Goal: Transaction & Acquisition: Purchase product/service

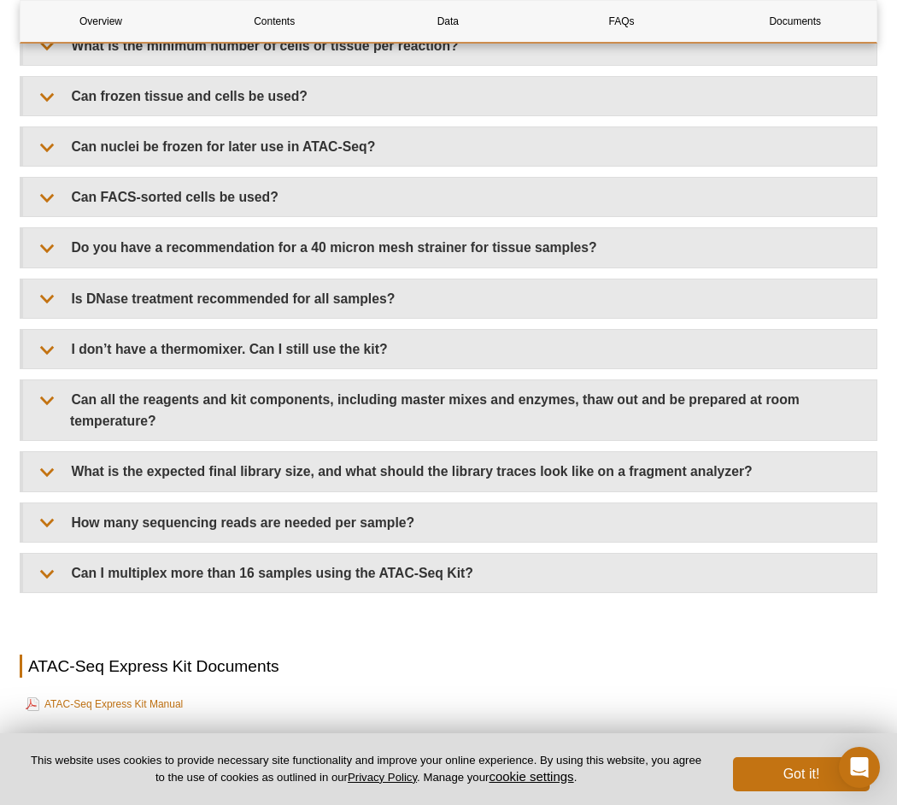
scroll to position [3496, 0]
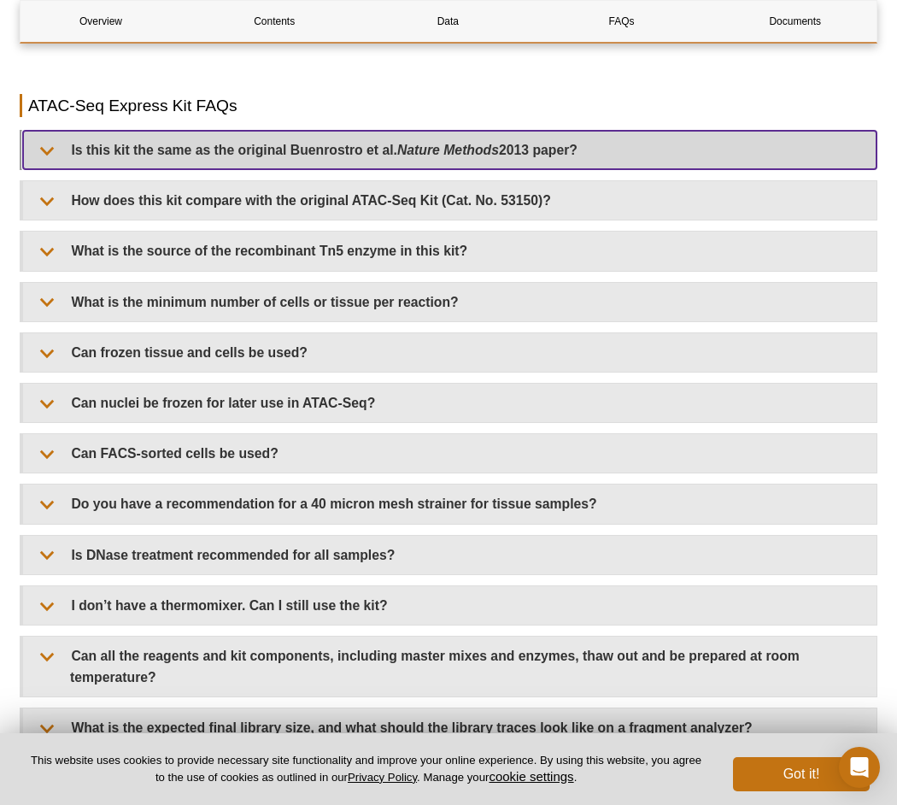
click at [218, 150] on summary "Is this kit the same as the original Buenrostro et al. Nature Methods 2013 pape…" at bounding box center [449, 150] width 853 height 38
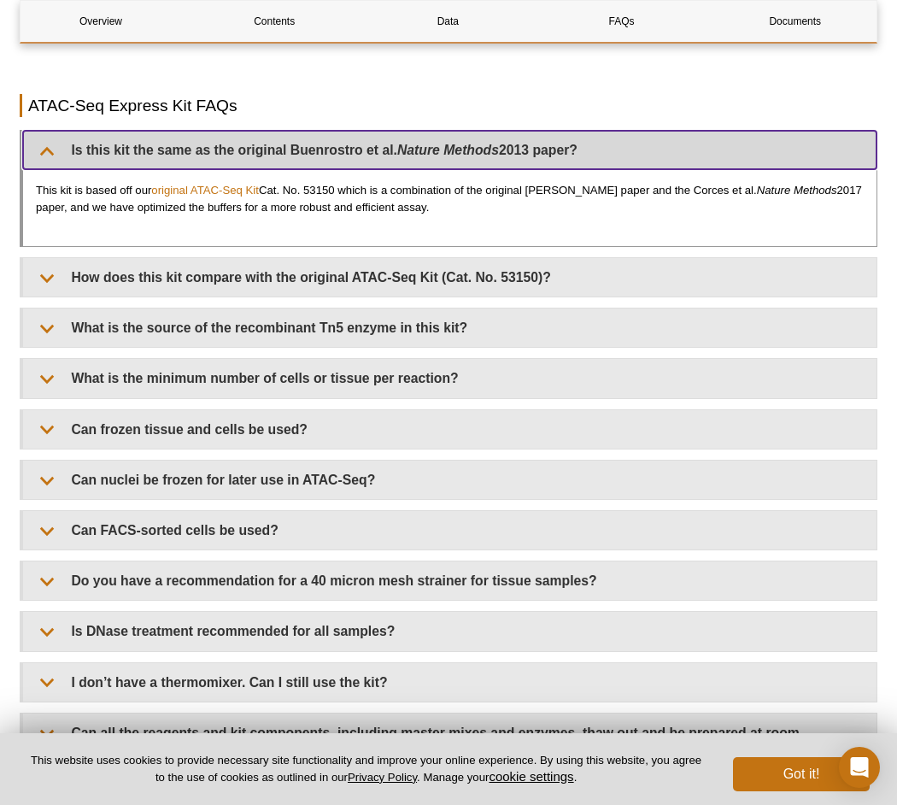
click at [195, 146] on summary "Is this kit the same as the original Buenrostro et al. Nature Methods 2013 pape…" at bounding box center [449, 150] width 853 height 38
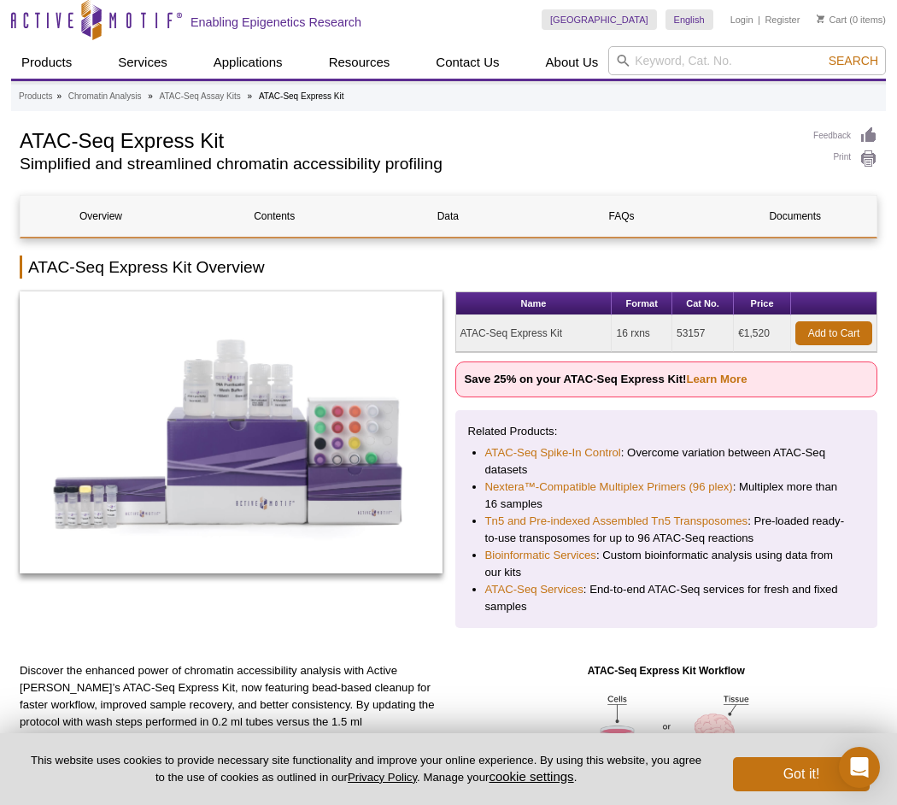
scroll to position [0, 0]
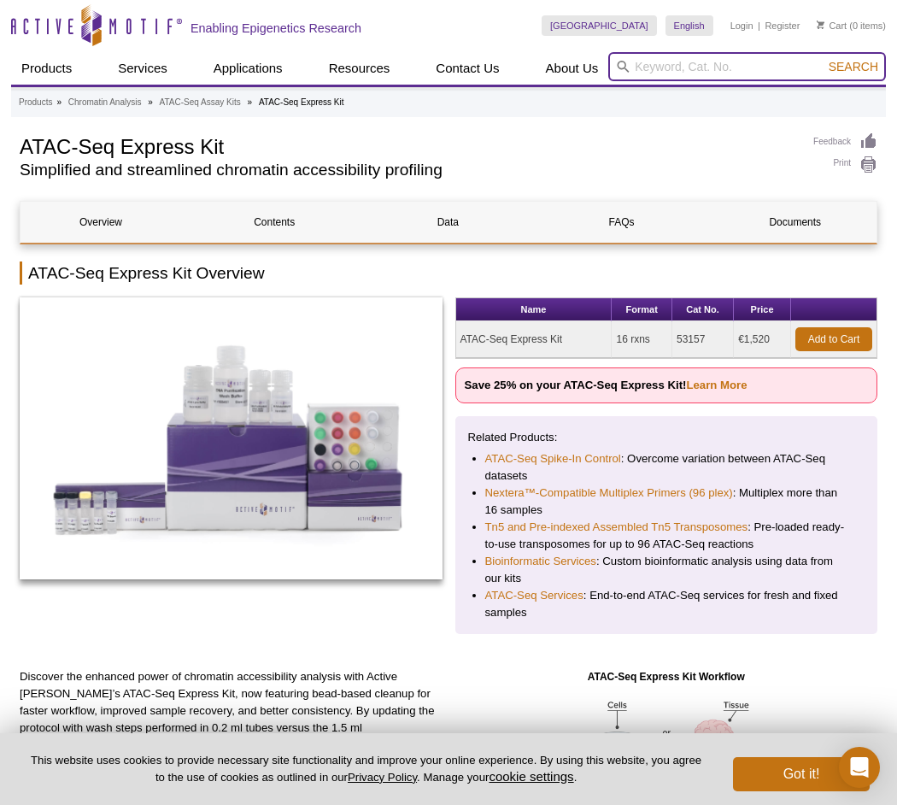
click at [672, 66] on input "search" at bounding box center [747, 66] width 278 height 29
click at [392, 630] on div "Name Format Cat No. Price ATAC-Seq Express Kit 16 rxns 53157 €1,520 Add to Cart…" at bounding box center [449, 465] width 858 height 337
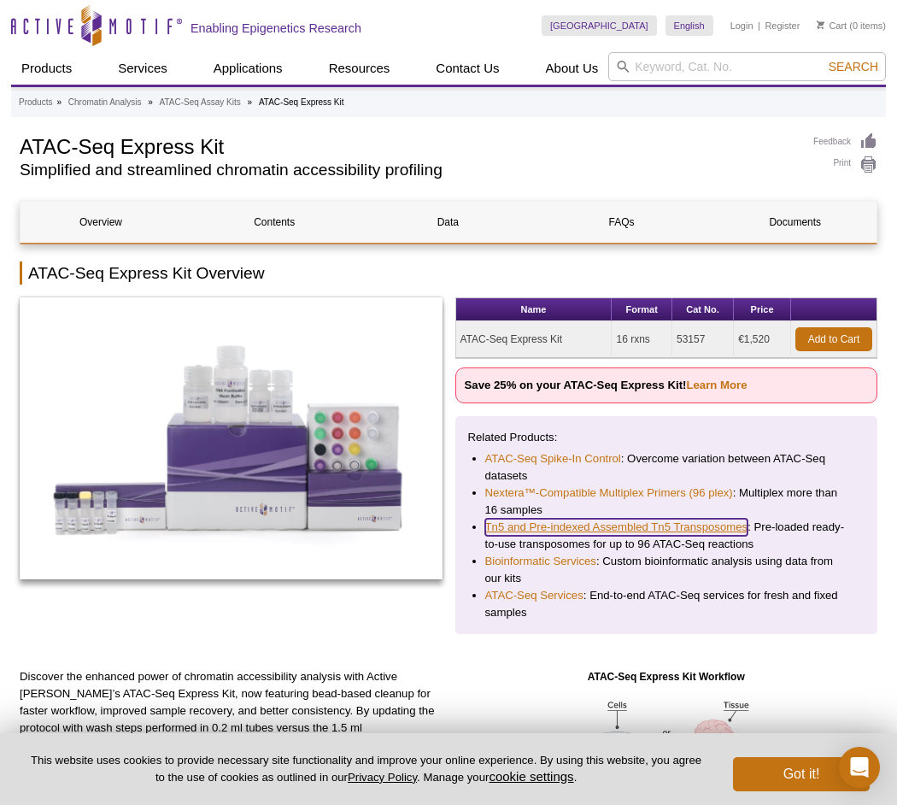
click at [588, 529] on link "Tn5 and Pre-indexed Assembled Tn5 Transposomes" at bounding box center [616, 527] width 263 height 17
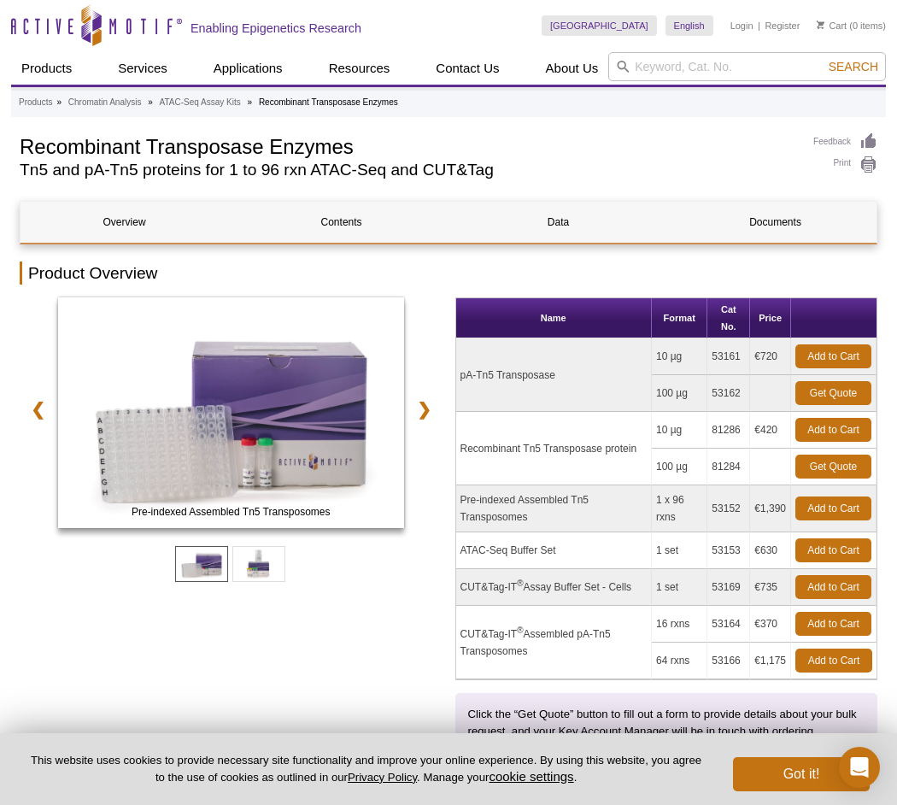
click at [515, 371] on td "pA-Tn5 Transposase" at bounding box center [554, 374] width 196 height 73
click at [525, 437] on td "Recombinant Tn5 Transposase protein" at bounding box center [554, 448] width 196 height 73
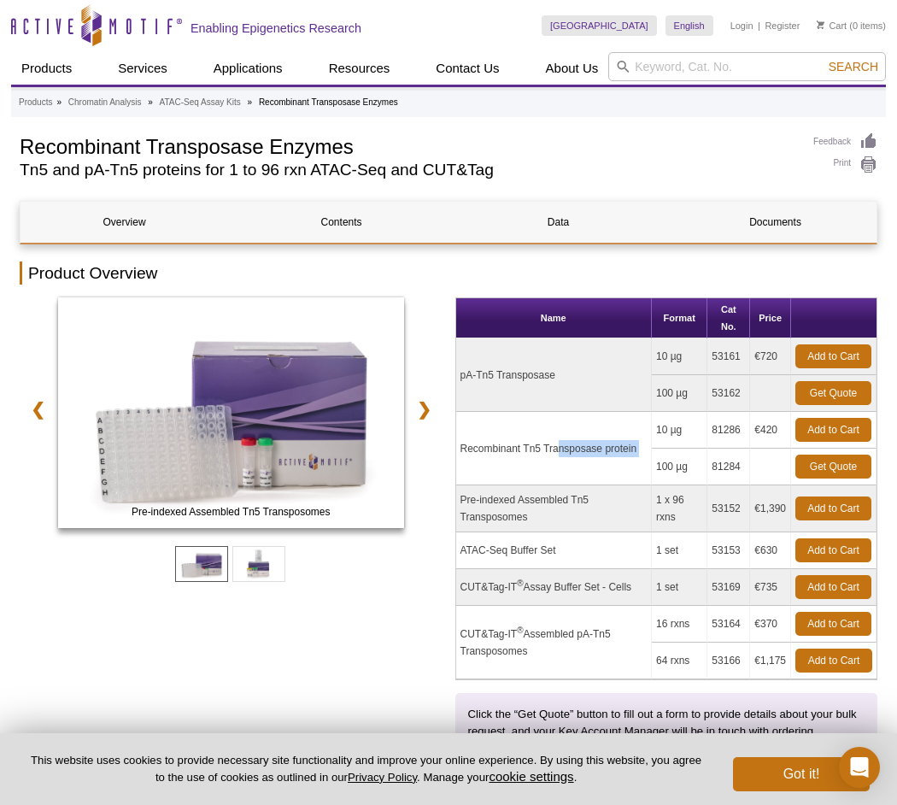
click at [525, 437] on td "Recombinant Tn5 Transposase protein" at bounding box center [554, 448] width 196 height 73
click at [531, 501] on td "Pre-indexed Assembled Tn5 Transposomes" at bounding box center [554, 508] width 196 height 47
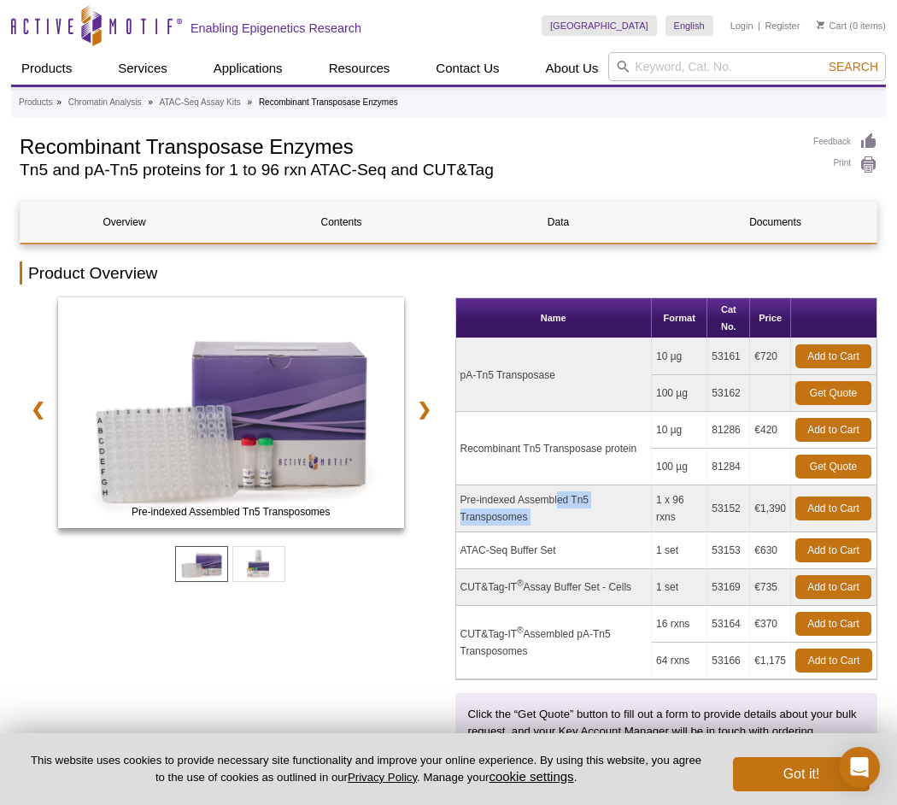
click at [531, 501] on td "Pre-indexed Assembled Tn5 Transposomes" at bounding box center [554, 508] width 196 height 47
click at [530, 500] on td "Pre-indexed Assembled Tn5 Transposomes" at bounding box center [554, 508] width 196 height 47
click at [534, 457] on td "Recombinant Tn5 Transposase protein" at bounding box center [554, 448] width 196 height 73
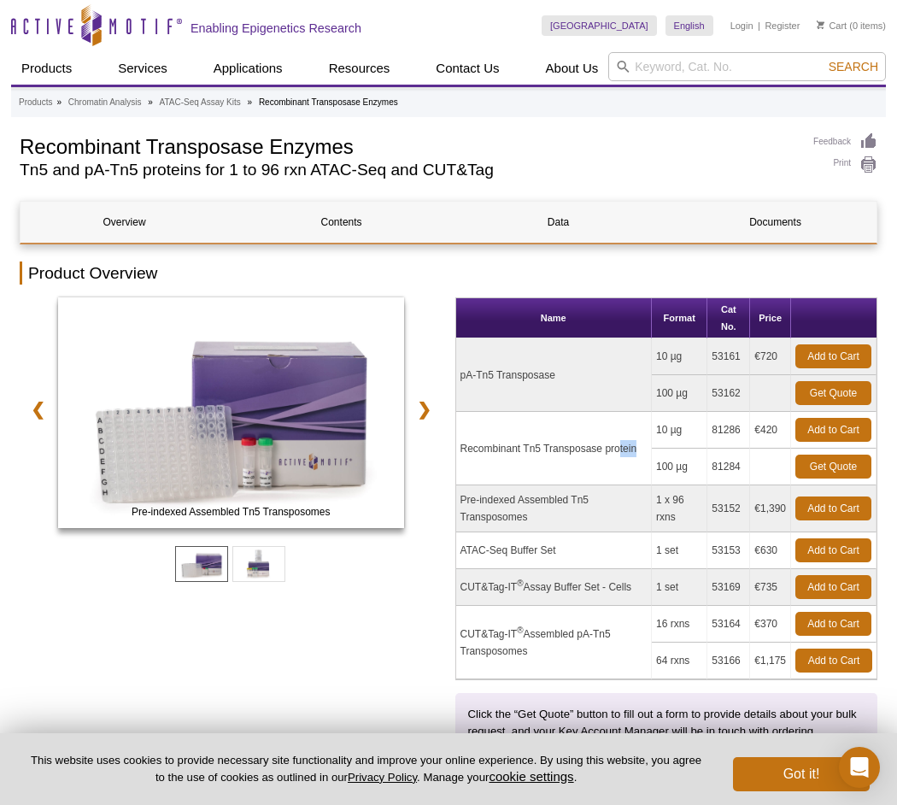
click at [534, 457] on td "Recombinant Tn5 Transposase protein" at bounding box center [554, 448] width 196 height 73
click at [533, 455] on td "Recombinant Tn5 Transposase protein" at bounding box center [554, 448] width 196 height 73
click at [525, 445] on td "Recombinant Tn5 Transposase protein" at bounding box center [554, 448] width 196 height 73
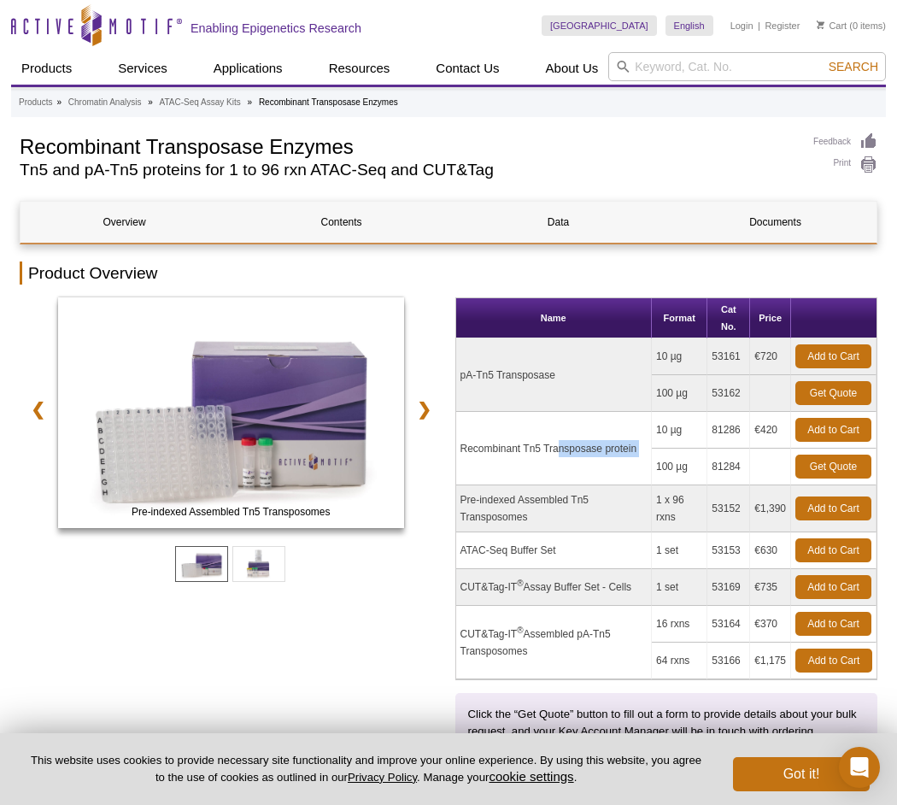
click at [525, 445] on td "Recombinant Tn5 Transposase protein" at bounding box center [554, 448] width 196 height 73
click at [525, 444] on td "Recombinant Tn5 Transposase protein" at bounding box center [554, 448] width 196 height 73
click at [544, 451] on td "Recombinant Tn5 Transposase protein" at bounding box center [554, 448] width 196 height 73
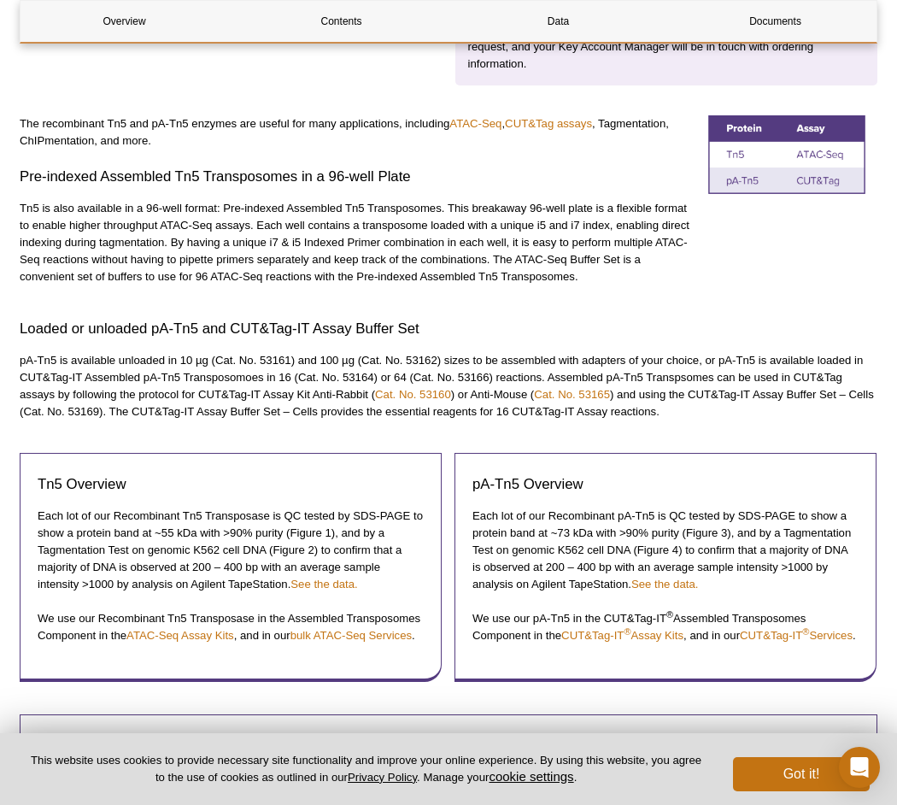
scroll to position [769, 0]
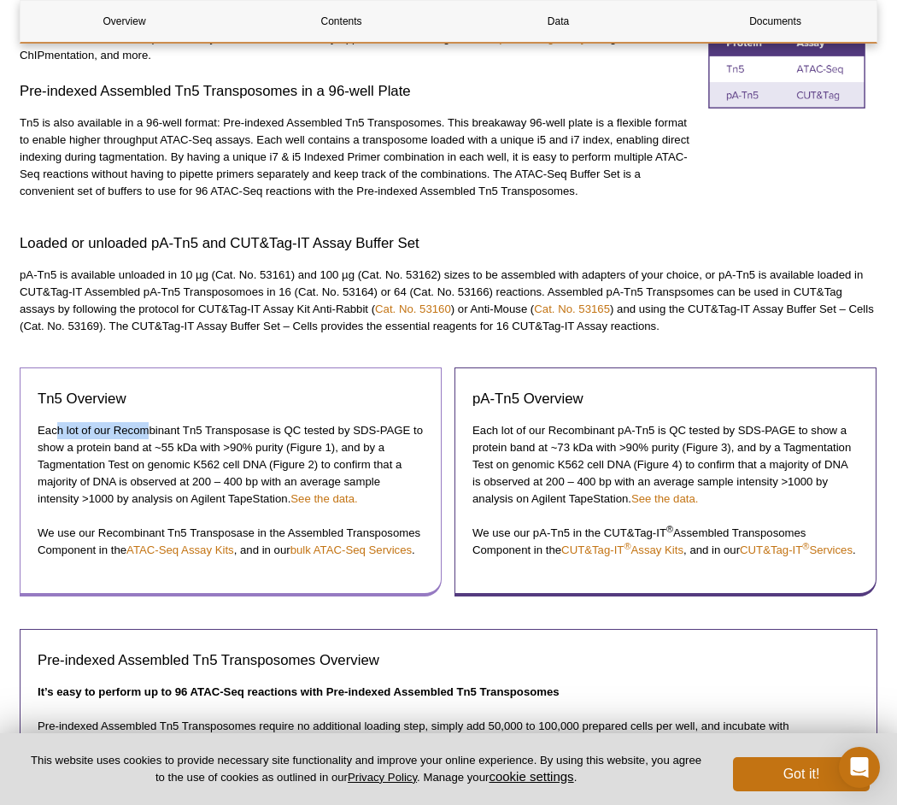
drag, startPoint x: 59, startPoint y: 430, endPoint x: 149, endPoint y: 437, distance: 90.0
click at [149, 437] on p "Each lot of our Recombinant Tn5 Transposase is QC tested by SDS-PAGE to show a …" at bounding box center [231, 464] width 386 height 85
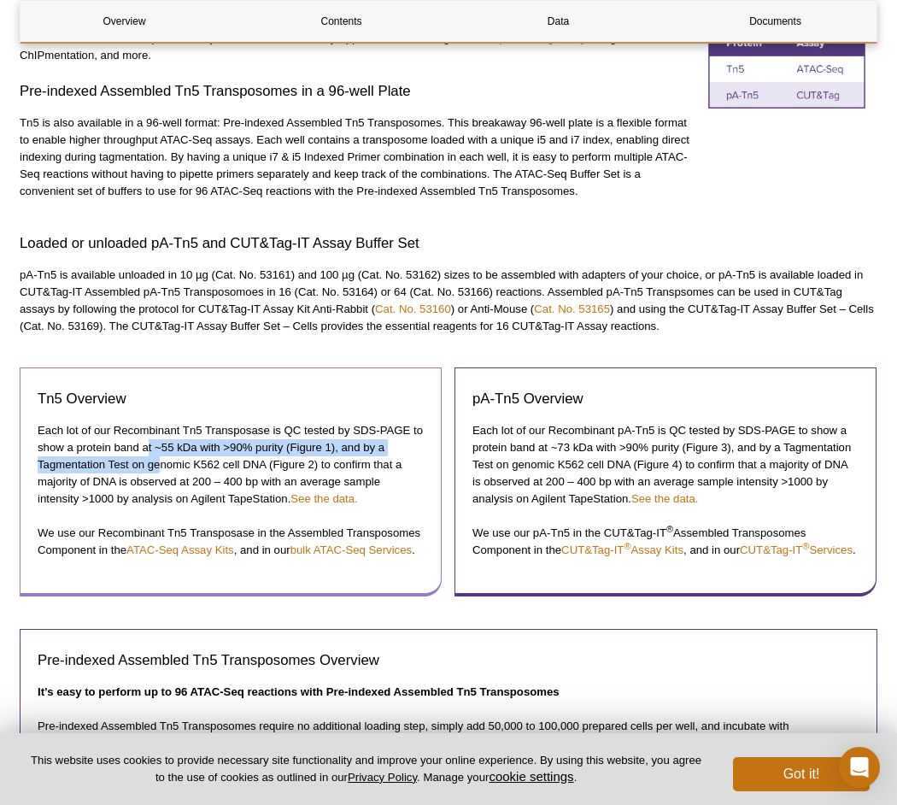
drag, startPoint x: 148, startPoint y: 449, endPoint x: 161, endPoint y: 461, distance: 18.7
click at [161, 461] on p "Each lot of our Recombinant Tn5 Transposase is QC tested by SDS-PAGE to show a …" at bounding box center [231, 464] width 386 height 85
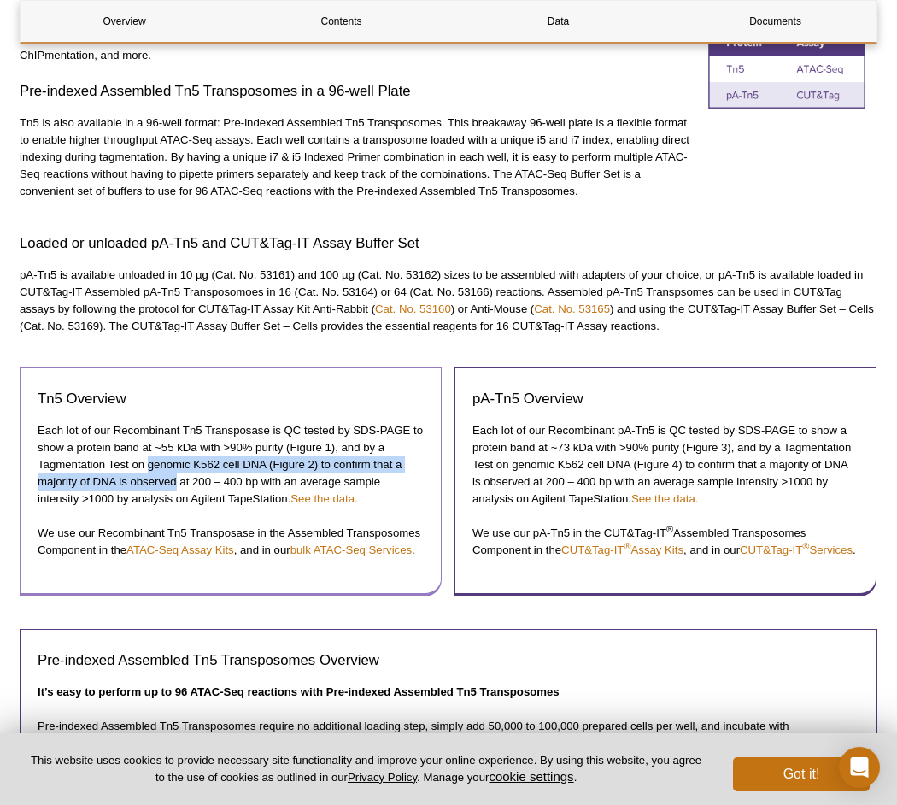
drag, startPoint x: 162, startPoint y: 462, endPoint x: 153, endPoint y: 480, distance: 20.3
click at [153, 480] on p "Each lot of our Recombinant Tn5 Transposase is QC tested by SDS-PAGE to show a …" at bounding box center [231, 464] width 386 height 85
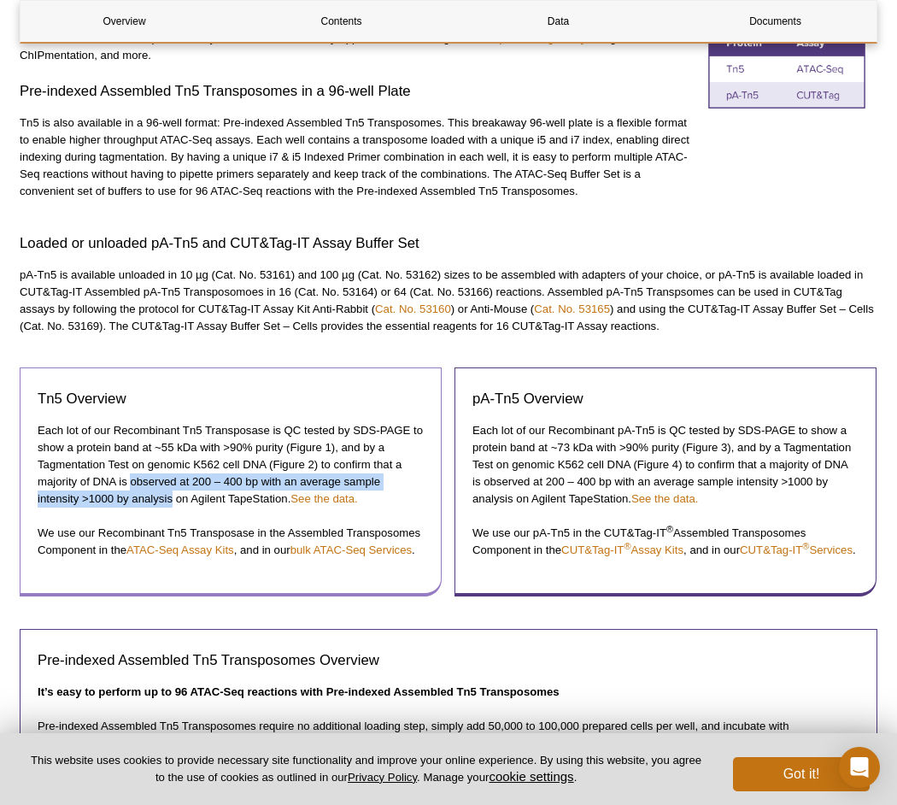
drag, startPoint x: 153, startPoint y: 480, endPoint x: 165, endPoint y: 497, distance: 20.9
click at [165, 497] on p "Each lot of our Recombinant Tn5 Transposase is QC tested by SDS-PAGE to show a …" at bounding box center [231, 464] width 386 height 85
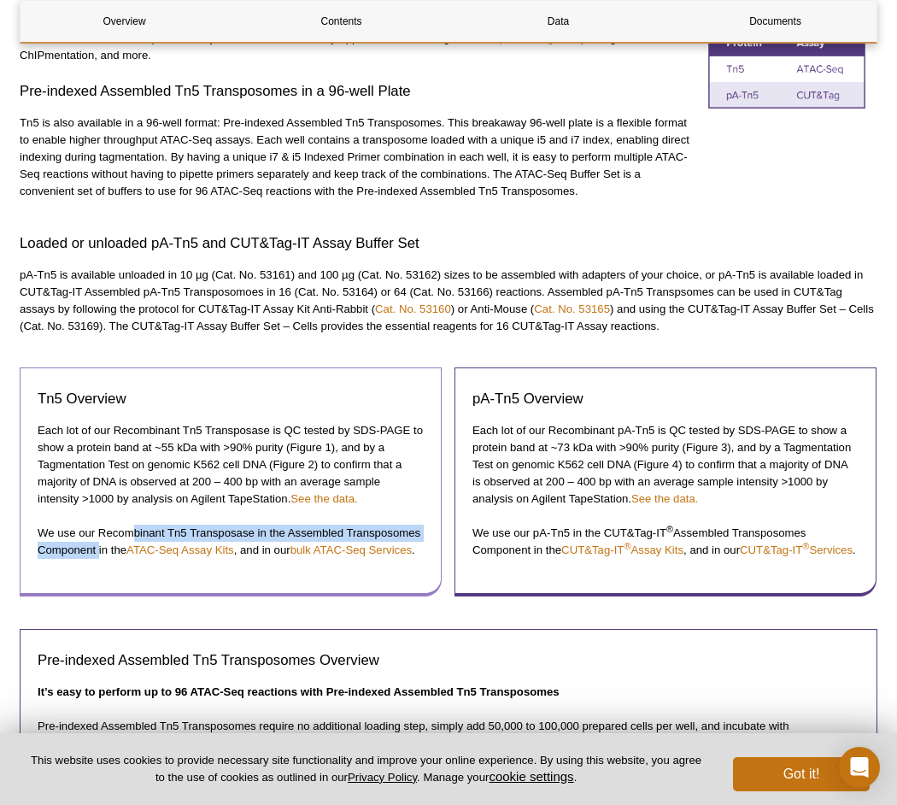
drag, startPoint x: 133, startPoint y: 532, endPoint x: 100, endPoint y: 553, distance: 39.1
click at [100, 553] on p "We use our Recombinant Tn5 Transposase in the Assembled Transposomes Component …" at bounding box center [231, 542] width 386 height 34
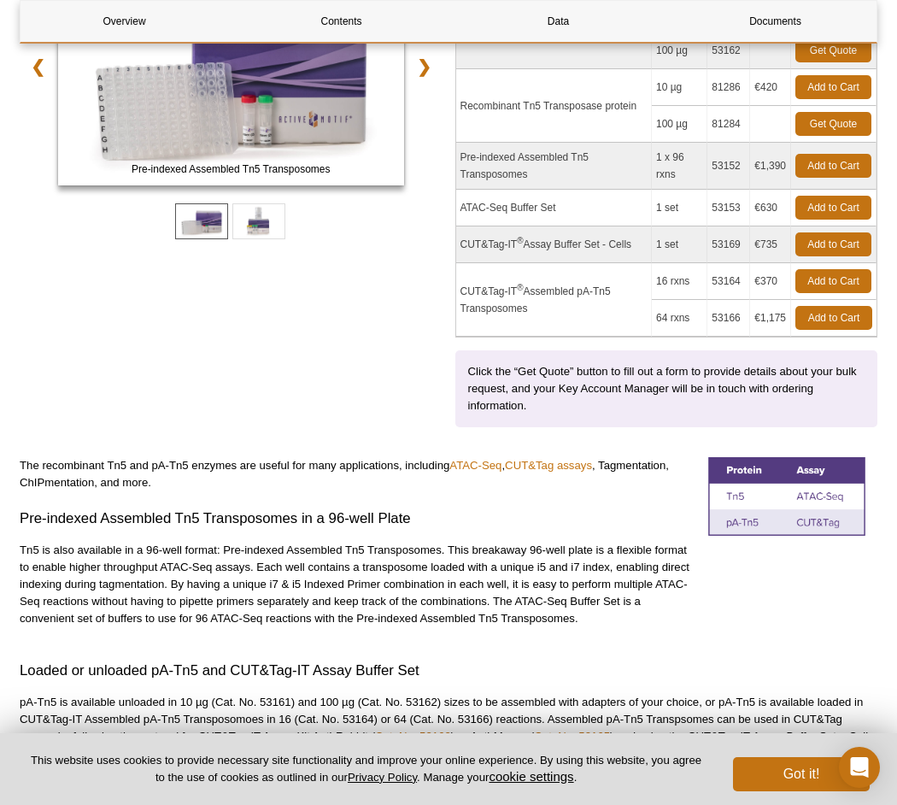
scroll to position [256, 0]
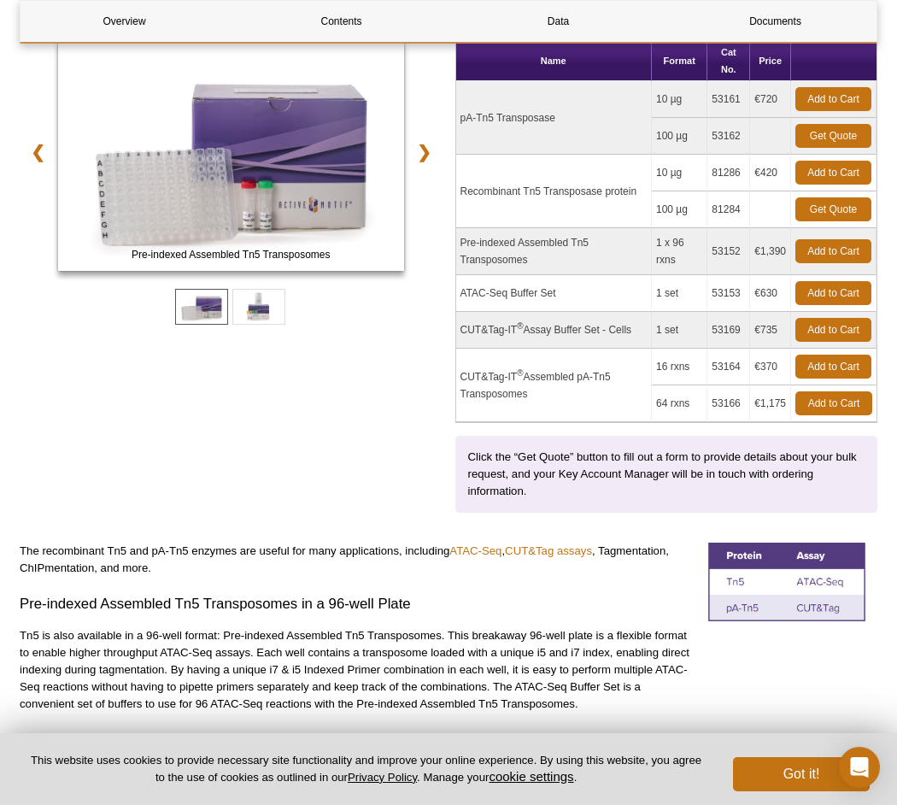
click at [583, 191] on td "Recombinant Tn5 Transposase protein" at bounding box center [554, 191] width 196 height 73
click at [717, 167] on td "81286" at bounding box center [728, 173] width 43 height 37
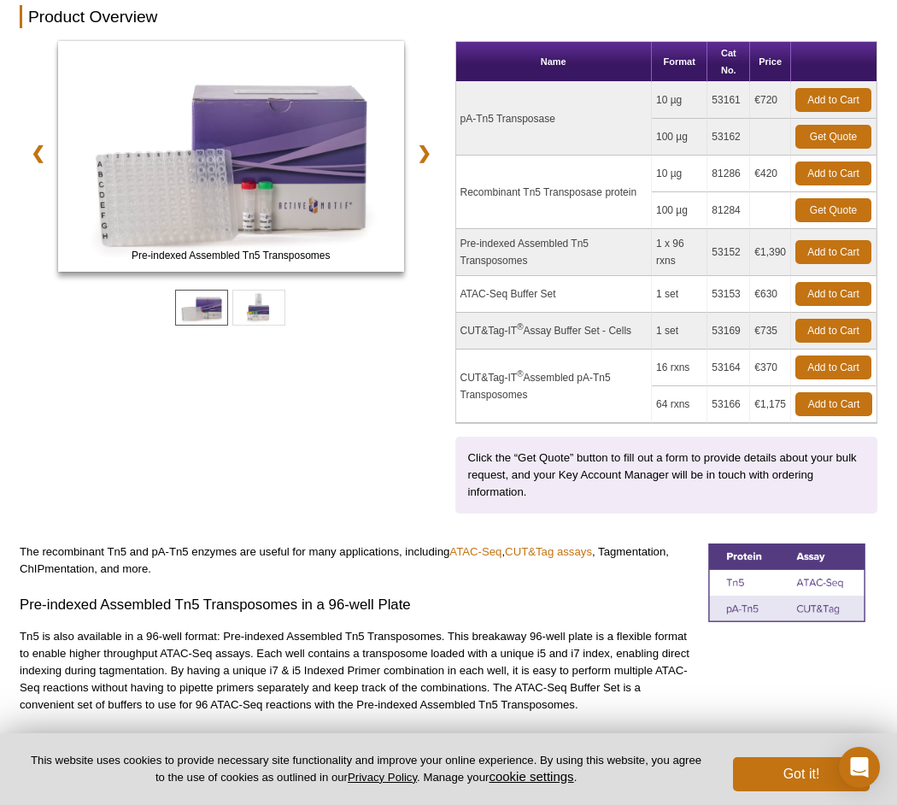
scroll to position [85, 0]
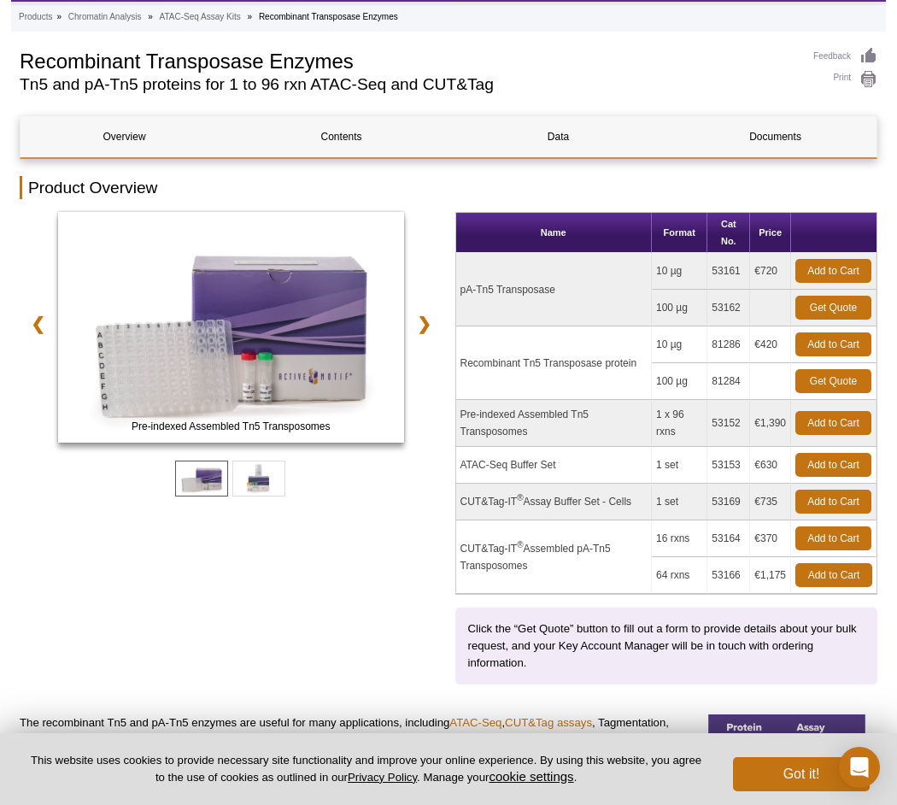
click at [595, 360] on td "Recombinant Tn5 Transposase protein" at bounding box center [554, 362] width 196 height 73
click at [613, 355] on td "Recombinant Tn5 Transposase protein" at bounding box center [554, 362] width 196 height 73
click at [697, 345] on td "10 µg" at bounding box center [680, 344] width 56 height 37
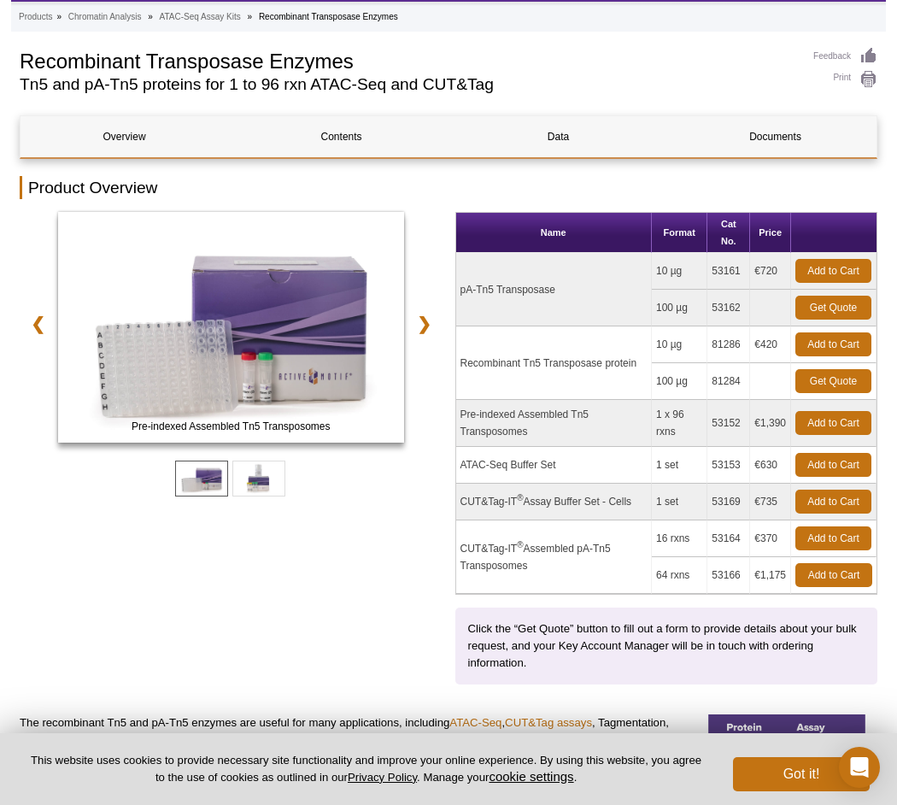
click at [697, 345] on td "10 µg" at bounding box center [680, 344] width 56 height 37
click at [530, 358] on td "Recombinant Tn5 Transposase protein" at bounding box center [554, 362] width 196 height 73
click at [537, 361] on td "Recombinant Tn5 Transposase protein" at bounding box center [554, 362] width 196 height 73
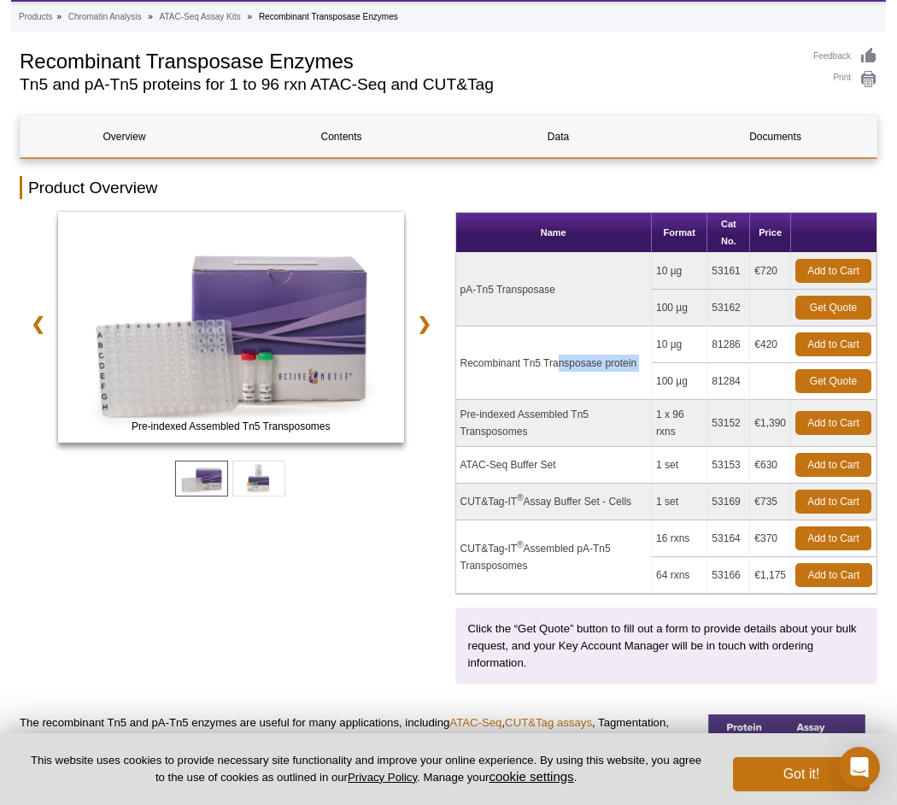
click at [537, 361] on td "Recombinant Tn5 Transposase protein" at bounding box center [554, 362] width 196 height 73
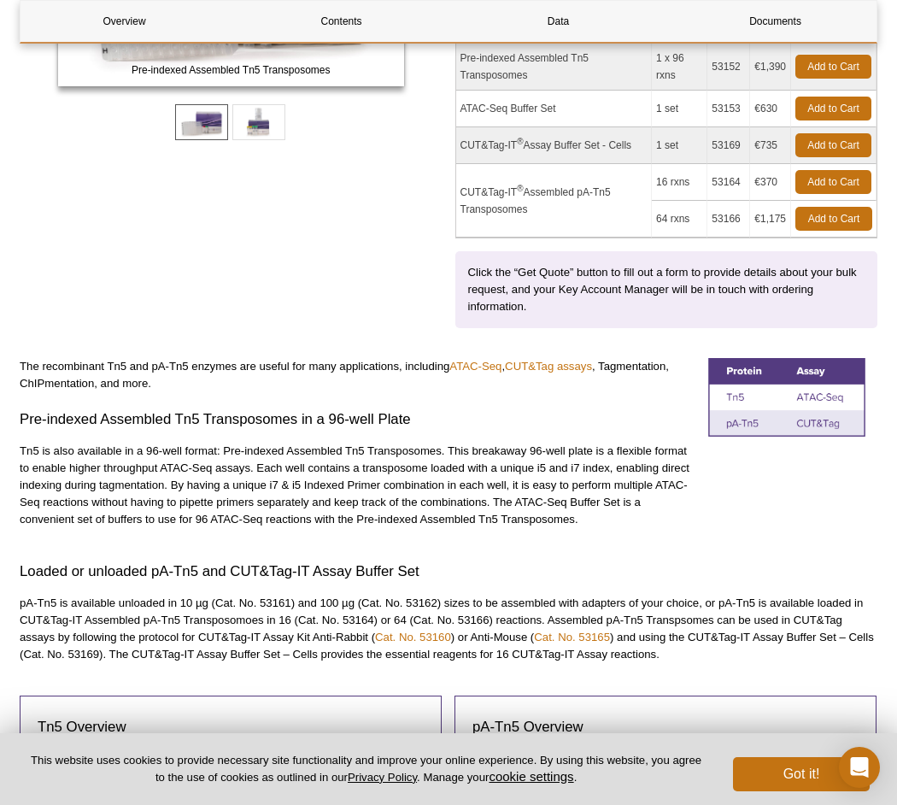
scroll to position [99, 0]
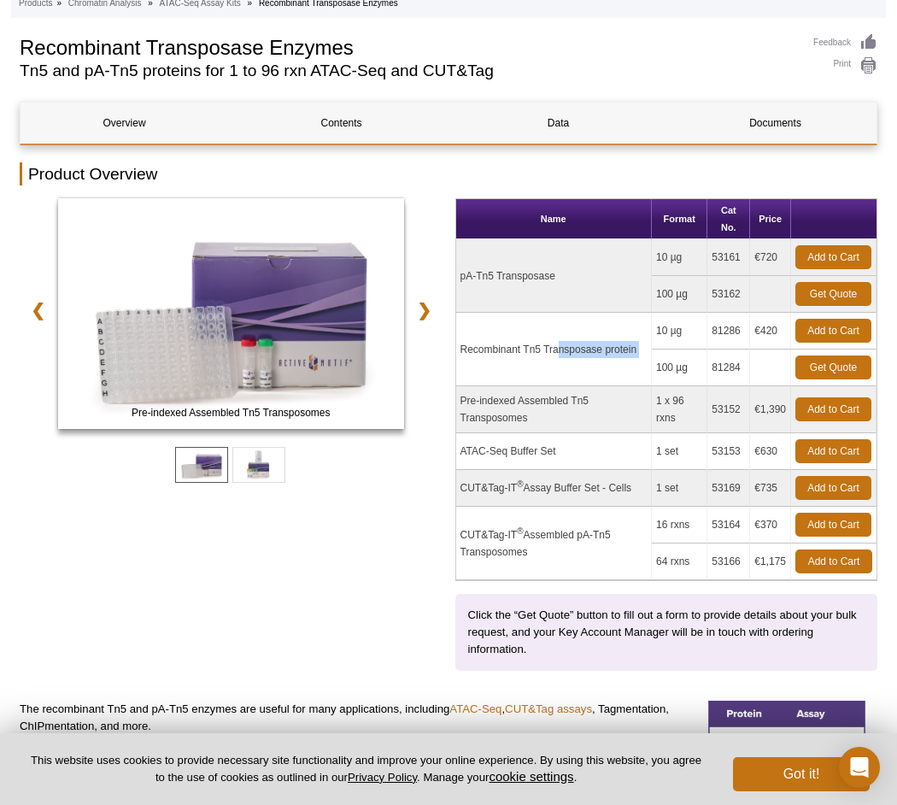
click at [613, 354] on td "Recombinant Tn5 Transposase protein" at bounding box center [554, 349] width 196 height 73
click at [812, 372] on link "Get Quote" at bounding box center [833, 367] width 76 height 24
click at [613, 359] on td "Recombinant Tn5 Transposase protein" at bounding box center [554, 349] width 196 height 73
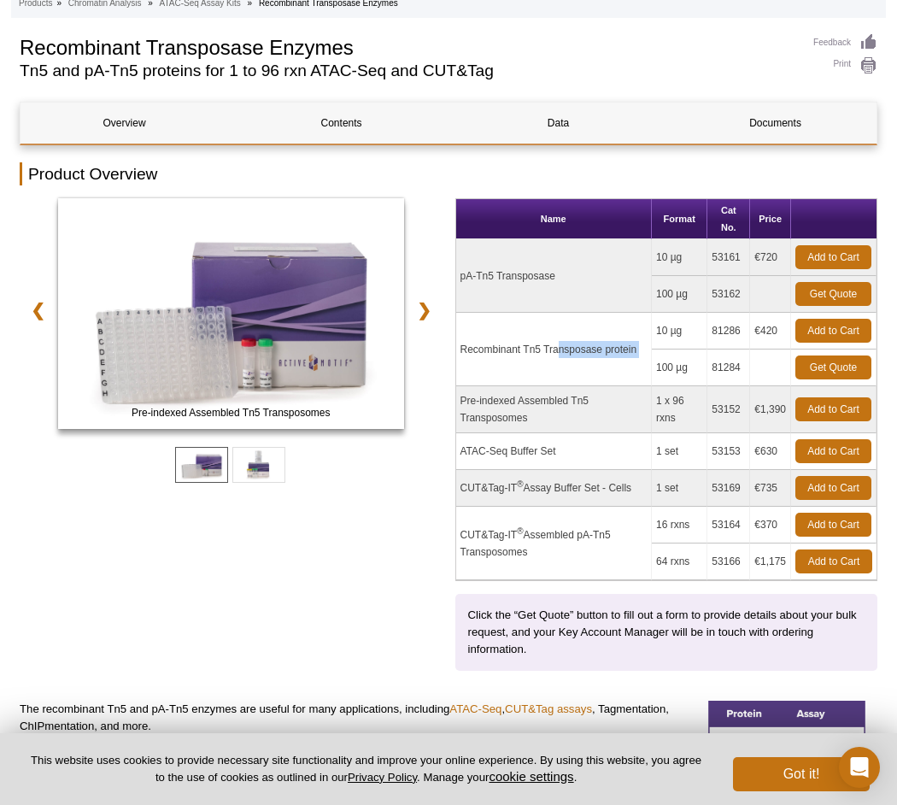
click at [613, 359] on td "Recombinant Tn5 Transposase protein" at bounding box center [554, 349] width 196 height 73
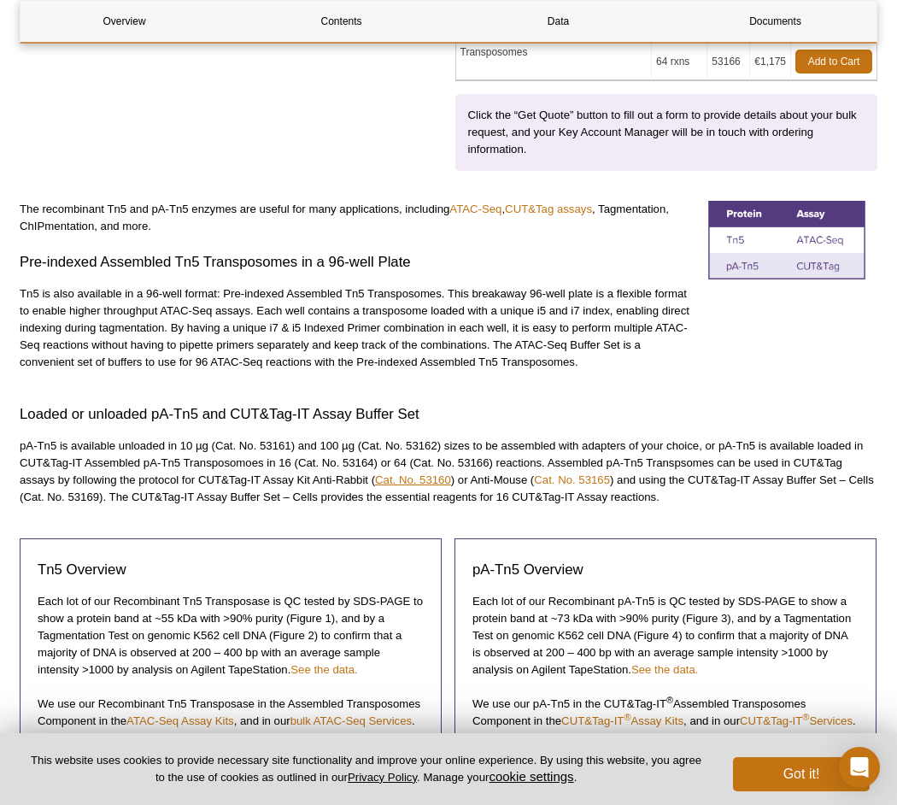
scroll to position [769, 0]
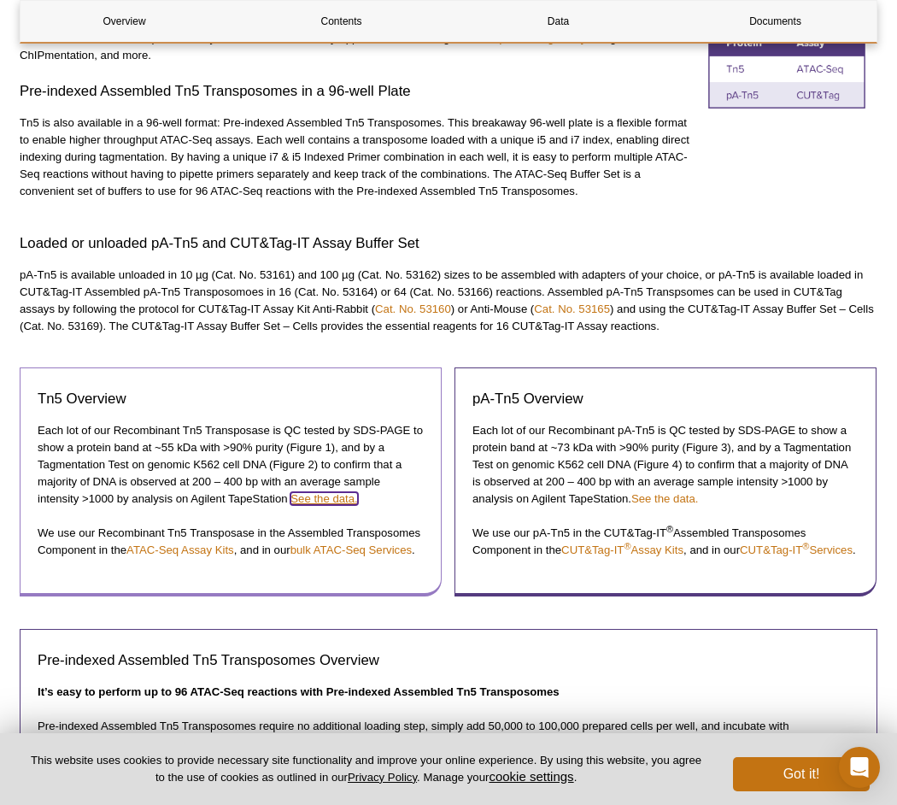
click at [325, 497] on link "See the data." at bounding box center [323, 498] width 67 height 13
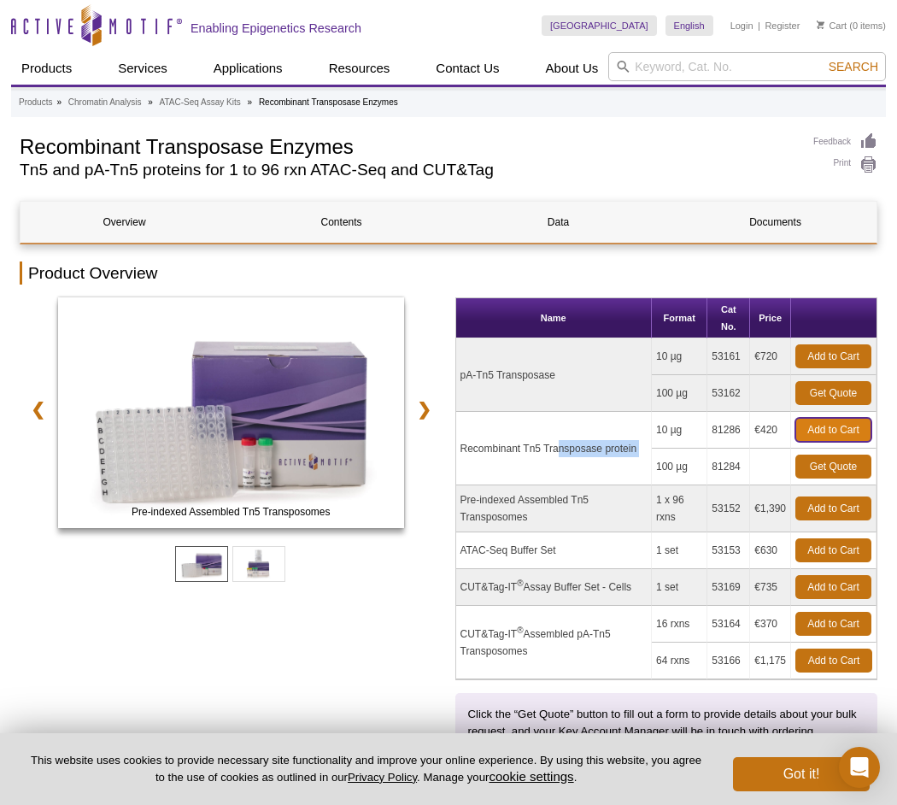
click at [820, 426] on link "Add to Cart" at bounding box center [833, 430] width 76 height 24
click at [819, 426] on link "Add to Cart" at bounding box center [833, 430] width 76 height 24
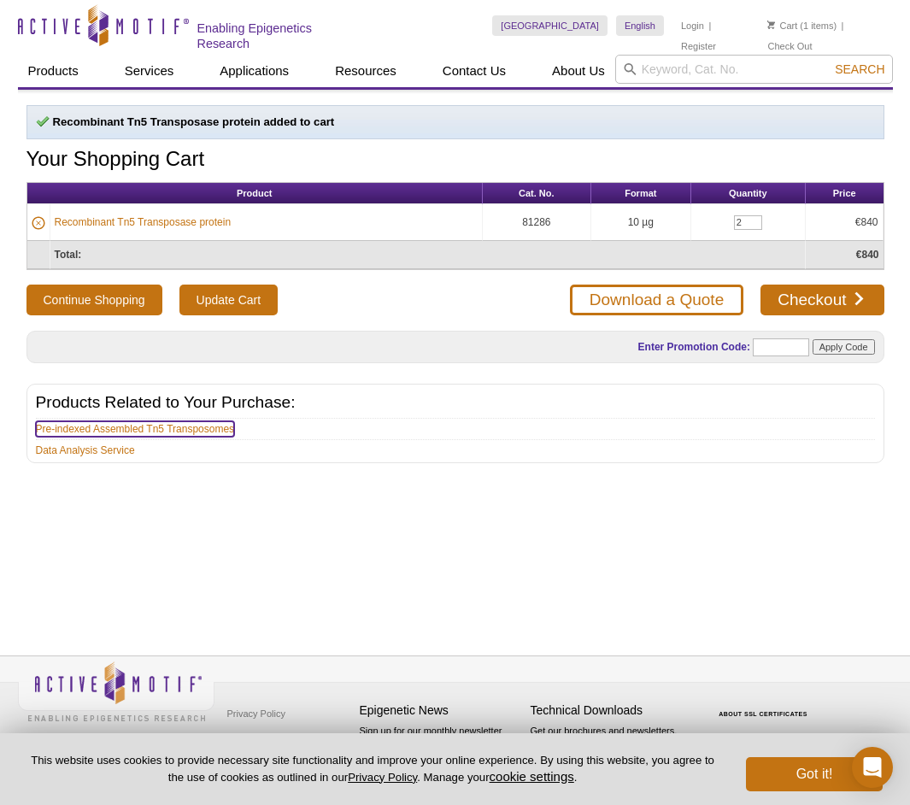
click at [220, 431] on link "Pre-indexed Assembled Tn5 Transposomes" at bounding box center [135, 428] width 199 height 15
click at [748, 223] on input "2" at bounding box center [748, 222] width 28 height 15
click at [572, 558] on div "Recombinant Tn5 Transposase protein added to cart Your Shopping Cart Product Ca…" at bounding box center [455, 353] width 875 height 527
click at [745, 221] on input "2" at bounding box center [748, 222] width 28 height 15
type input "1"
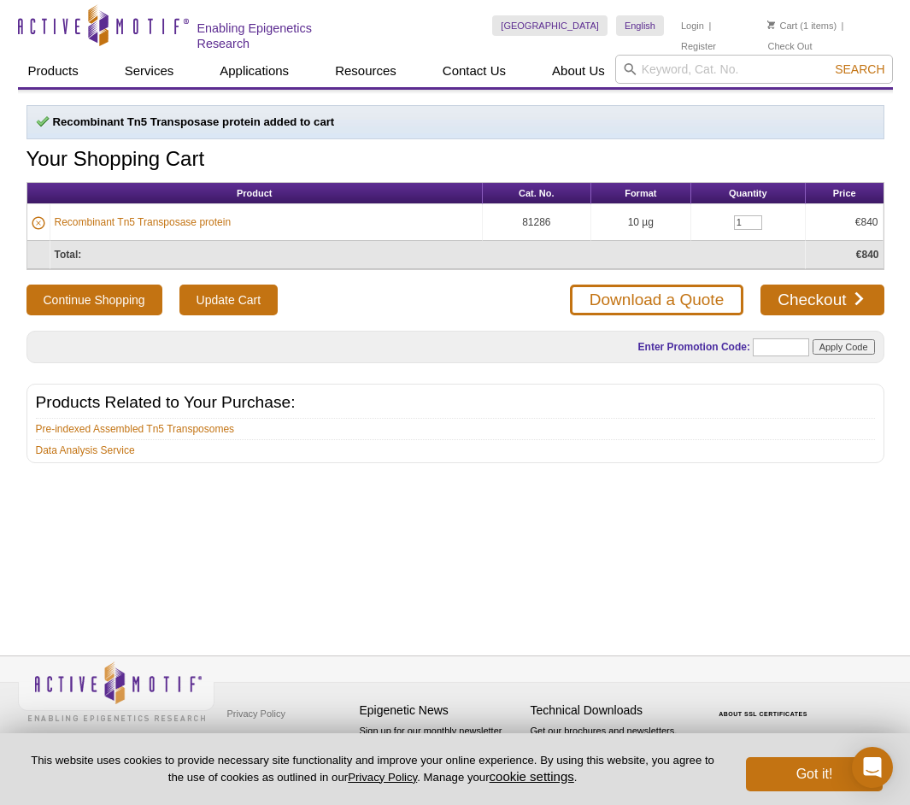
drag, startPoint x: 728, startPoint y: 613, endPoint x: 686, endPoint y: 567, distance: 62.3
click at [731, 613] on div "Recombinant Tn5 Transposase protein added to cart Your Shopping Cart Product Ca…" at bounding box center [455, 353] width 875 height 527
click at [157, 226] on link "Recombinant Tn5 Transposase protein" at bounding box center [143, 221] width 177 height 15
click at [152, 220] on link "Recombinant Tn5 Transposase protein" at bounding box center [143, 221] width 177 height 15
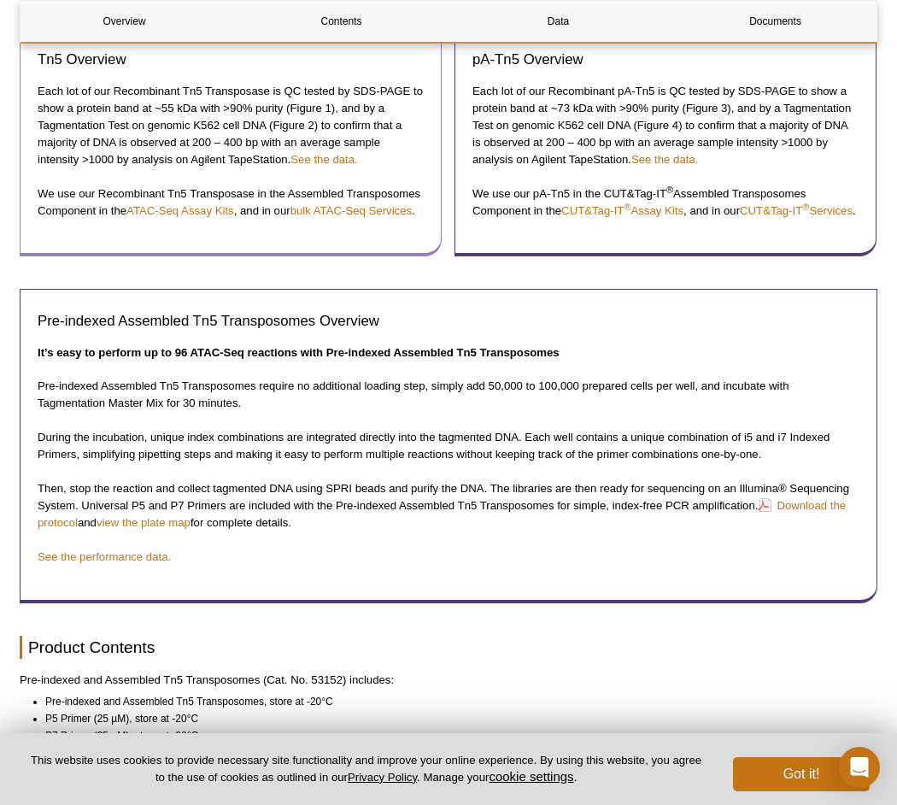
scroll to position [940, 0]
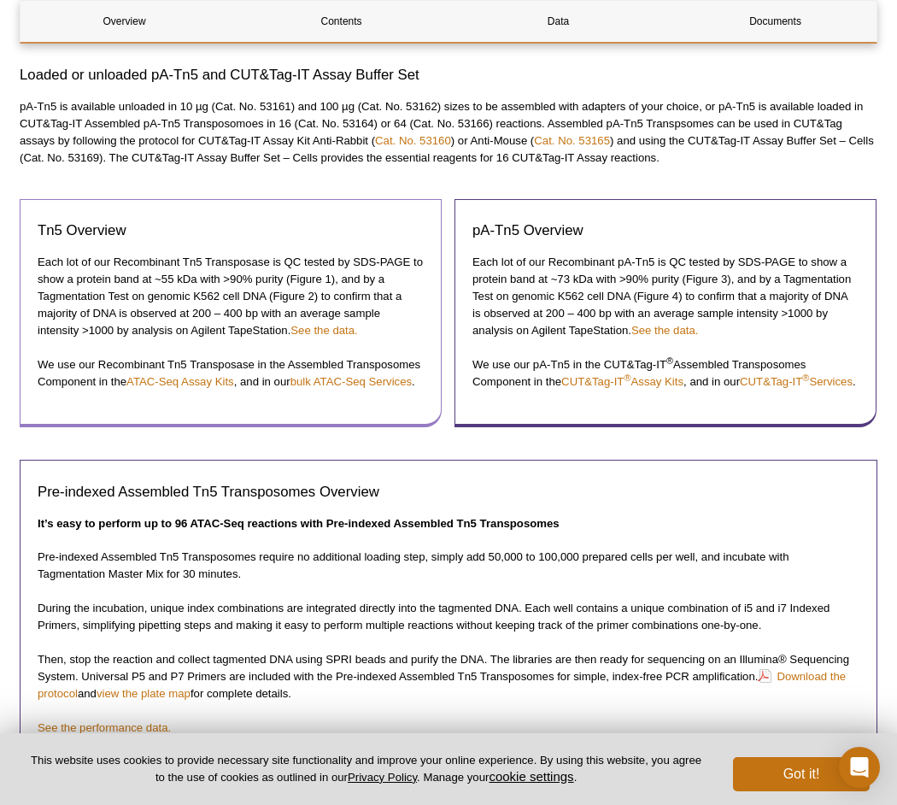
click at [269, 232] on h3 "Tn5 Overview" at bounding box center [231, 230] width 386 height 21
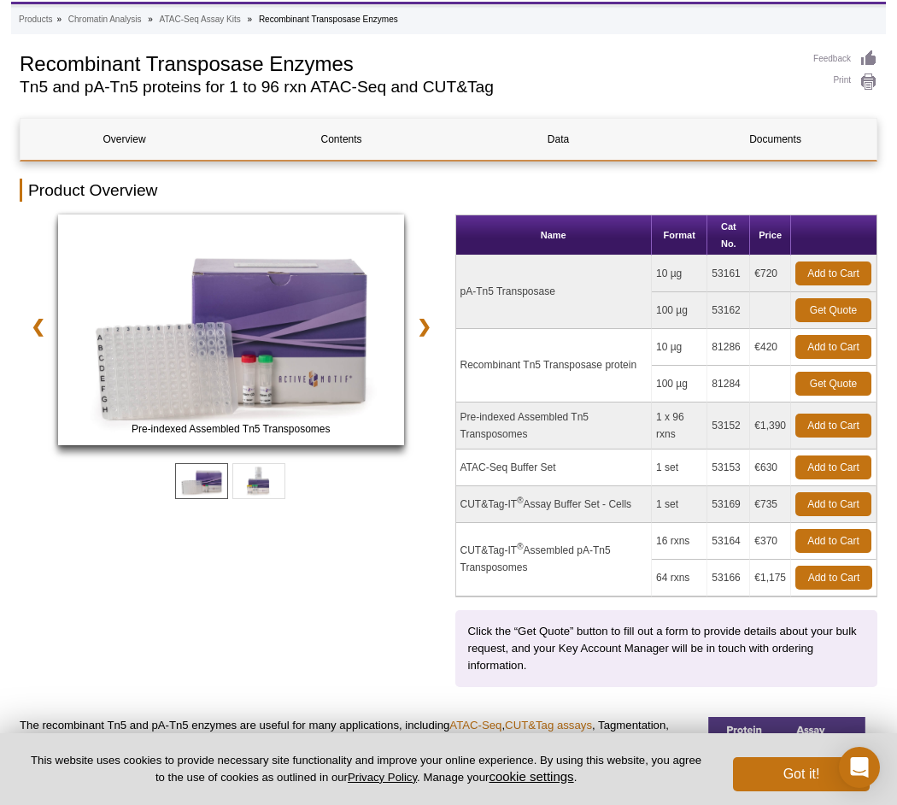
scroll to position [0, 0]
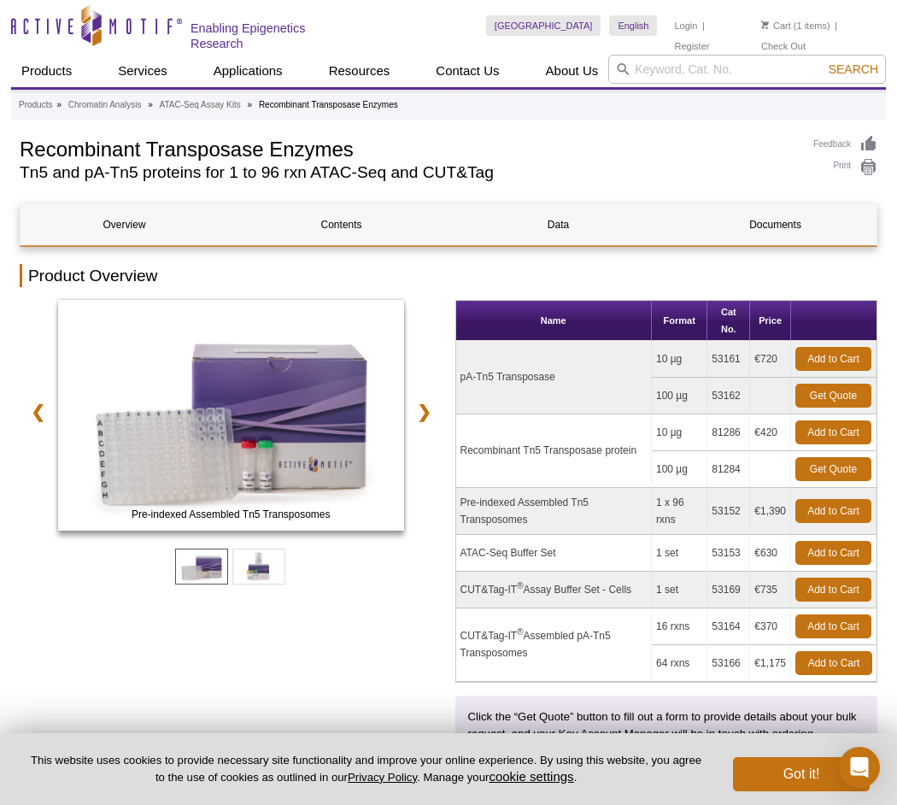
click at [614, 447] on td "Recombinant Tn5 Transposase protein" at bounding box center [554, 450] width 196 height 73
click at [613, 447] on td "Recombinant Tn5 Transposase protein" at bounding box center [554, 450] width 196 height 73
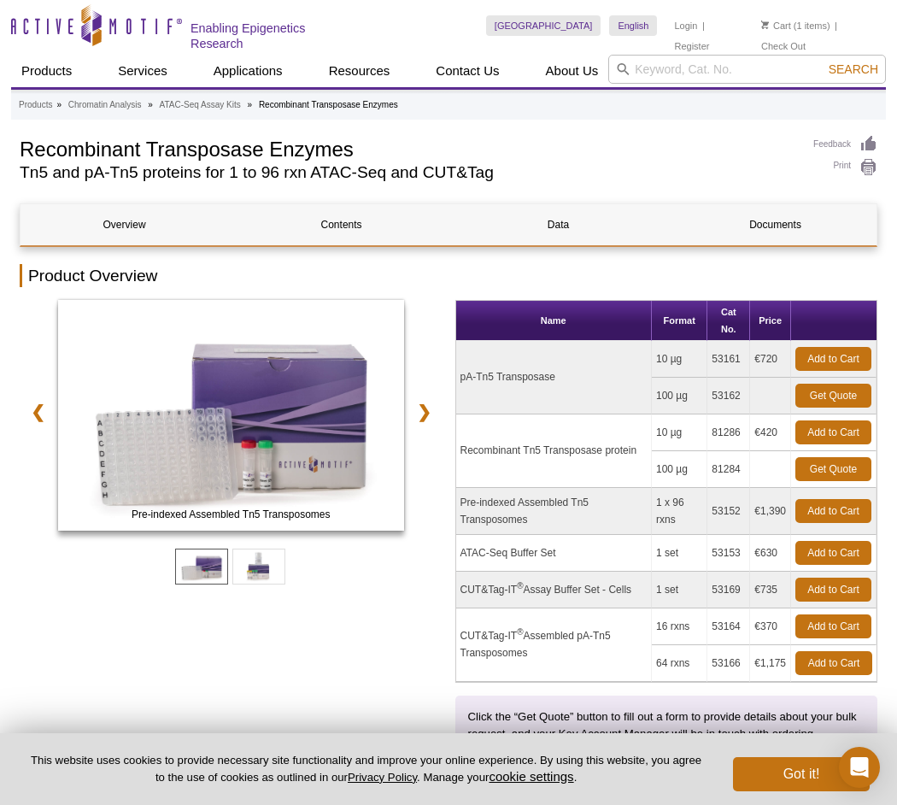
click at [613, 446] on td "Recombinant Tn5 Transposase protein" at bounding box center [554, 450] width 196 height 73
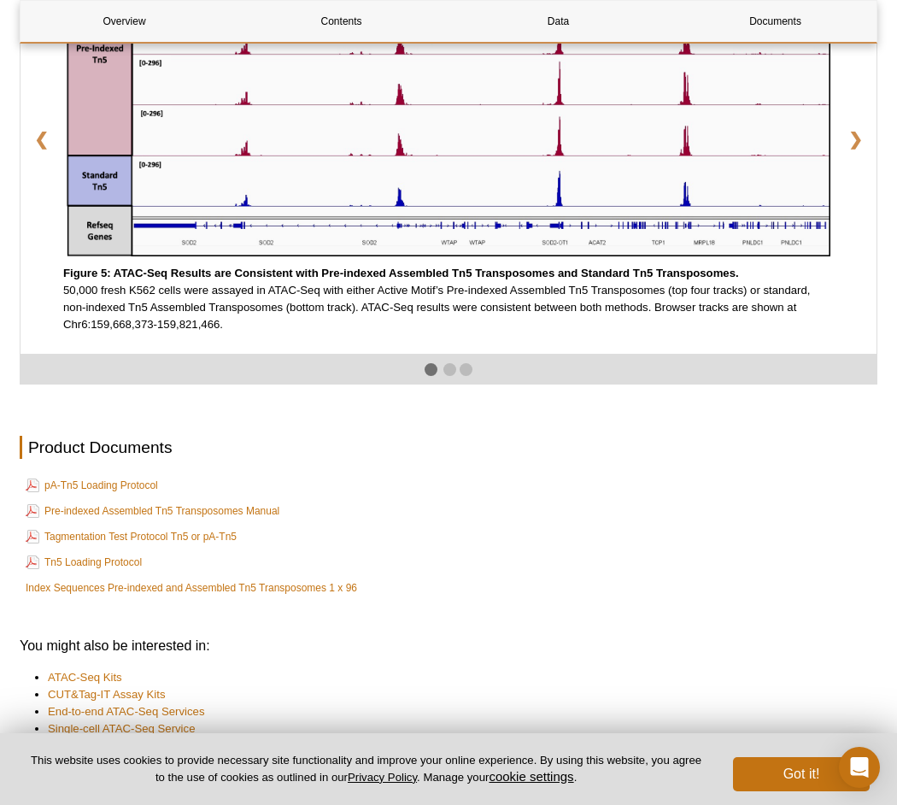
scroll to position [2819, 0]
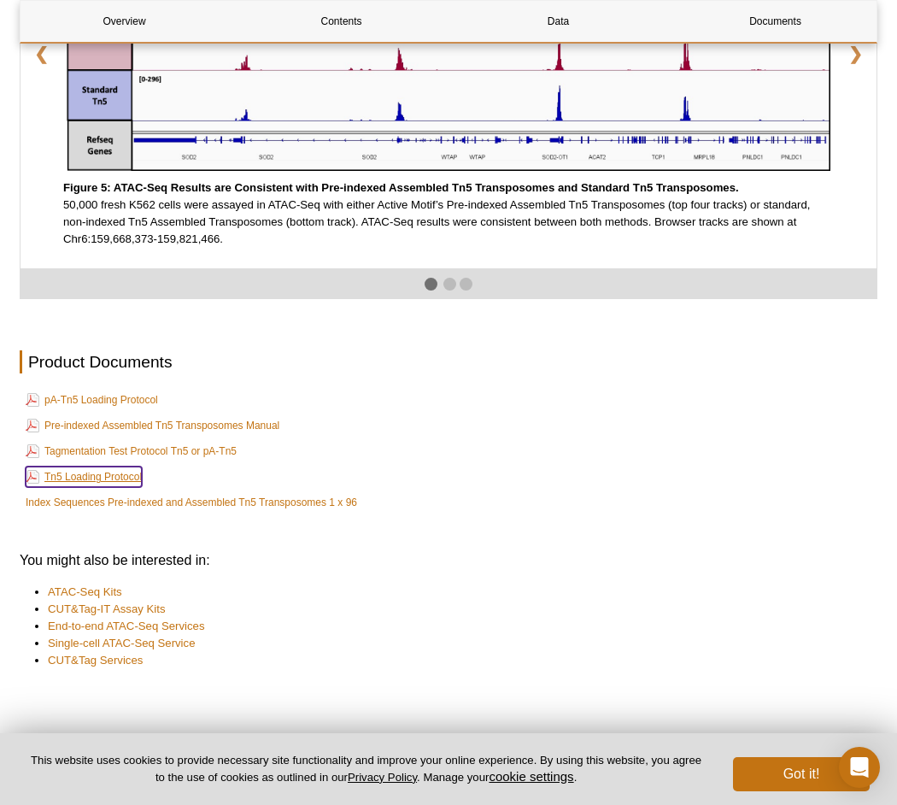
click at [104, 487] on link "Tn5 Loading Protocol" at bounding box center [84, 476] width 116 height 21
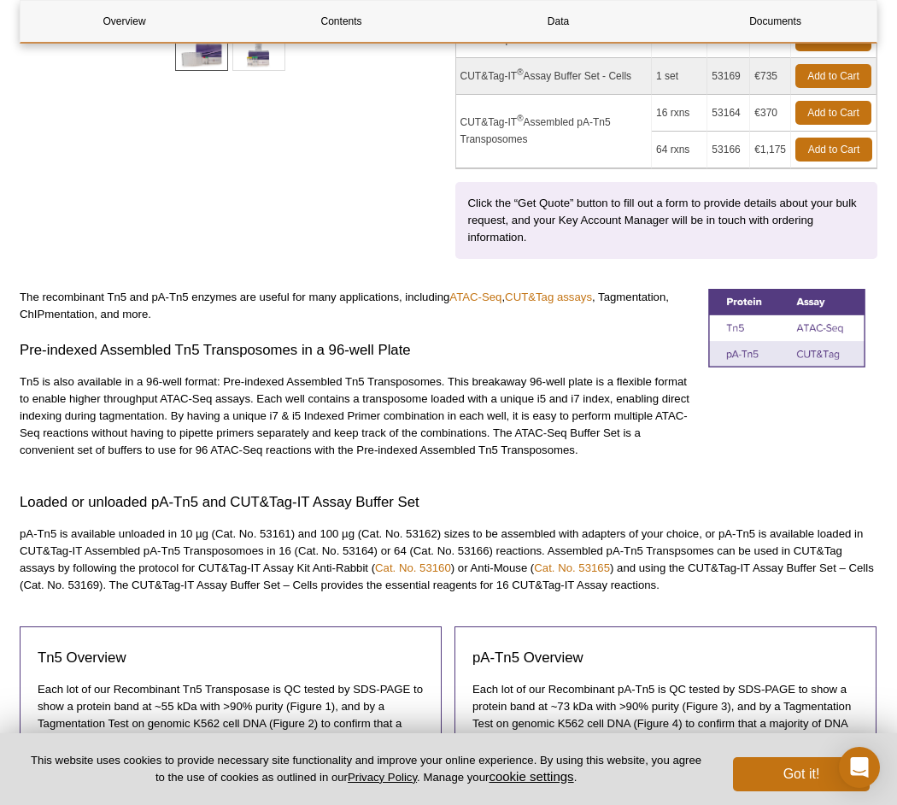
scroll to position [0, 0]
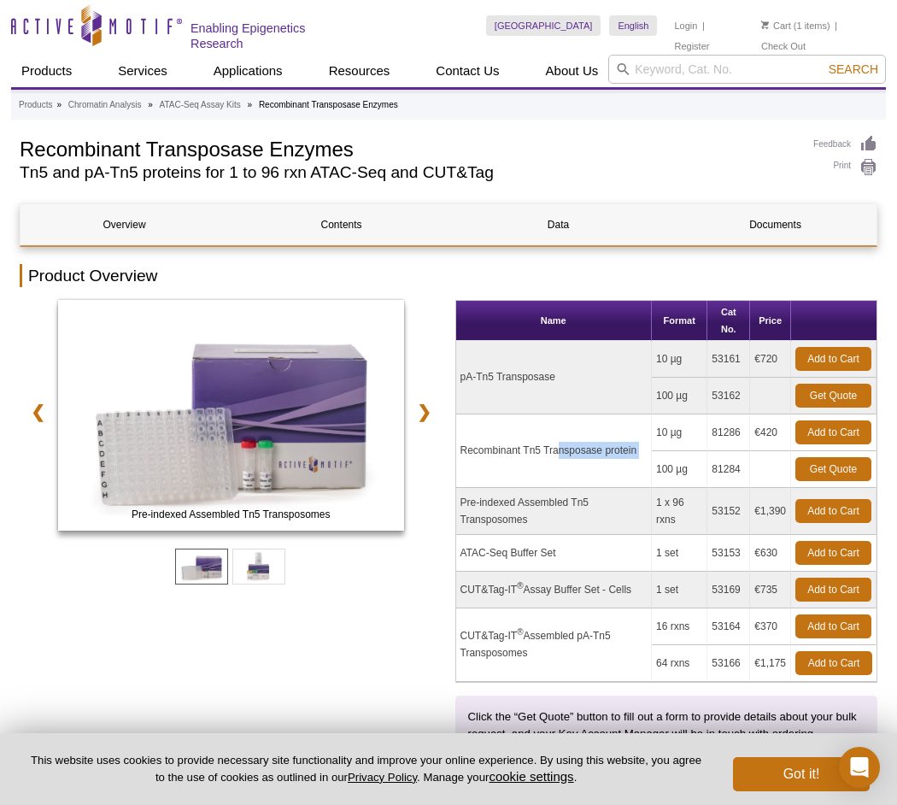
click at [593, 430] on td "Recombinant Tn5 Transposase protein" at bounding box center [554, 450] width 196 height 73
click at [593, 449] on td "Recombinant Tn5 Transposase protein" at bounding box center [554, 450] width 196 height 73
click at [360, 664] on div "Pre-indexed Assembled Tn5 Transposomes ATAC-Seq Buffer Set ❮ ❯" at bounding box center [231, 536] width 423 height 472
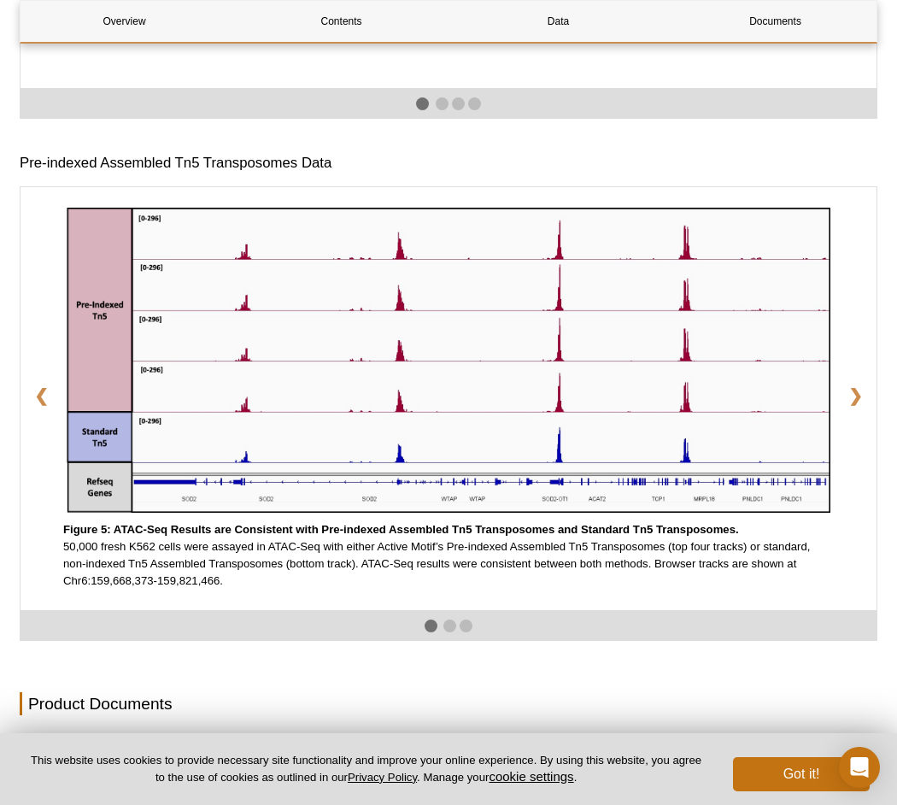
scroll to position [2918, 0]
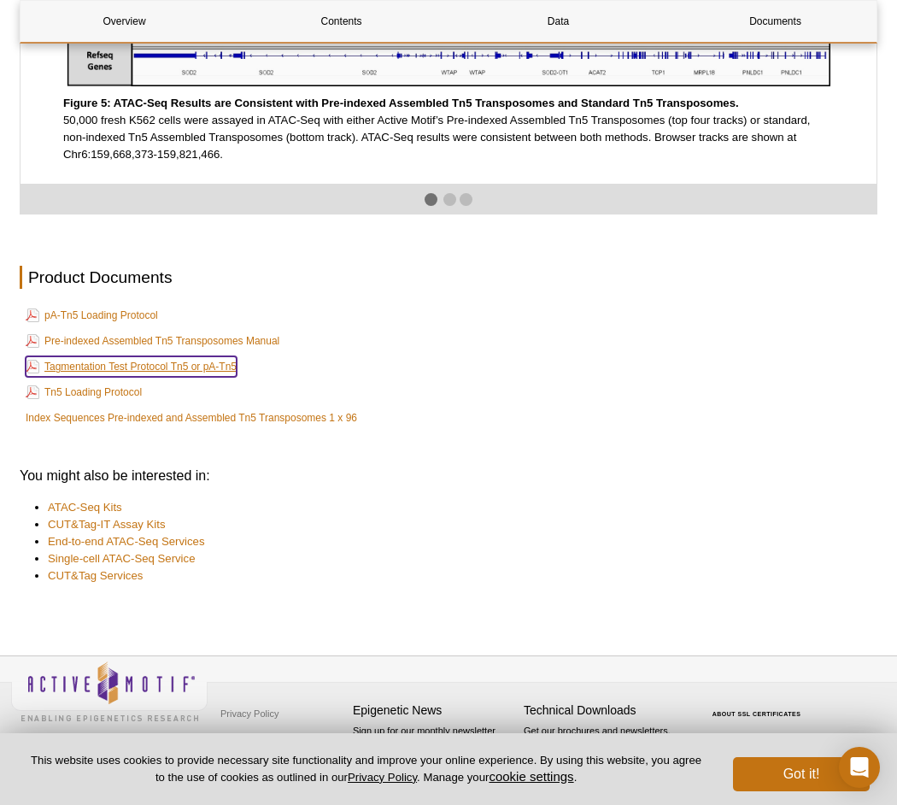
click at [117, 369] on link "Tagmentation Test Protocol Tn5 or pA-Tn5" at bounding box center [131, 366] width 211 height 21
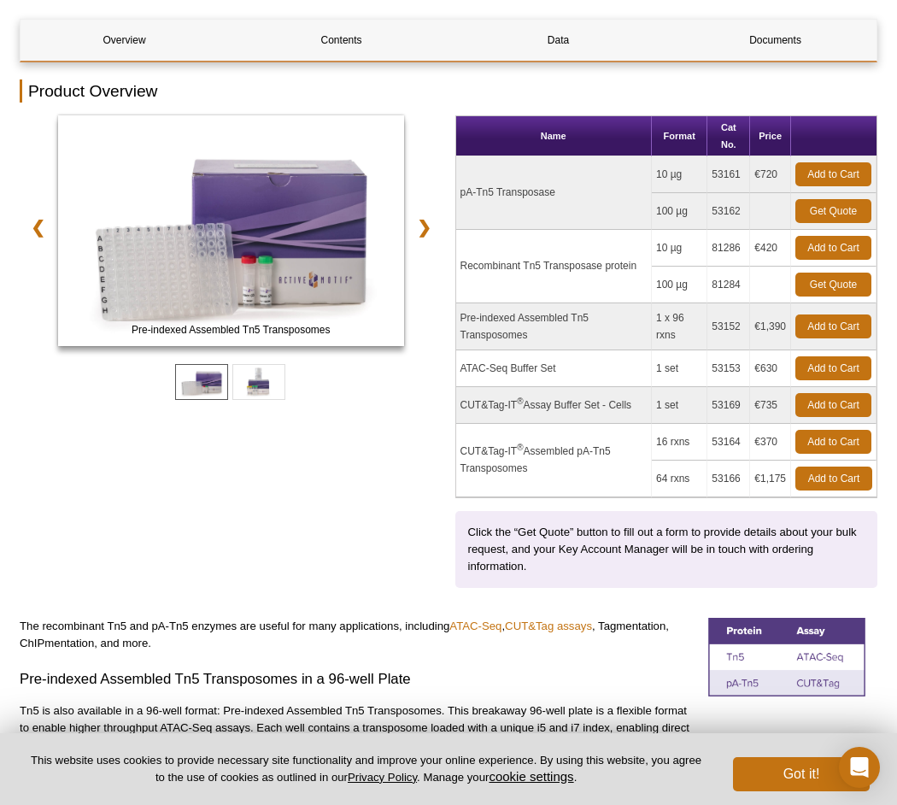
scroll to position [0, 0]
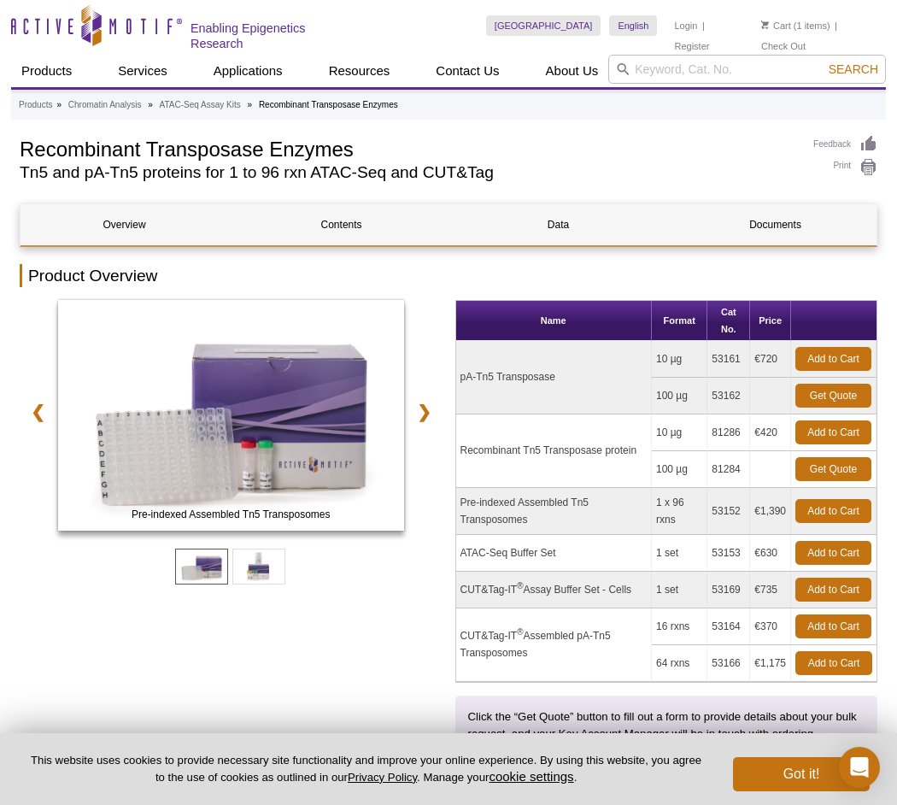
click at [513, 447] on td "Recombinant Tn5 Transposase protein" at bounding box center [554, 450] width 196 height 73
copy tr "Recombinant Tn5 Transposase protein"
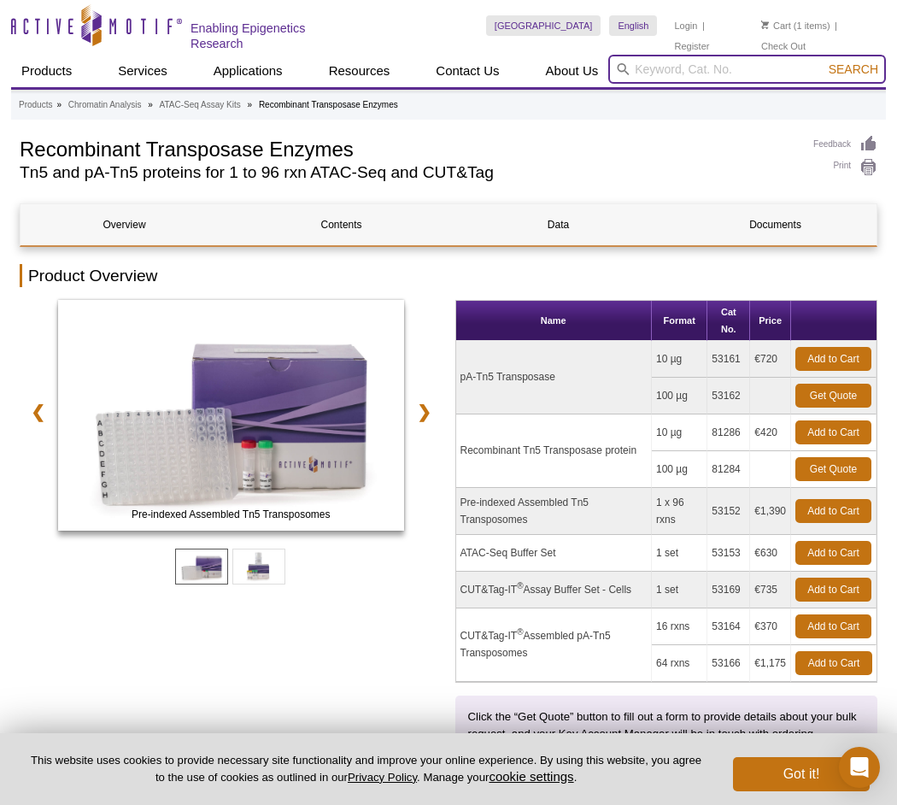
click at [677, 55] on input "search" at bounding box center [747, 69] width 278 height 29
paste input "Recombinant Tn5 Transposase protein"
type input "Recombinant Tn5 Transposase protein"
click at [824, 62] on button "Search" at bounding box center [854, 69] width 60 height 15
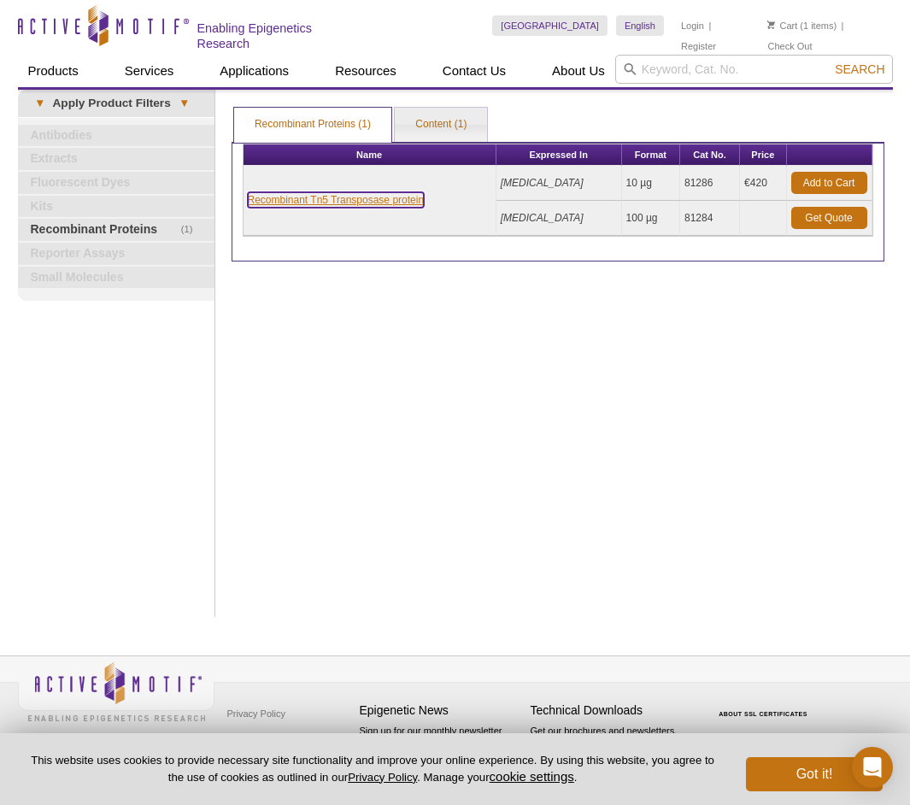
click at [291, 192] on link "Recombinant Tn5 Transposase protein" at bounding box center [336, 199] width 177 height 15
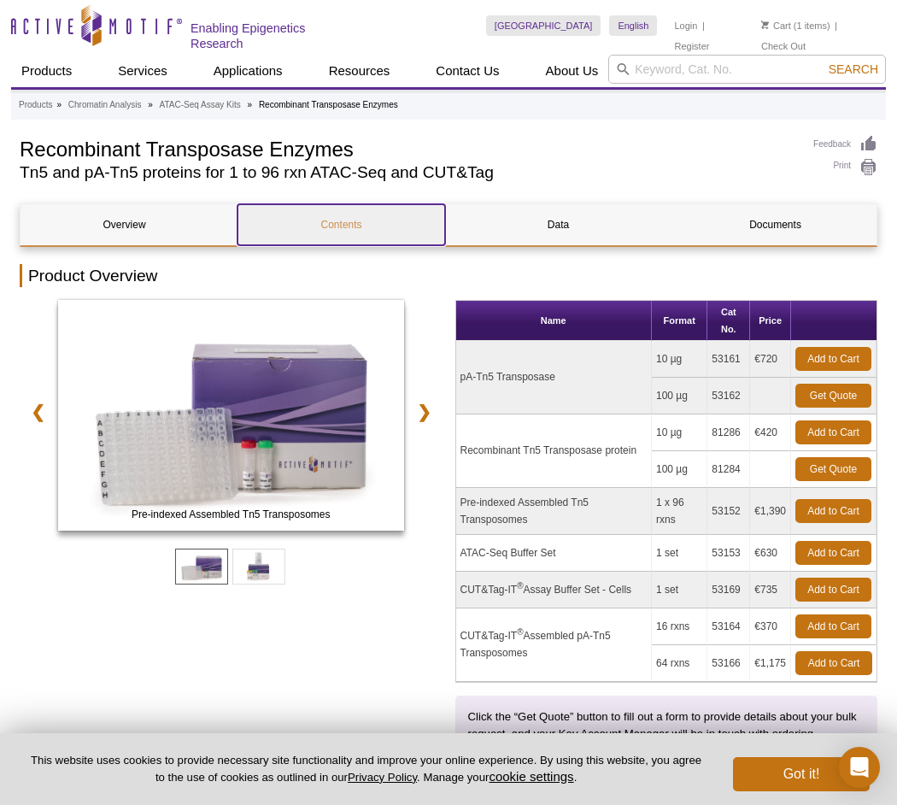
click at [309, 231] on link "Contents" at bounding box center [341, 224] width 208 height 41
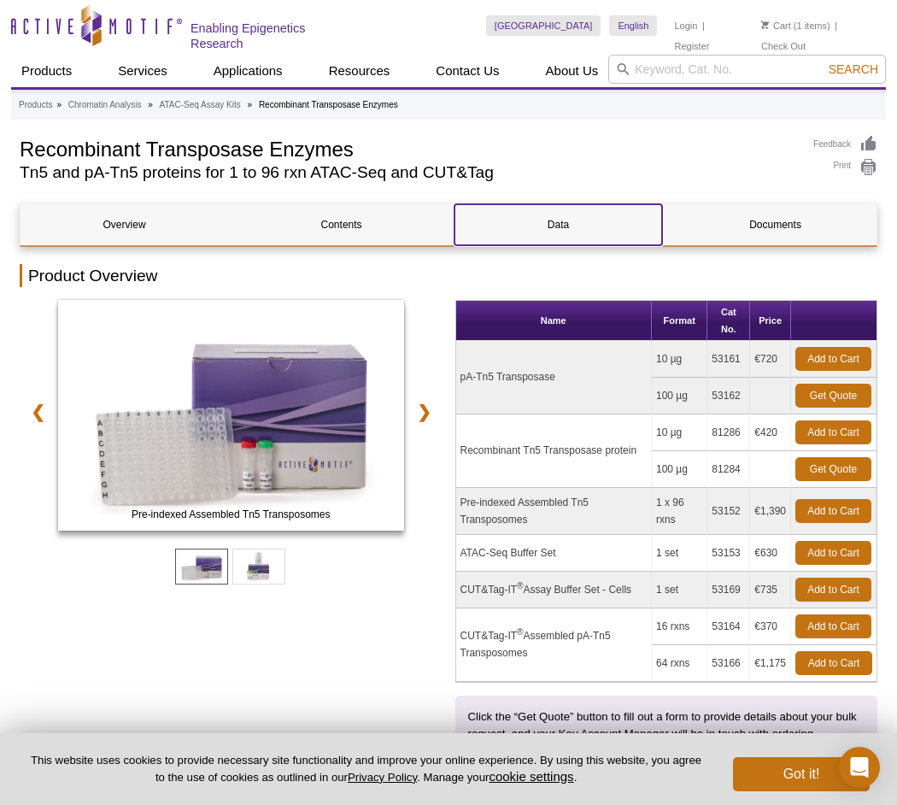
click at [531, 206] on link "Data" at bounding box center [558, 224] width 208 height 41
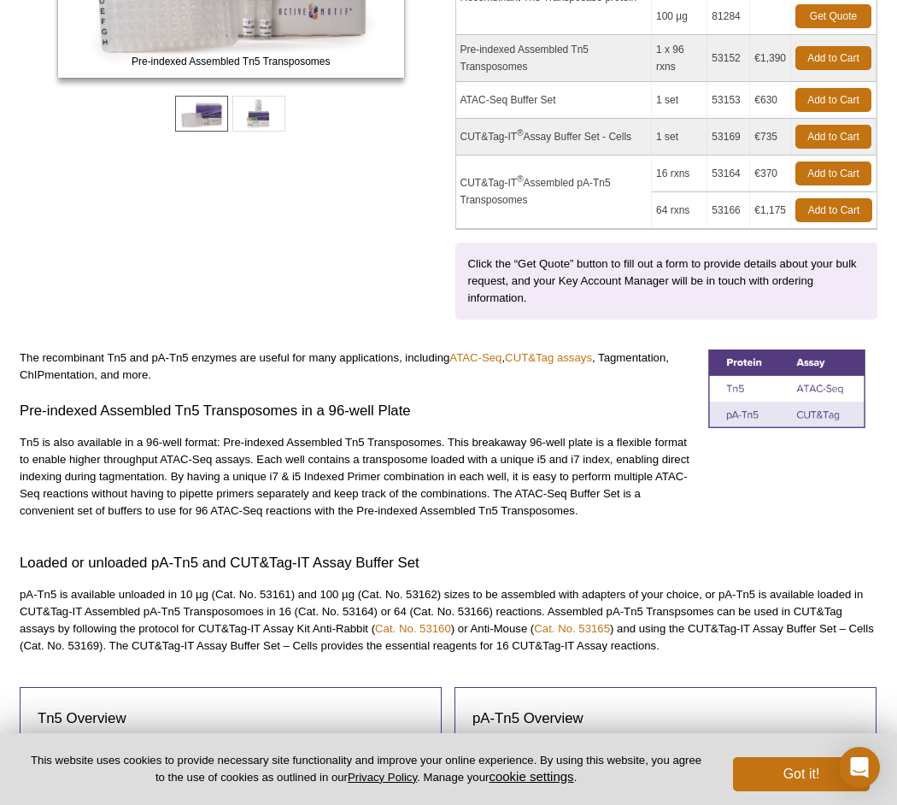
scroll to position [111, 0]
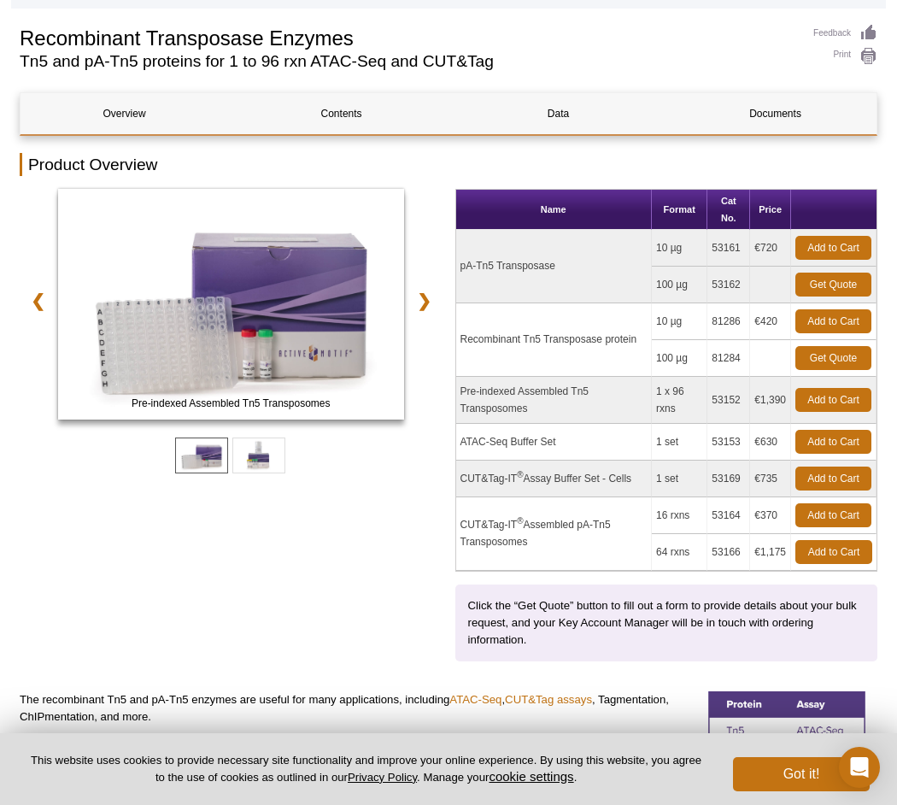
click at [573, 342] on td "Recombinant Tn5 Transposase protein" at bounding box center [554, 339] width 196 height 73
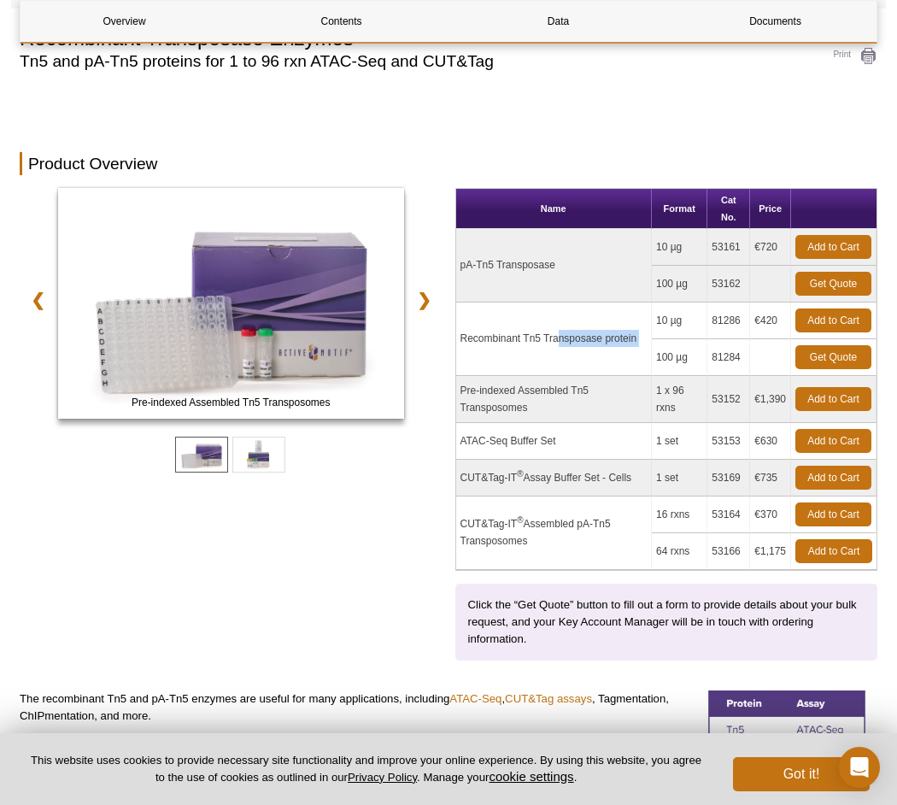
scroll to position [367, 0]
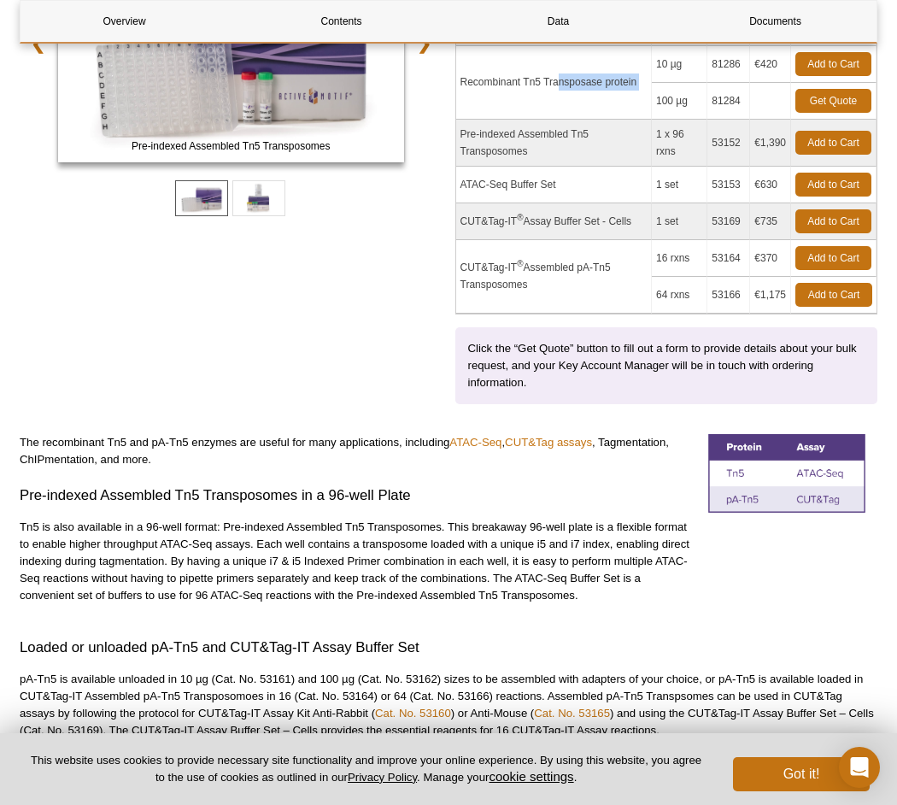
click at [789, 474] on img at bounding box center [786, 473] width 157 height 79
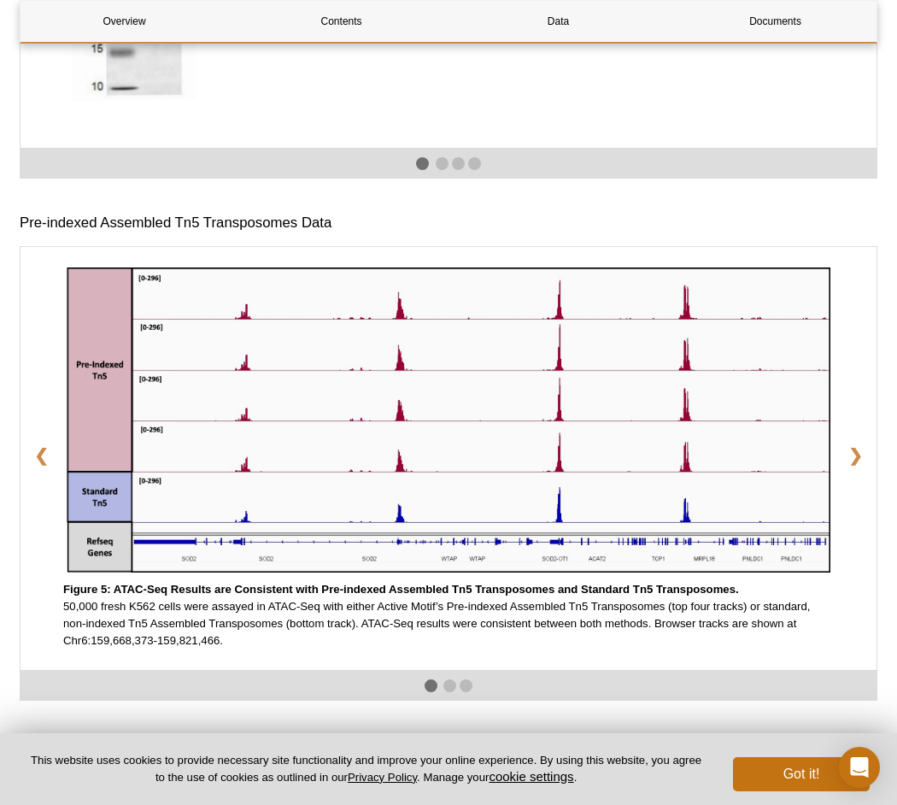
scroll to position [2759, 0]
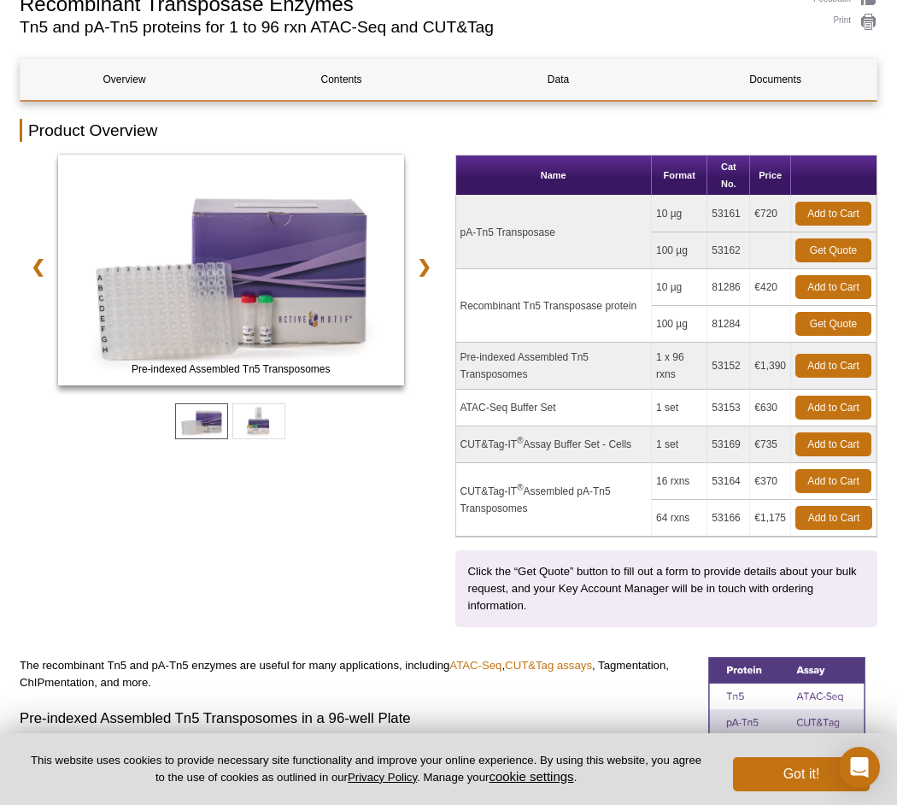
scroll to position [145, 0]
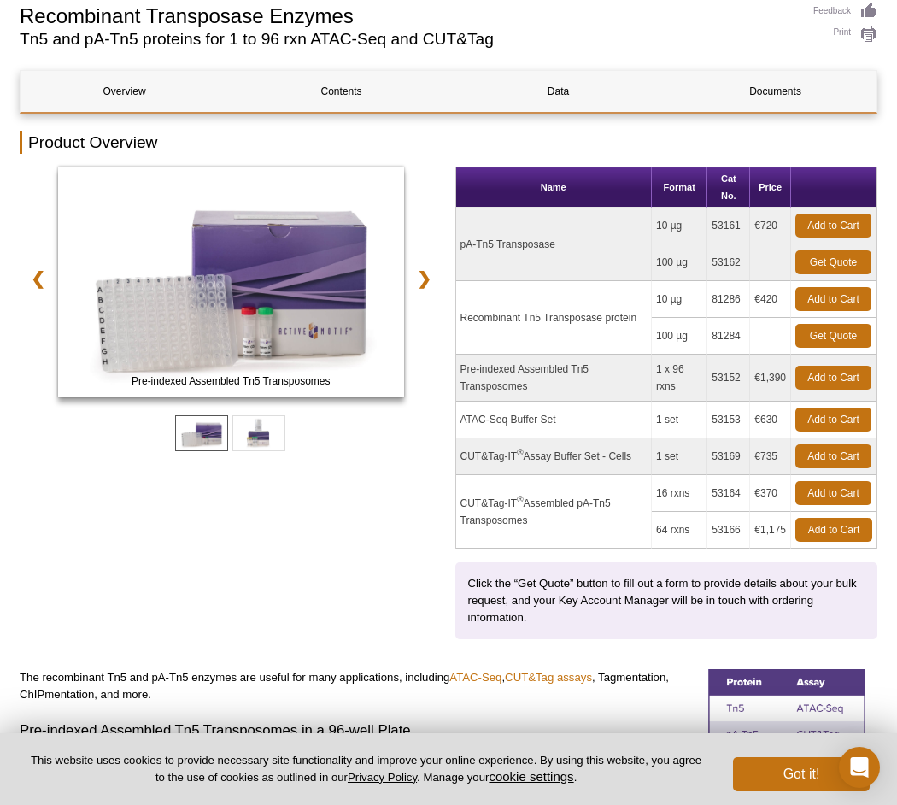
click at [572, 290] on td "Recombinant Tn5 Transposase protein" at bounding box center [554, 317] width 196 height 73
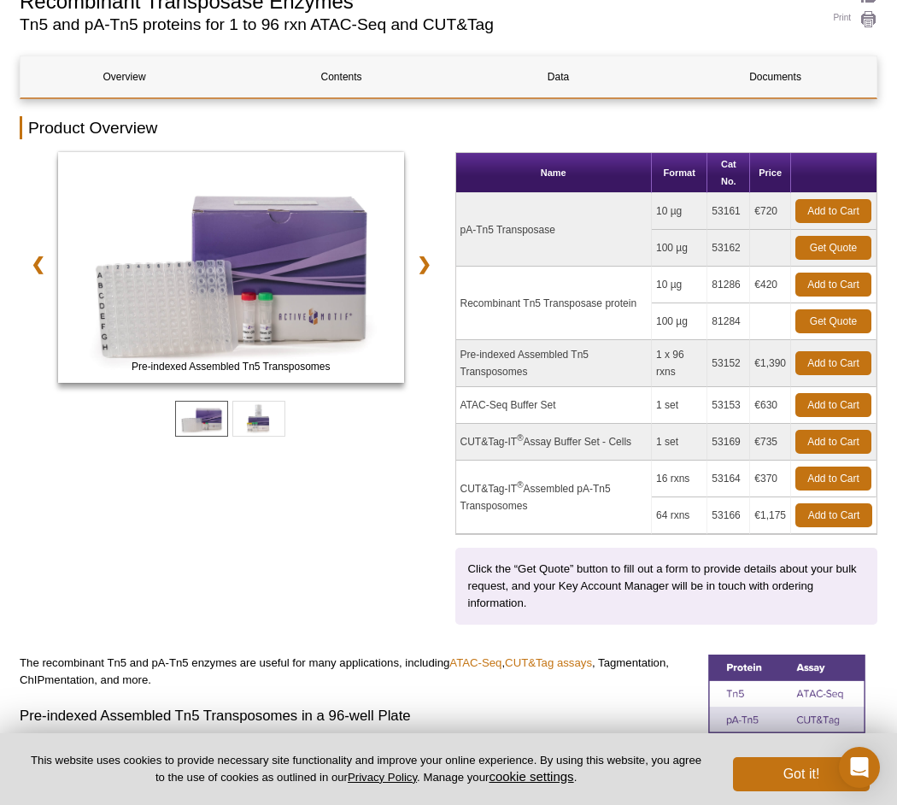
click at [572, 290] on td "Recombinant Tn5 Transposase protein" at bounding box center [554, 303] width 196 height 73
click at [555, 300] on td "Recombinant Tn5 Transposase protein" at bounding box center [554, 303] width 196 height 73
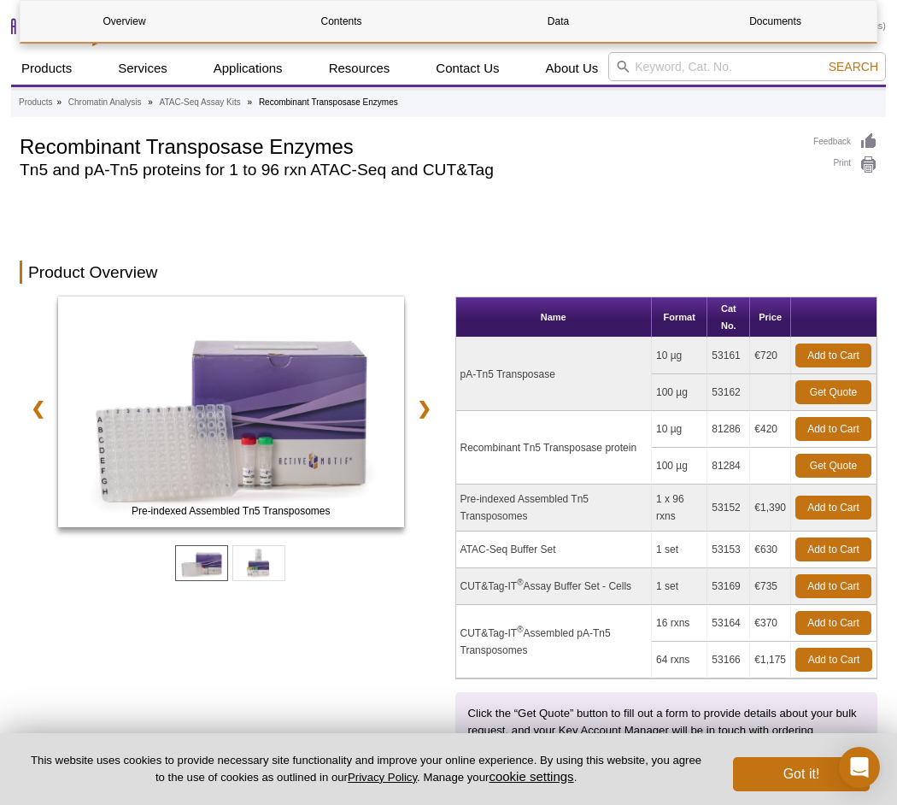
scroll to position [798, 0]
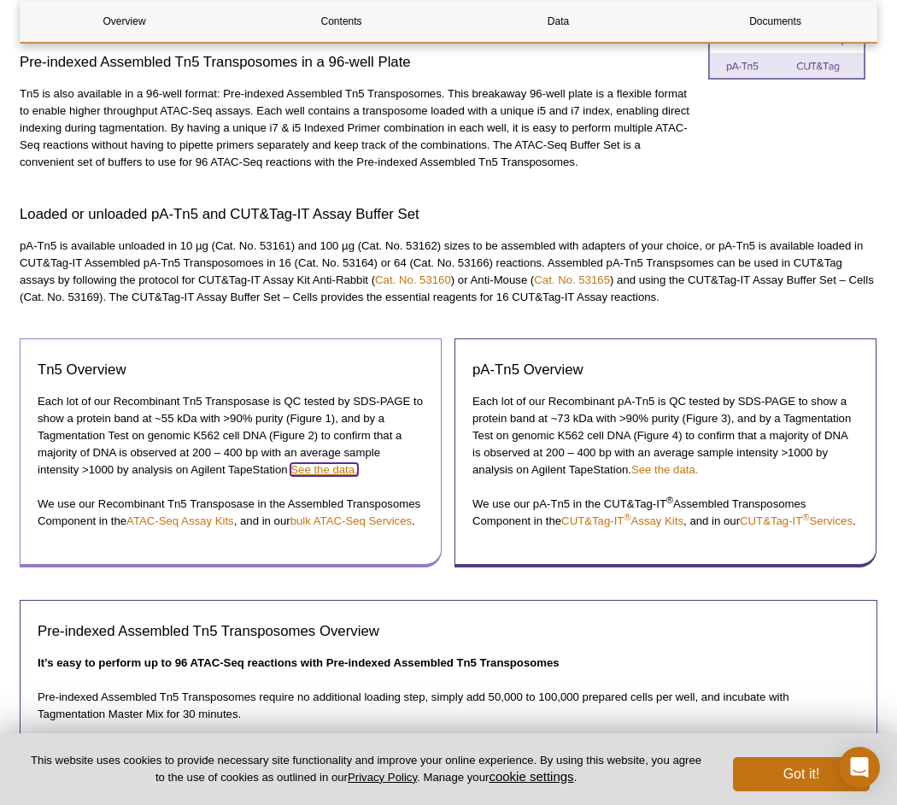
click at [302, 468] on link "See the data." at bounding box center [323, 469] width 67 height 13
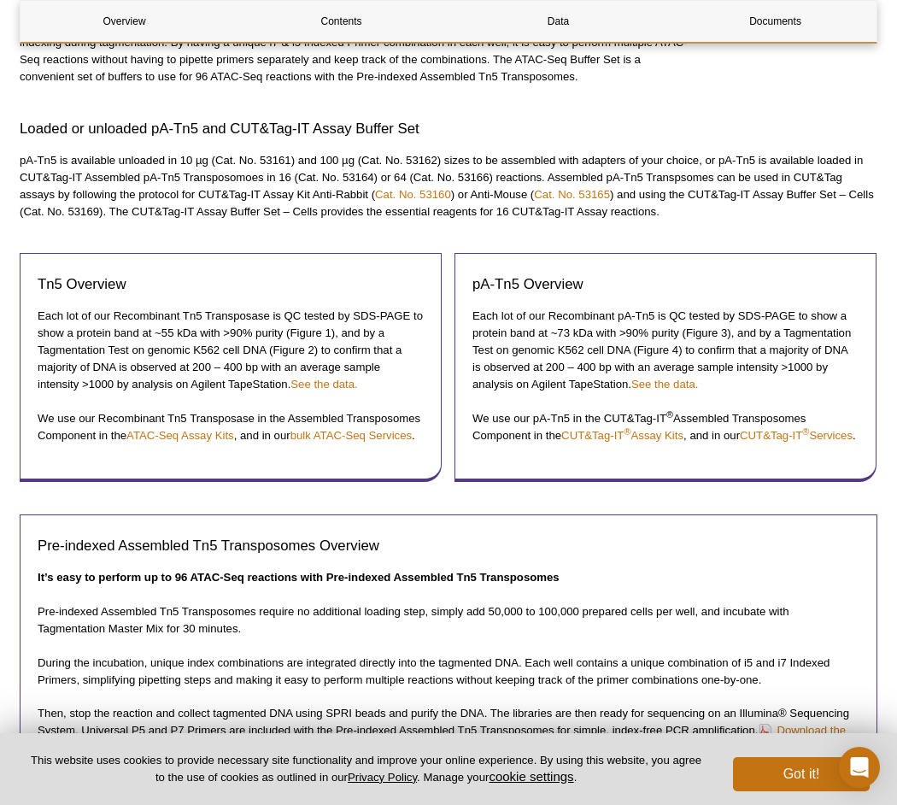
scroll to position [1140, 0]
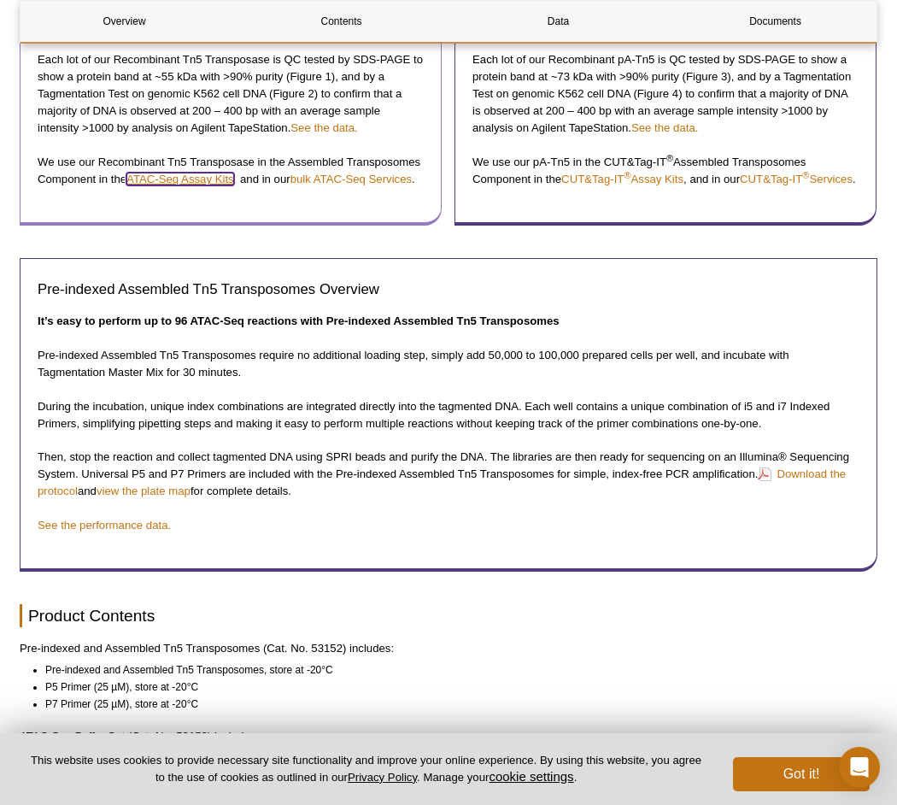
click at [187, 176] on link "ATAC-Seq Assay Kits" at bounding box center [180, 179] width 108 height 13
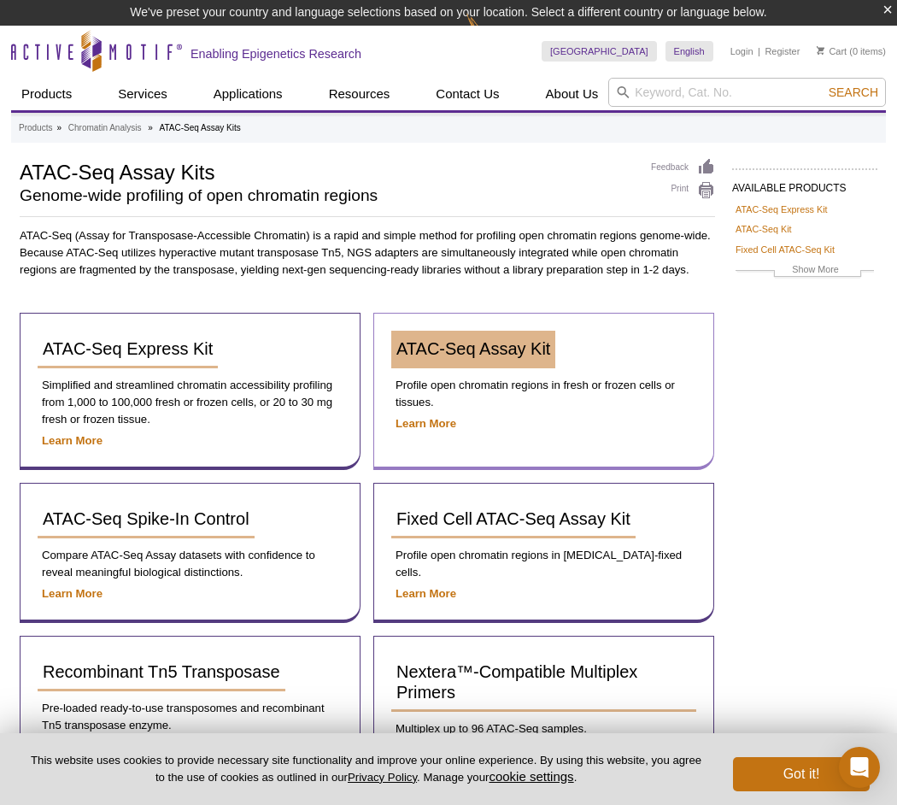
scroll to position [85, 0]
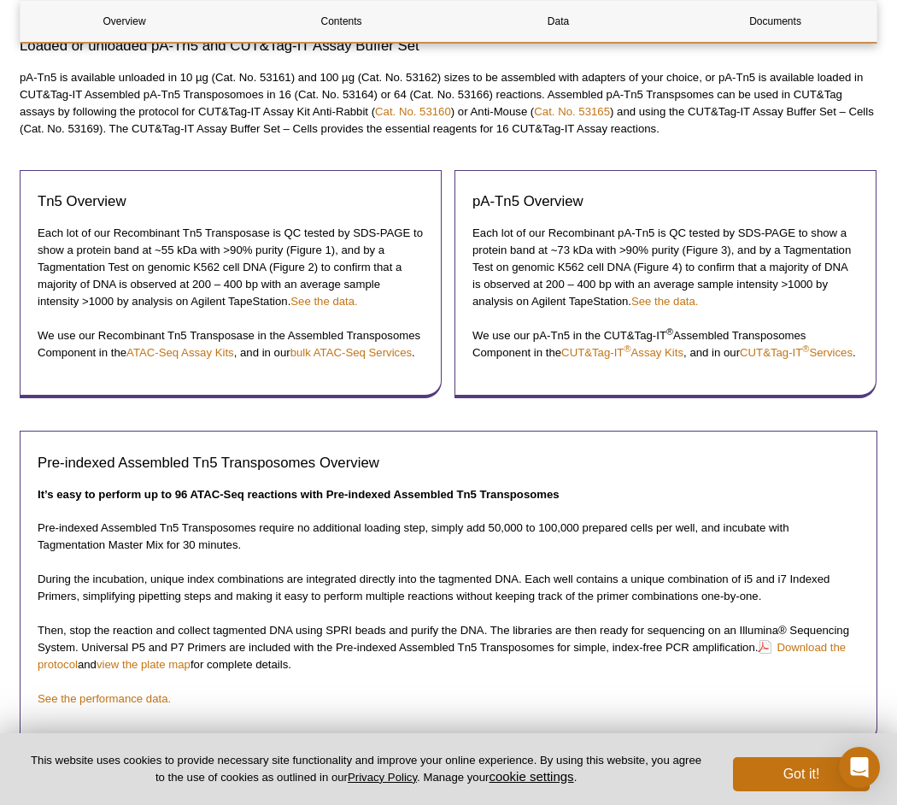
scroll to position [883, 0]
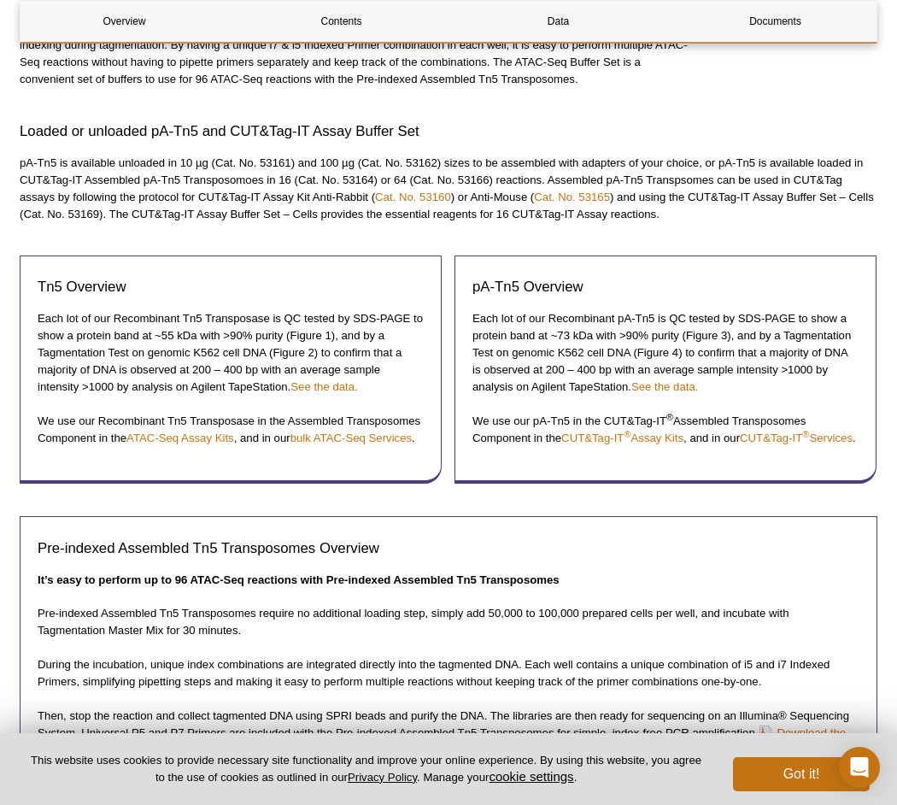
click at [444, 182] on p "pA-Tn5 is available unloaded in 10 µg (Cat. No. 53161) and 100 µg (Cat. No. 531…" at bounding box center [449, 189] width 858 height 68
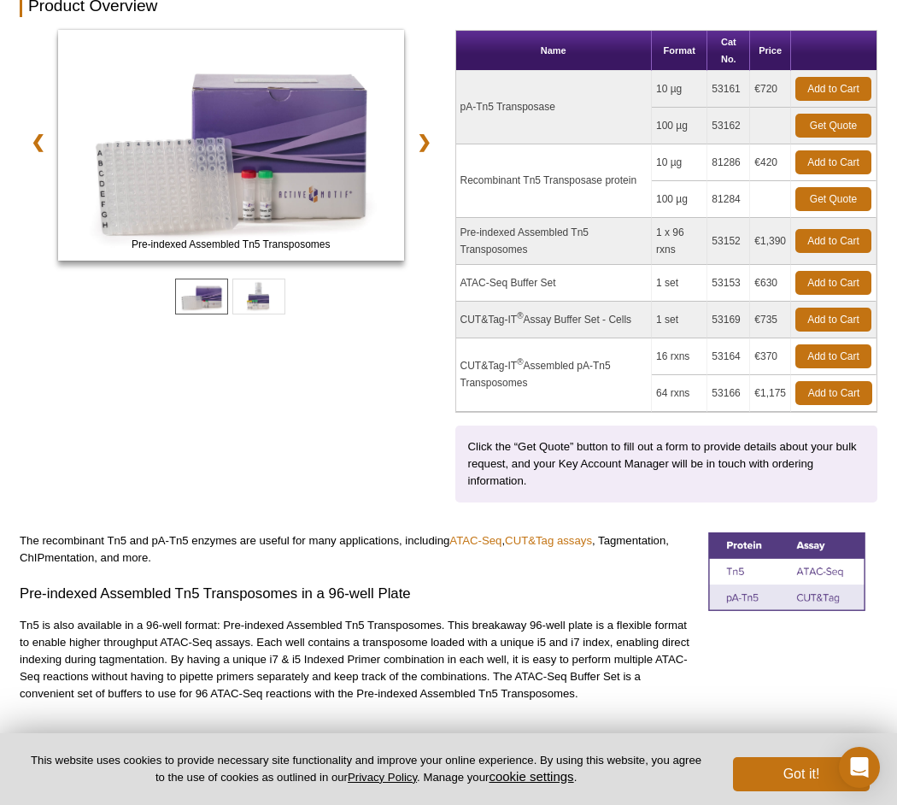
scroll to position [0, 0]
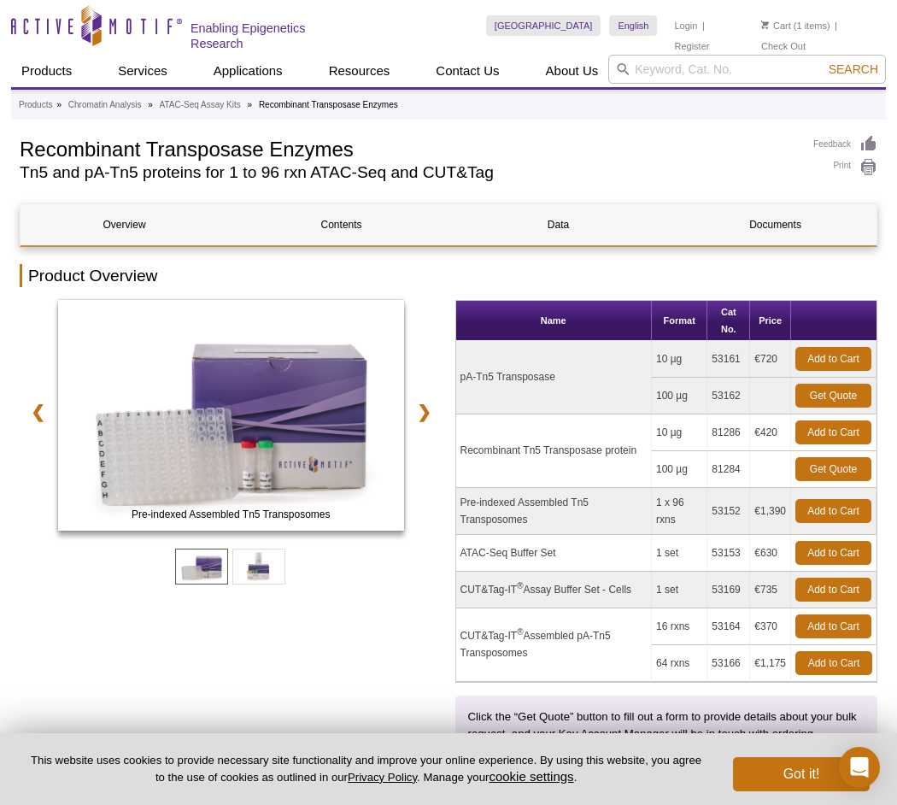
click at [625, 449] on td "Recombinant Tn5 Transposase protein" at bounding box center [554, 450] width 196 height 73
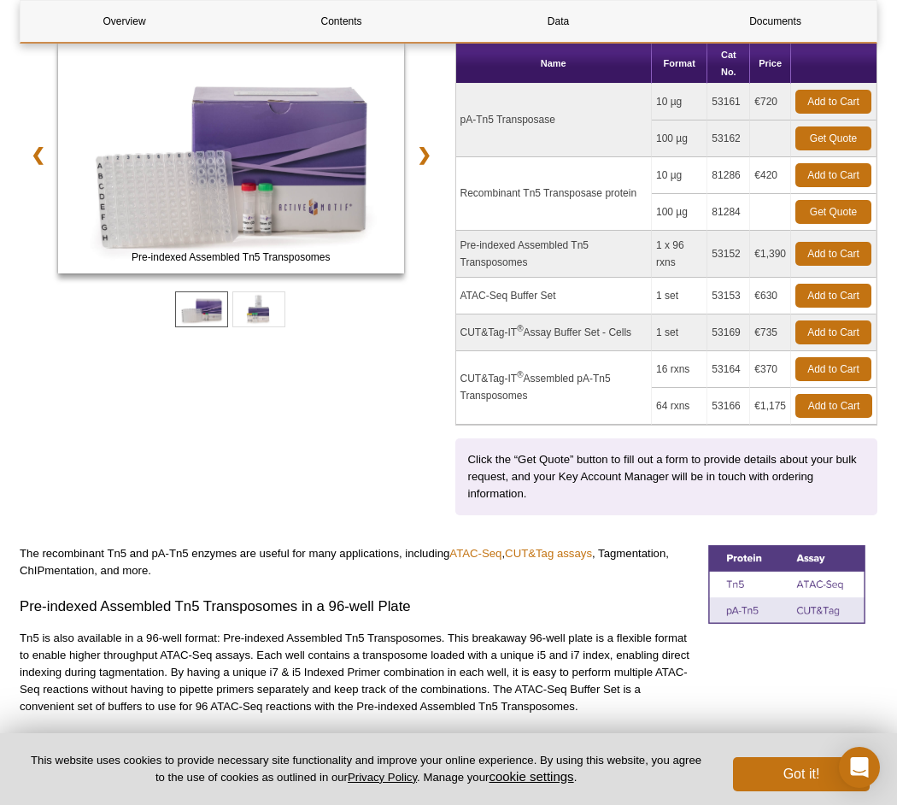
scroll to position [171, 0]
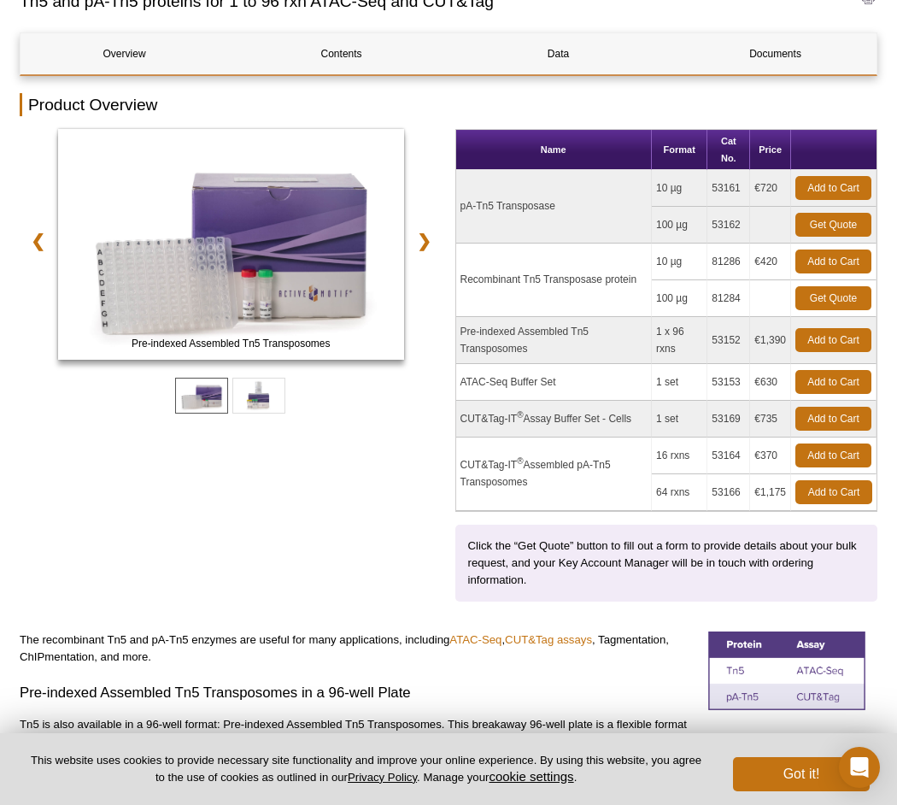
click at [591, 280] on td "Recombinant Tn5 Transposase protein" at bounding box center [554, 279] width 196 height 73
click at [630, 284] on td "Recombinant Tn5 Transposase protein" at bounding box center [554, 279] width 196 height 73
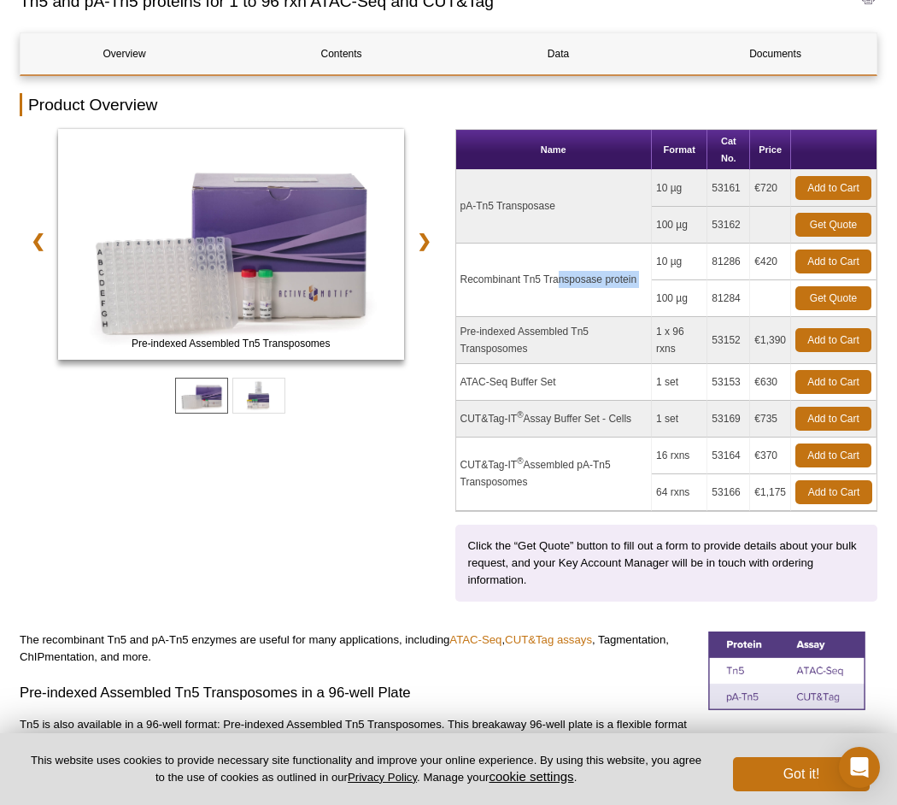
click at [630, 284] on td "Recombinant Tn5 Transposase protein" at bounding box center [554, 279] width 196 height 73
click at [829, 261] on link "Add to Cart" at bounding box center [833, 261] width 76 height 24
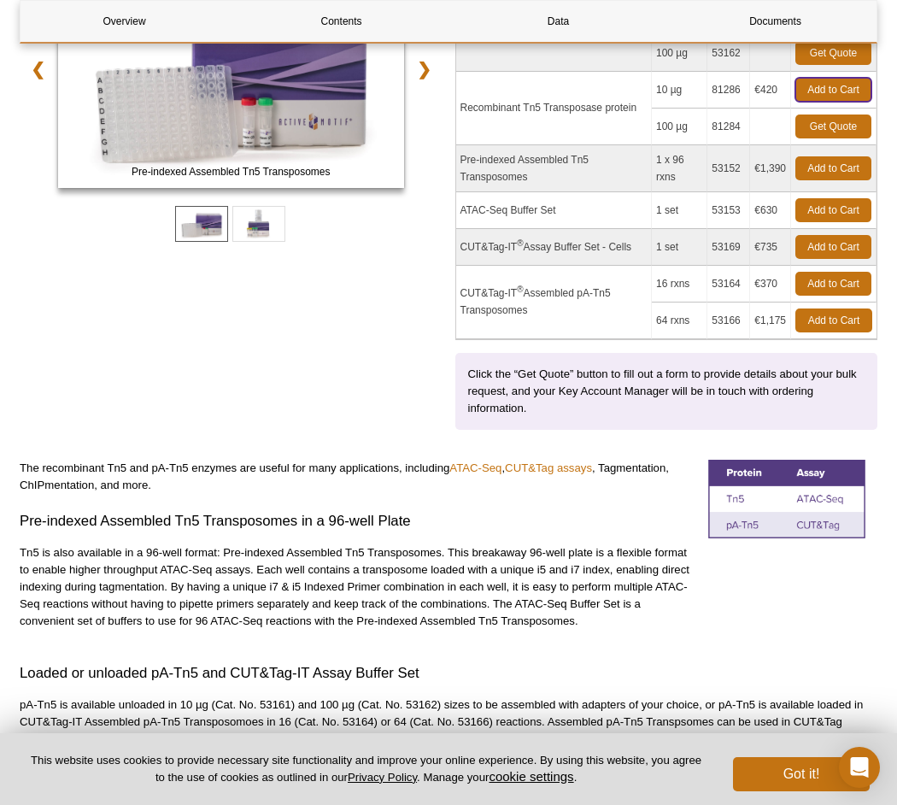
scroll to position [513, 0]
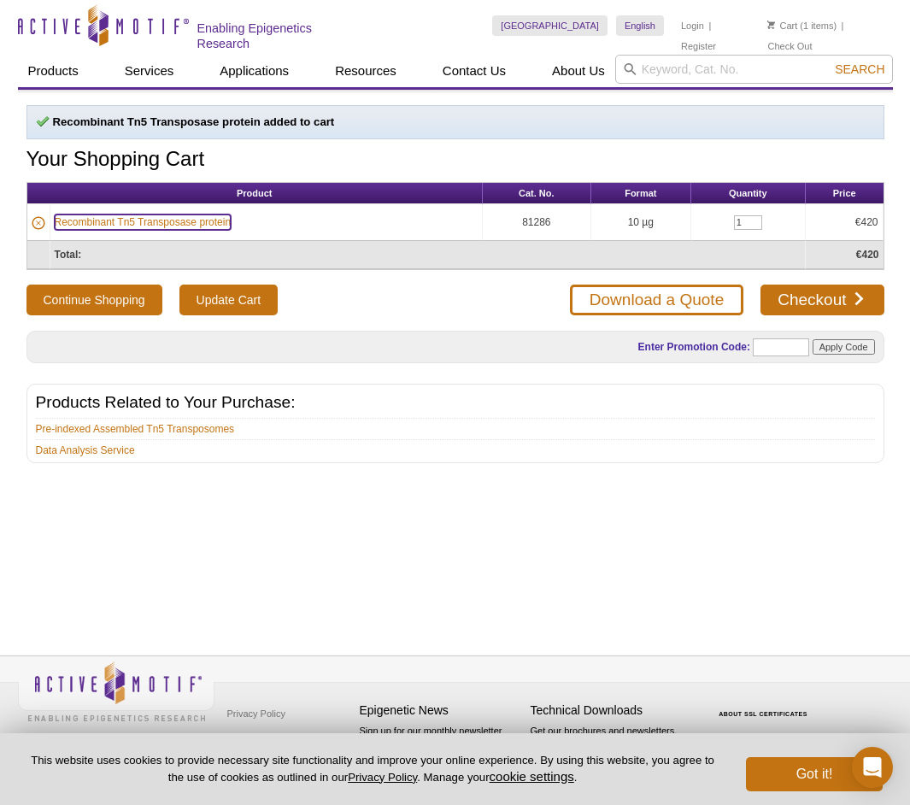
click at [132, 221] on link "Recombinant Tn5 Transposase protein" at bounding box center [143, 221] width 177 height 15
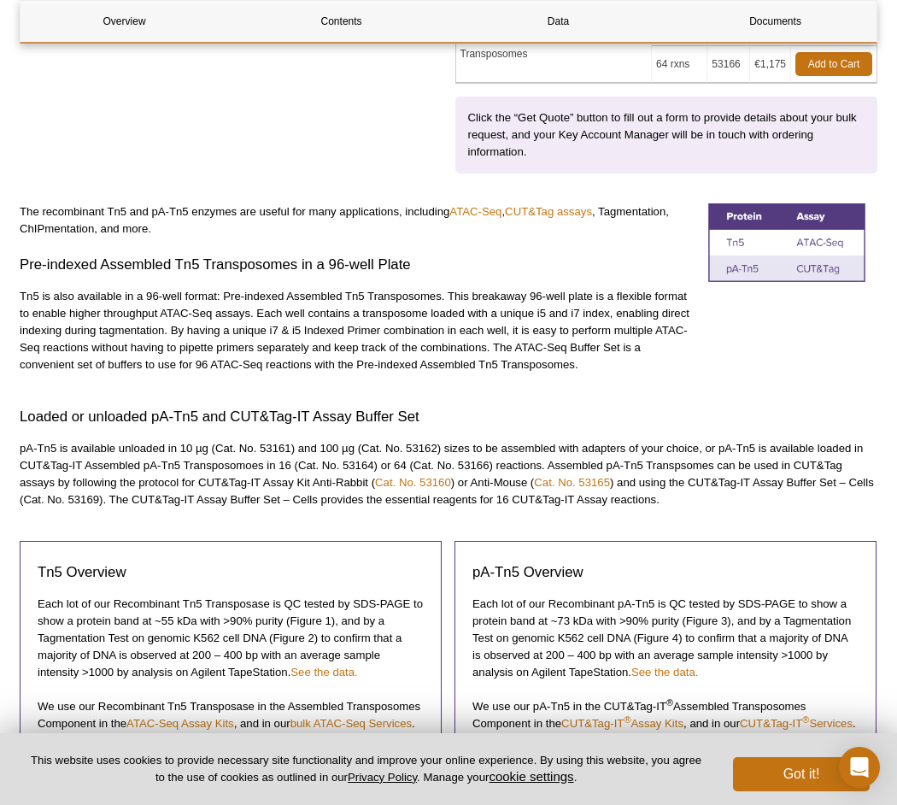
scroll to position [1025, 0]
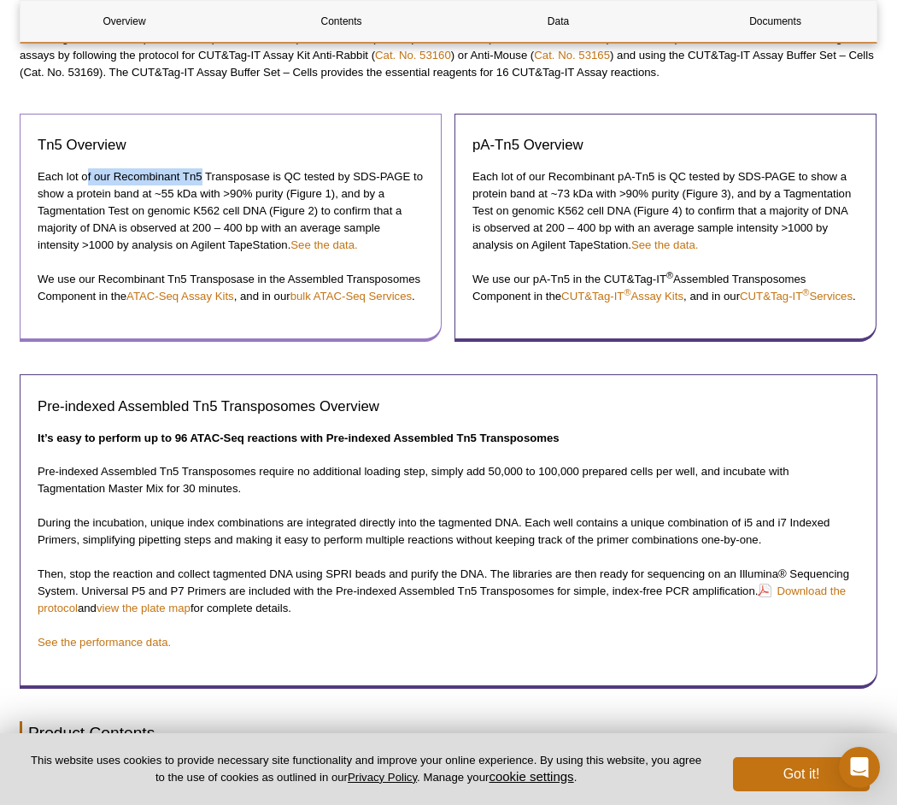
drag, startPoint x: 86, startPoint y: 174, endPoint x: 202, endPoint y: 166, distance: 116.5
click at [202, 168] on p "Each lot of our Recombinant Tn5 Transposase is QC tested by SDS-PAGE to show a …" at bounding box center [231, 210] width 386 height 85
drag, startPoint x: 256, startPoint y: 161, endPoint x: 267, endPoint y: 163, distance: 11.2
click at [267, 163] on div "Tn5 Overview Each lot of our Recombinant Tn5 Transposase is QC tested by SDS-PA…" at bounding box center [231, 228] width 422 height 229
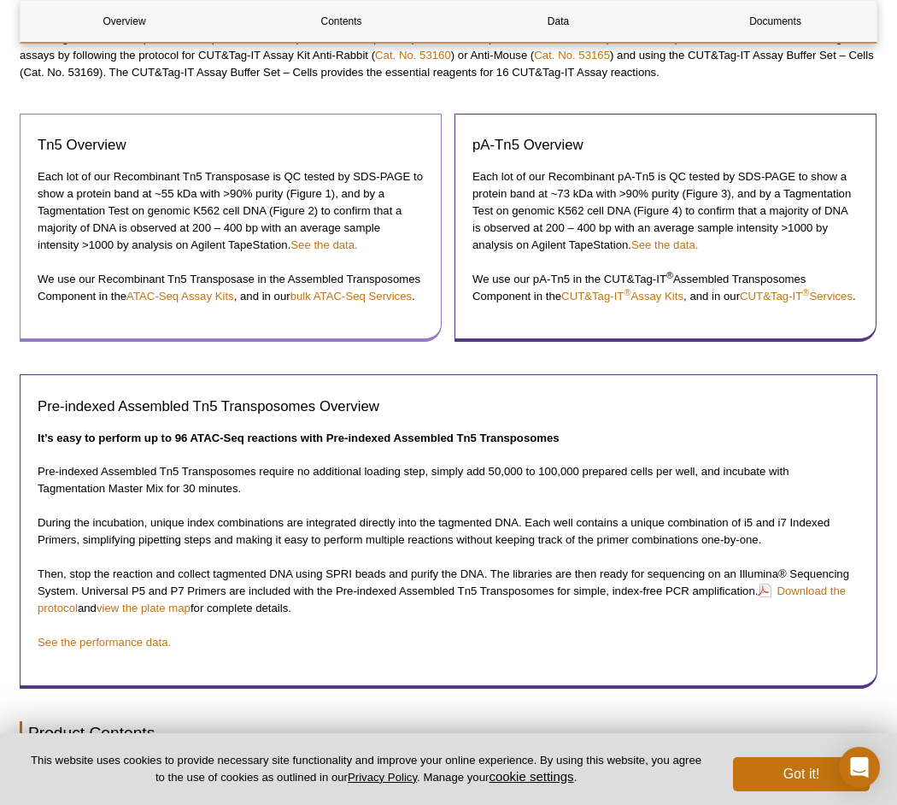
click at [159, 195] on p "Each lot of our Recombinant Tn5 Transposase is QC tested by SDS-PAGE to show a …" at bounding box center [231, 210] width 386 height 85
drag, startPoint x: 134, startPoint y: 203, endPoint x: 238, endPoint y: 207, distance: 104.3
click at [238, 207] on p "Each lot of our Recombinant Tn5 Transposase is QC tested by SDS-PAGE to show a …" at bounding box center [231, 210] width 386 height 85
drag, startPoint x: 137, startPoint y: 226, endPoint x: 289, endPoint y: 223, distance: 152.1
click at [289, 223] on p "Each lot of our Recombinant Tn5 Transposase is QC tested by SDS-PAGE to show a …" at bounding box center [231, 210] width 386 height 85
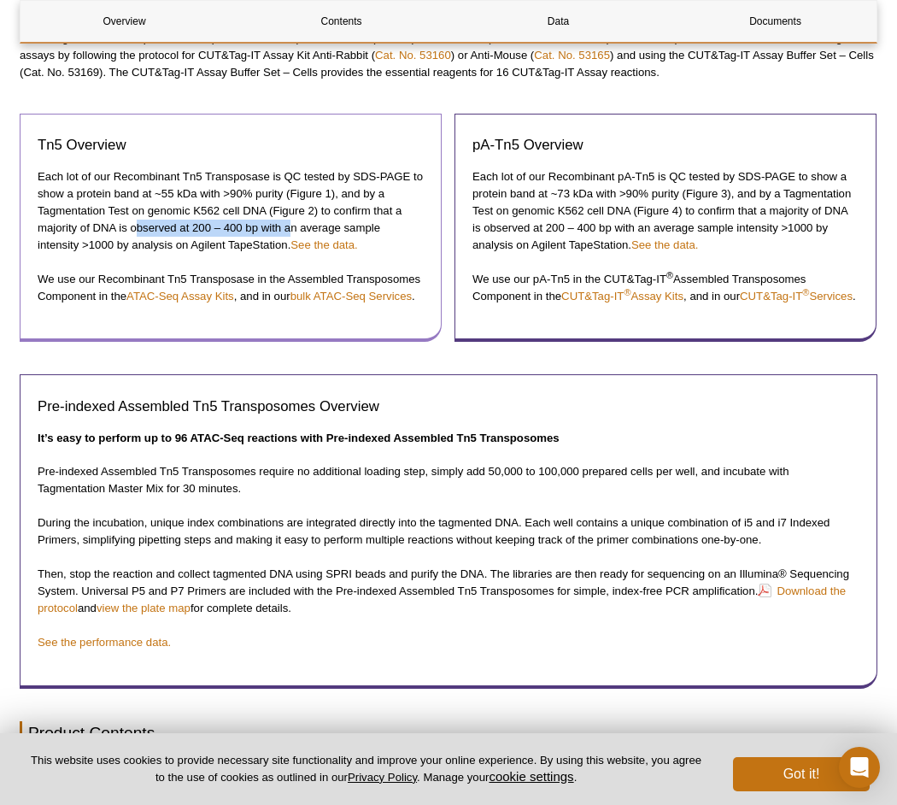
click at [289, 223] on p "Each lot of our Recombinant Tn5 Transposase is QC tested by SDS-PAGE to show a …" at bounding box center [231, 210] width 386 height 85
drag, startPoint x: 173, startPoint y: 245, endPoint x: 286, endPoint y: 235, distance: 113.2
click at [286, 235] on p "Each lot of our Recombinant Tn5 Transposase is QC tested by SDS-PAGE to show a …" at bounding box center [231, 210] width 386 height 85
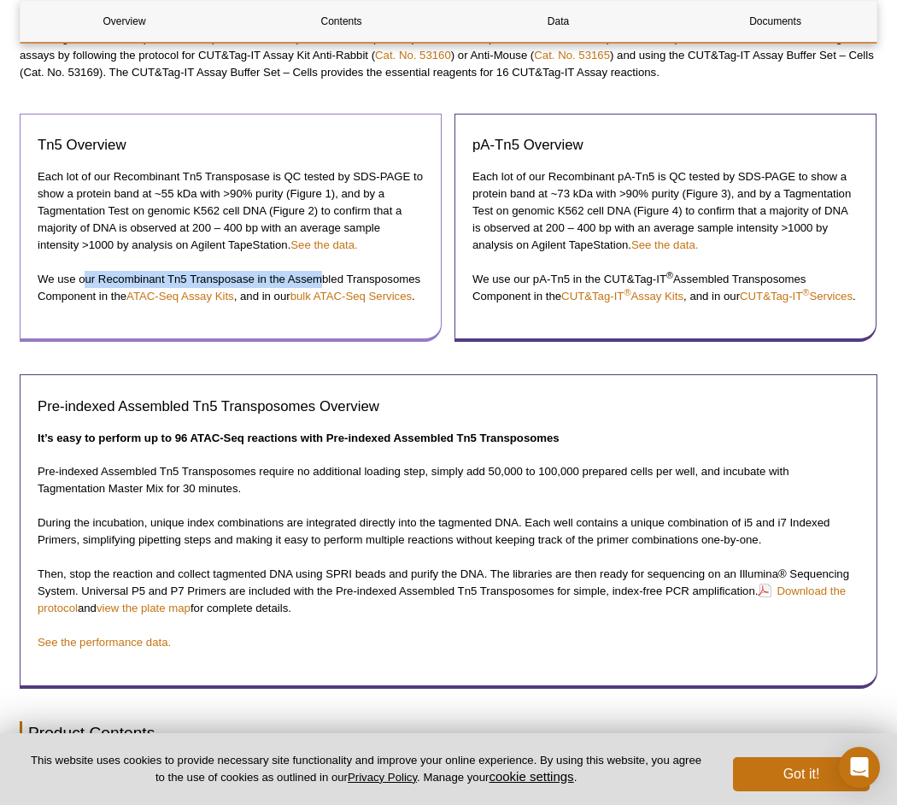
drag, startPoint x: 87, startPoint y: 279, endPoint x: 321, endPoint y: 265, distance: 234.5
click at [321, 265] on div "Tn5 Overview Each lot of our Recombinant Tn5 Transposase is QC tested by SDS-PA…" at bounding box center [231, 228] width 422 height 229
drag, startPoint x: 276, startPoint y: 274, endPoint x: 310, endPoint y: 281, distance: 34.8
click at [311, 282] on p "We use our Recombinant Tn5 Transposase in the Assembled Transposomes Component …" at bounding box center [231, 288] width 386 height 34
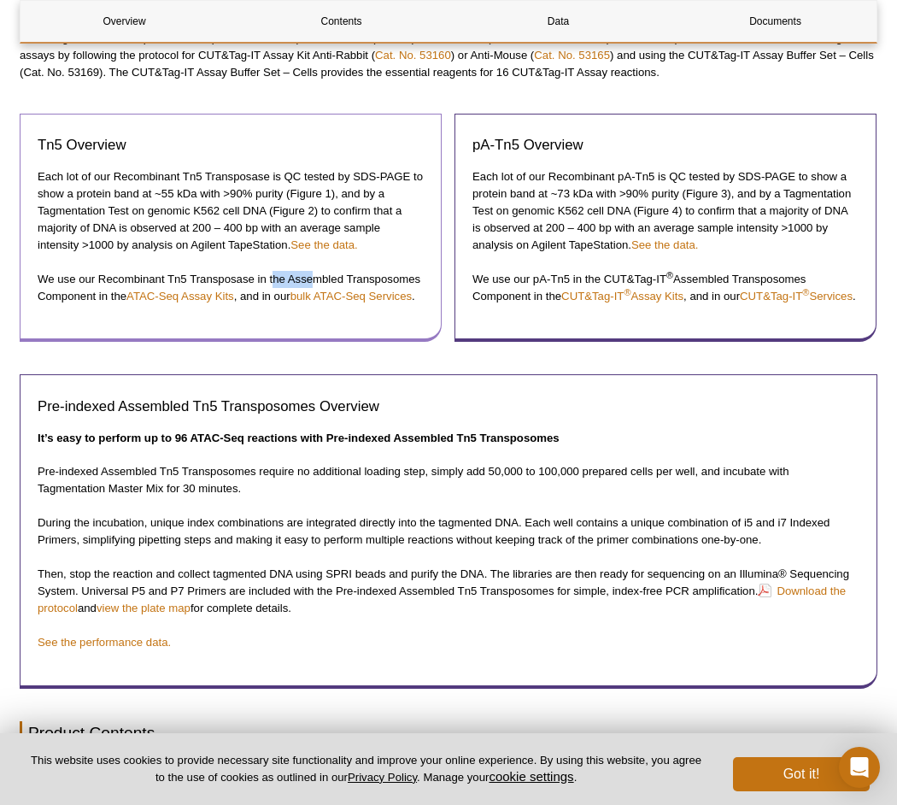
click at [310, 281] on p "We use our Recombinant Tn5 Transposase in the Assembled Transposomes Component …" at bounding box center [231, 288] width 386 height 34
drag, startPoint x: 314, startPoint y: 292, endPoint x: 337, endPoint y: 302, distance: 24.5
click at [337, 302] on div "Tn5 Overview Each lot of our Recombinant Tn5 Transposase is QC tested by SDS-PA…" at bounding box center [231, 228] width 422 height 229
click at [330, 295] on link "bulk ATAC-Seq Services" at bounding box center [350, 296] width 121 height 13
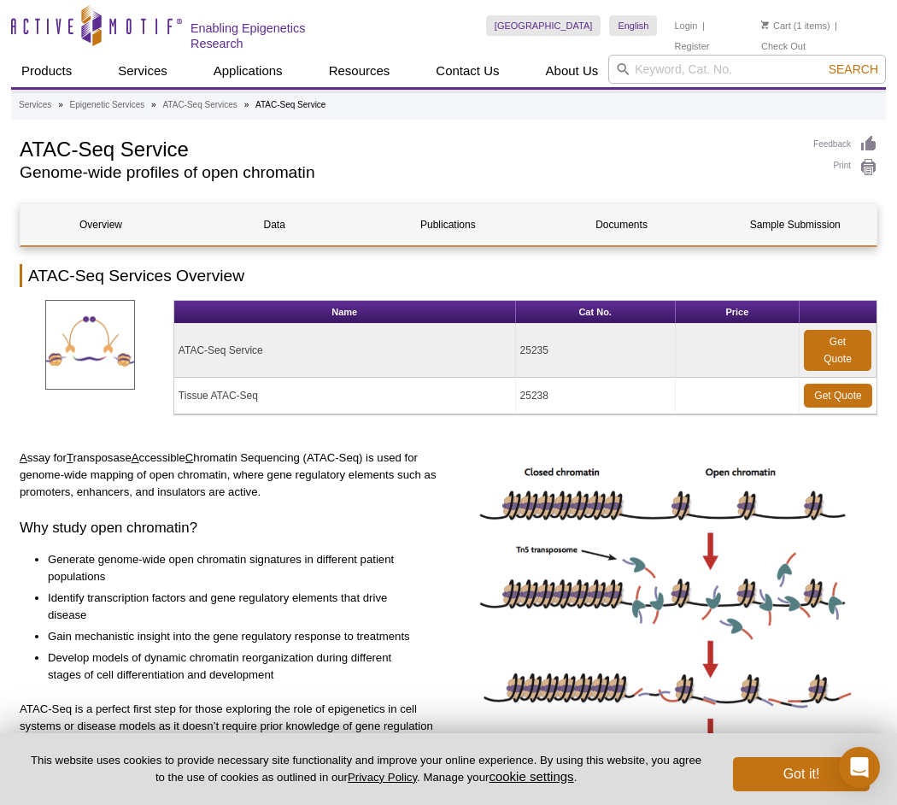
scroll to position [171, 0]
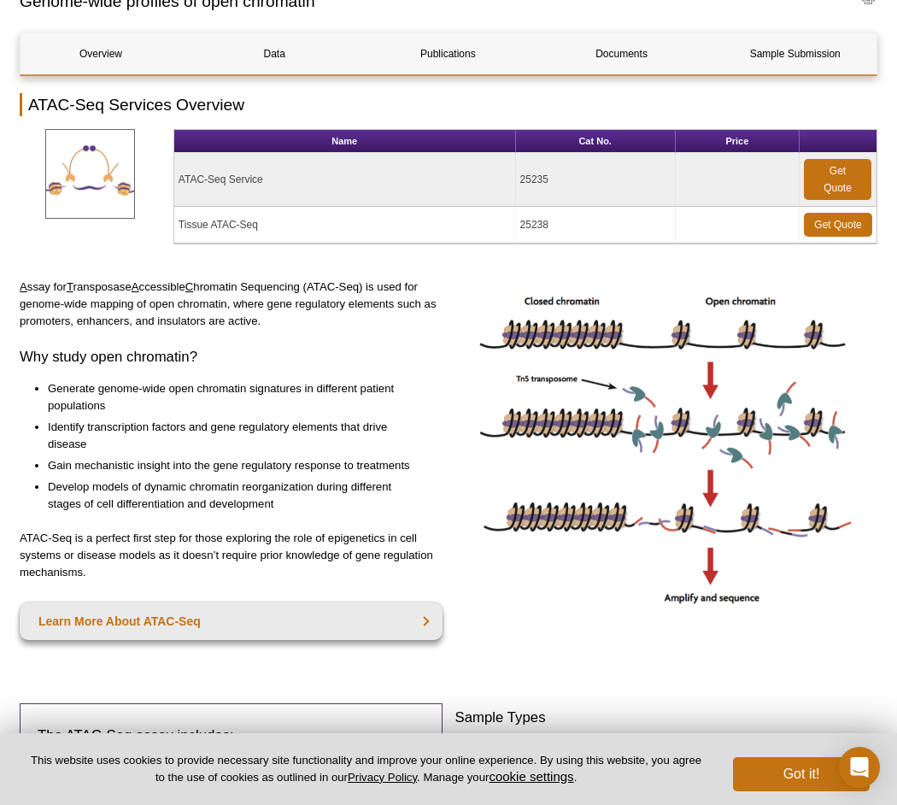
click at [160, 388] on li "Generate genome-wide open chromatin signatures in different patient populations" at bounding box center [237, 397] width 378 height 34
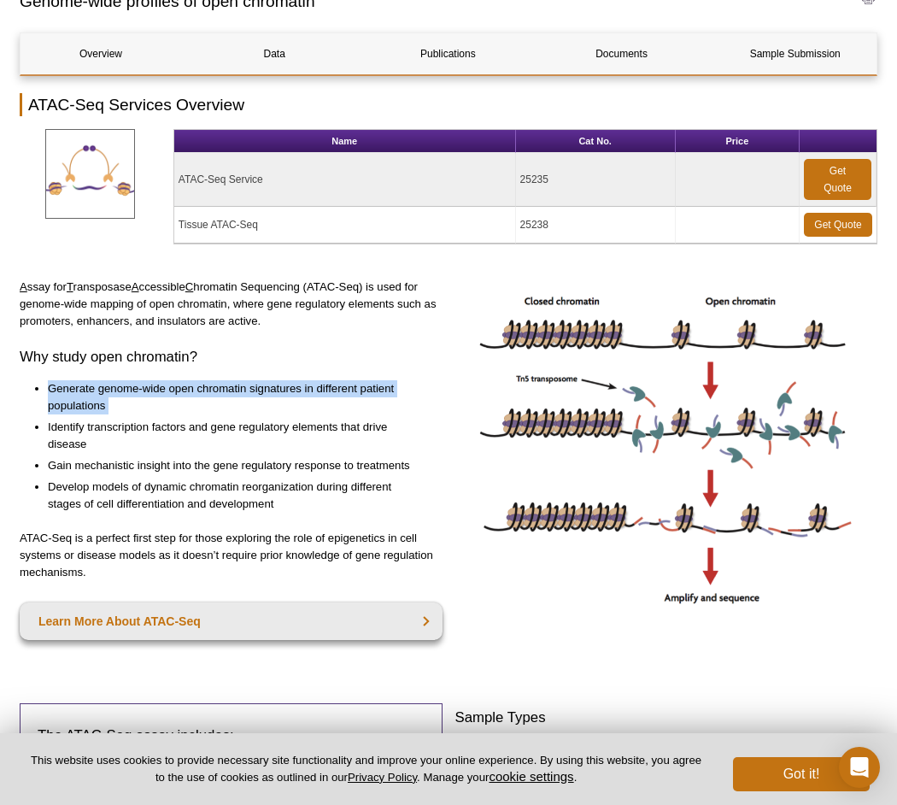
click at [160, 388] on li "Generate genome-wide open chromatin signatures in different patient populations" at bounding box center [237, 397] width 378 height 34
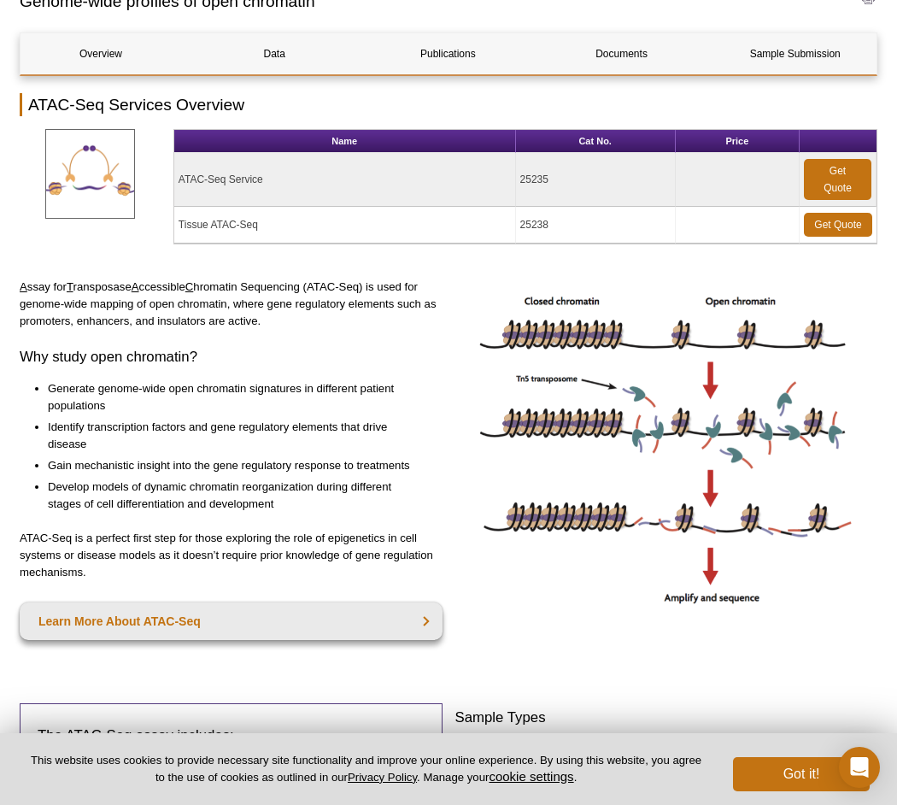
click at [138, 426] on li "Identify transcription factors and gene regulatory elements that drive disease" at bounding box center [237, 436] width 378 height 34
click at [137, 426] on li "Identify transcription factors and gene regulatory elements that drive disease" at bounding box center [237, 436] width 378 height 34
click at [83, 457] on li "Gain mechanistic insight into the gene regulatory response to treatments" at bounding box center [237, 465] width 378 height 17
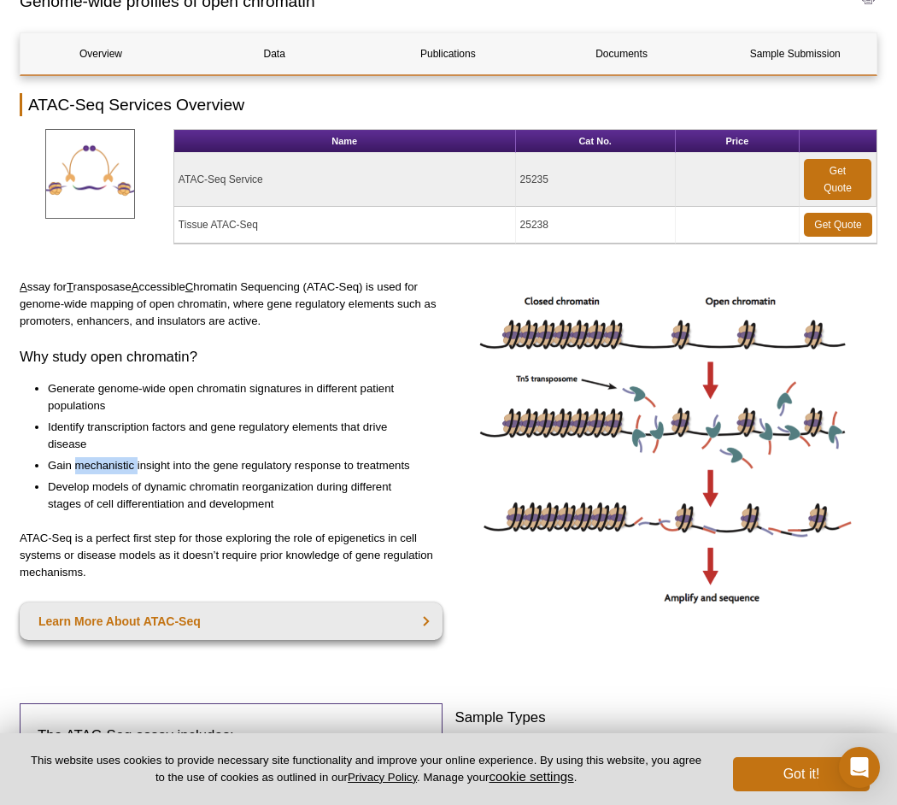
click at [83, 457] on li "Gain mechanistic insight into the gene regulatory response to treatments" at bounding box center [237, 465] width 378 height 17
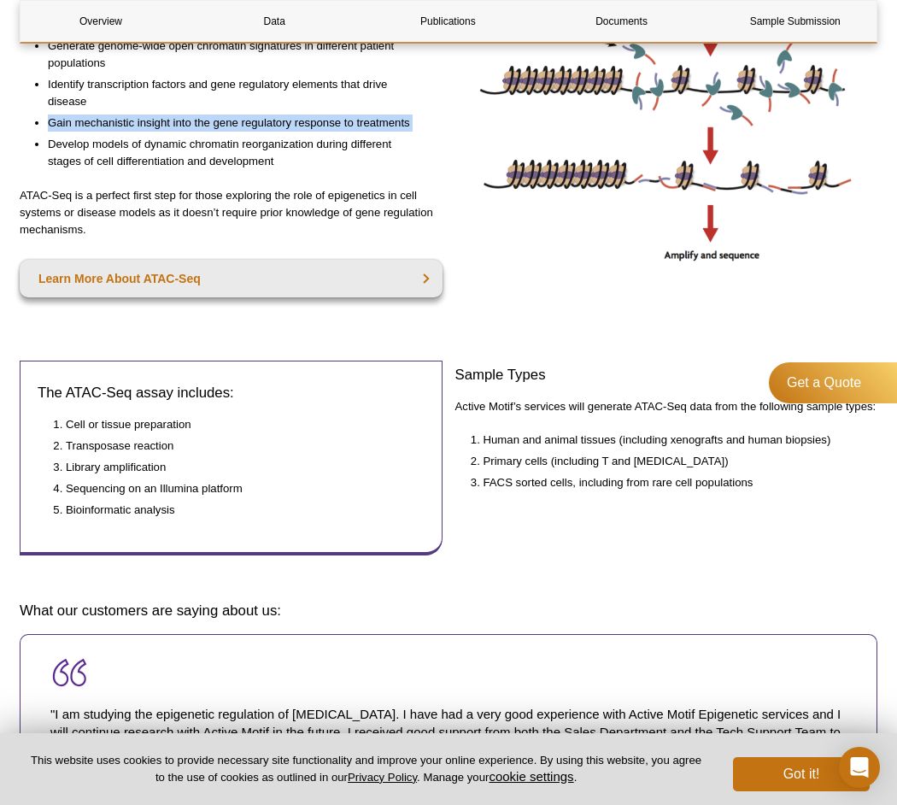
scroll to position [342, 0]
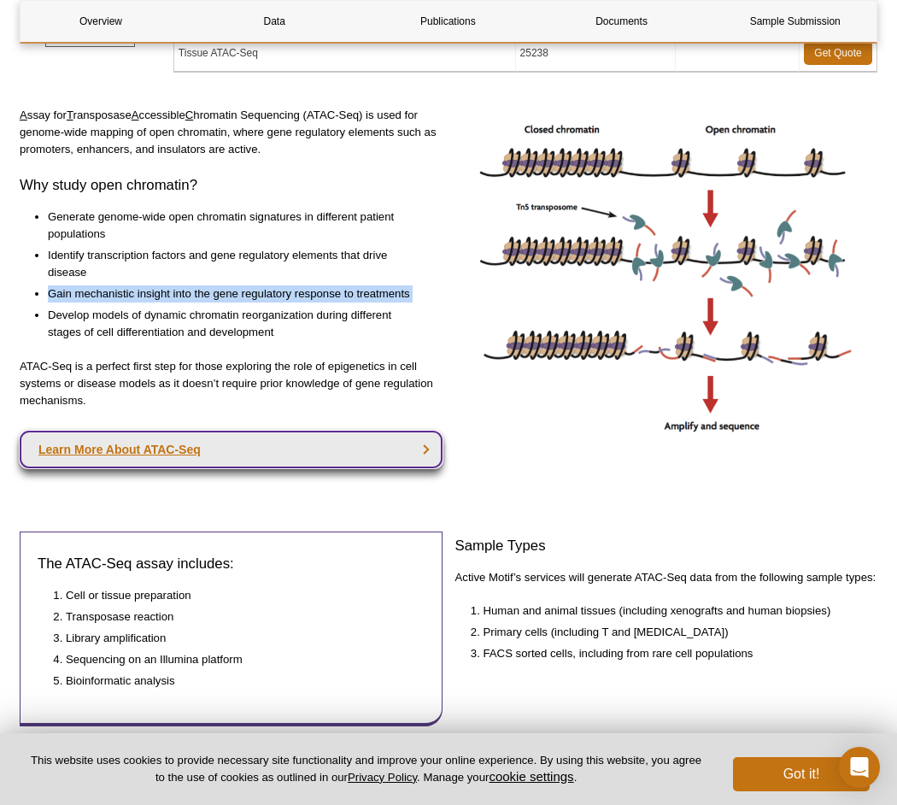
click at [282, 449] on link "Learn More About ATAC-Seq" at bounding box center [231, 450] width 423 height 38
click at [267, 443] on link "Learn More About ATAC-Seq" at bounding box center [231, 450] width 423 height 38
click at [185, 435] on link "Learn More About ATAC-Seq" at bounding box center [231, 450] width 423 height 38
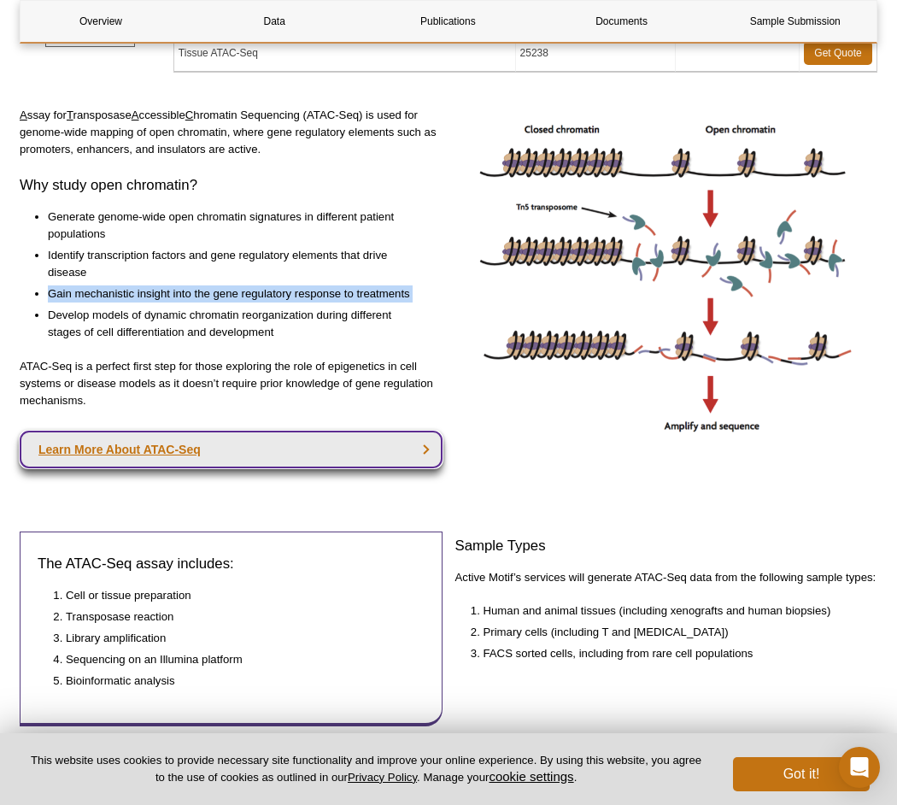
click at [185, 436] on link "Learn More About ATAC-Seq" at bounding box center [231, 450] width 423 height 38
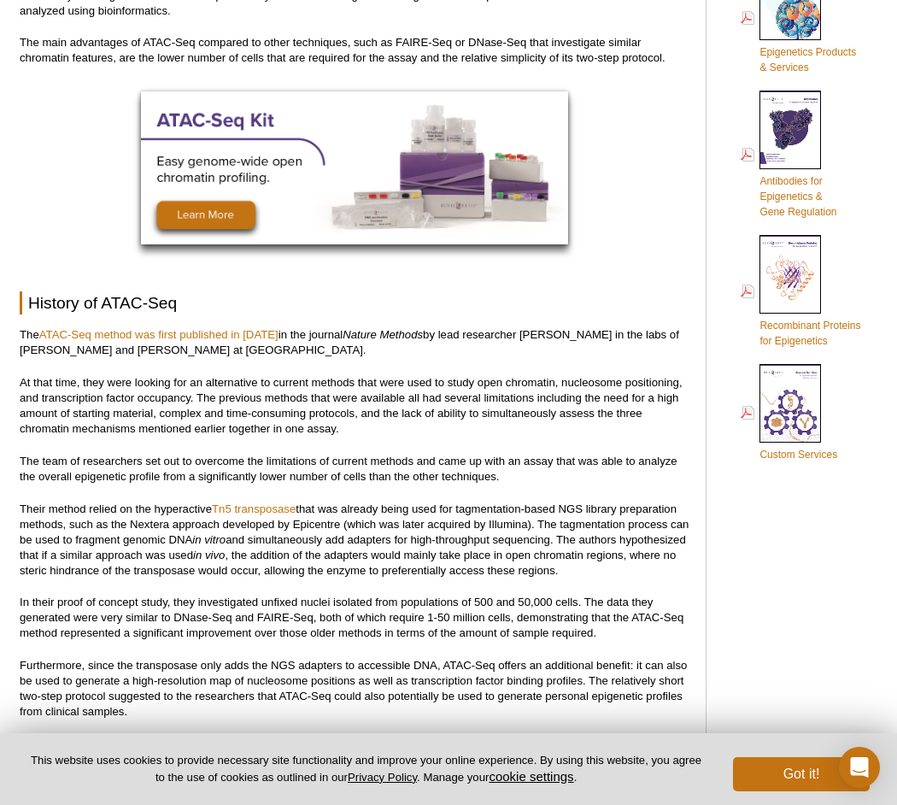
scroll to position [1153, 0]
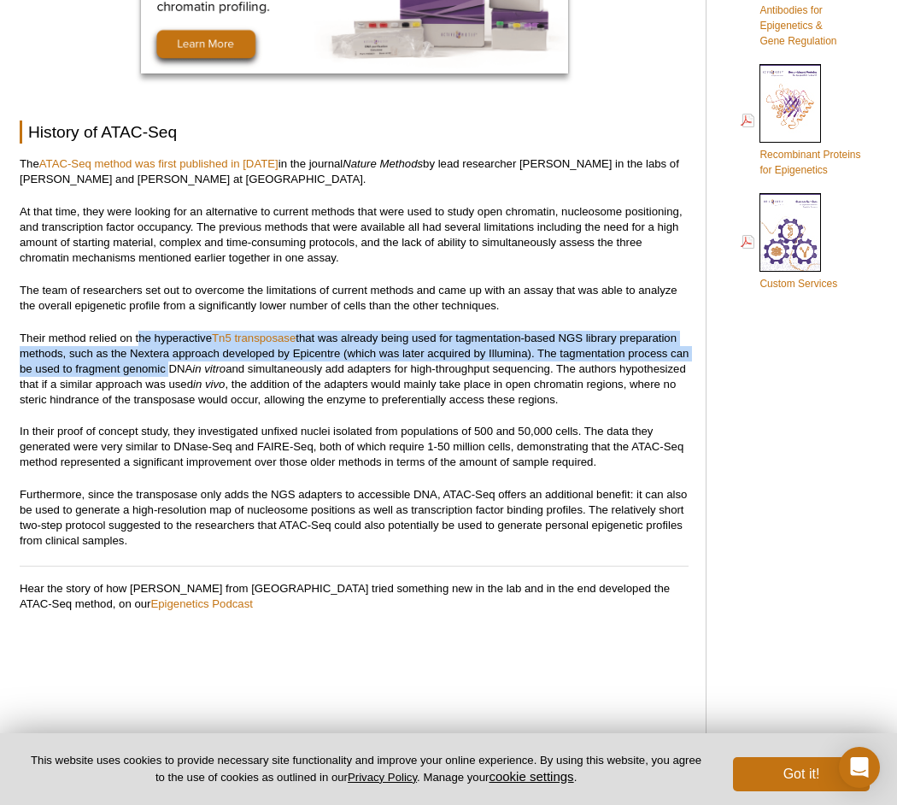
drag, startPoint x: 141, startPoint y: 336, endPoint x: 185, endPoint y: 363, distance: 52.2
click at [185, 363] on p "Their method relied on the hyperactive Tn5 transposase that was already being u…" at bounding box center [354, 369] width 669 height 77
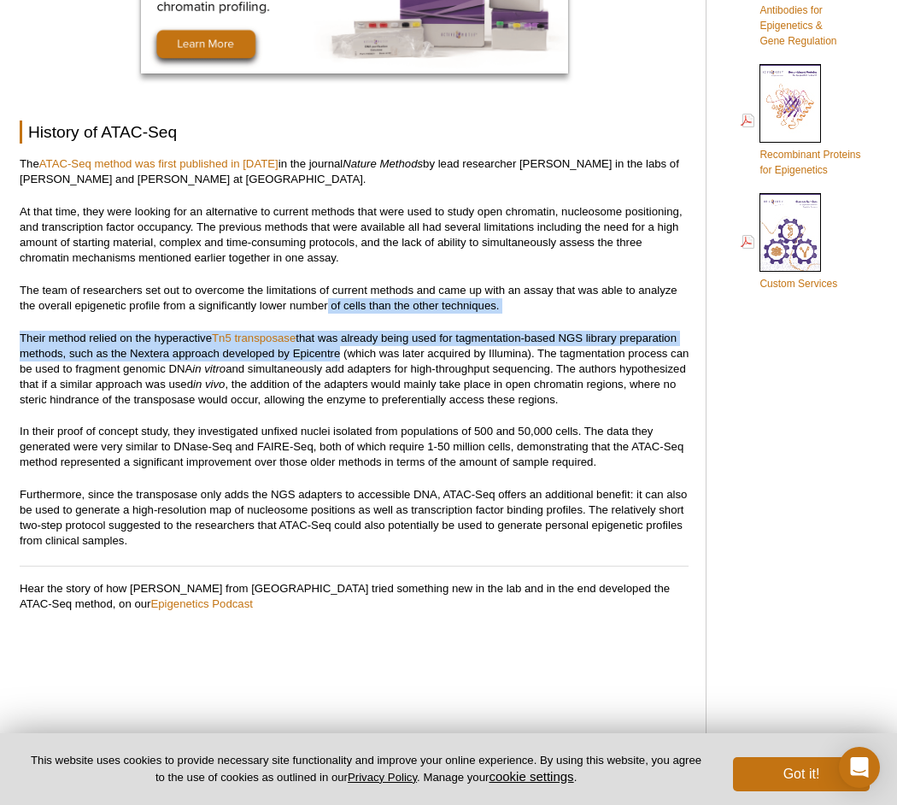
drag, startPoint x: 326, startPoint y: 309, endPoint x: 336, endPoint y: 347, distance: 38.7
click at [336, 347] on p "Their method relied on the hyperactive Tn5 transposase that was already being u…" at bounding box center [354, 369] width 669 height 77
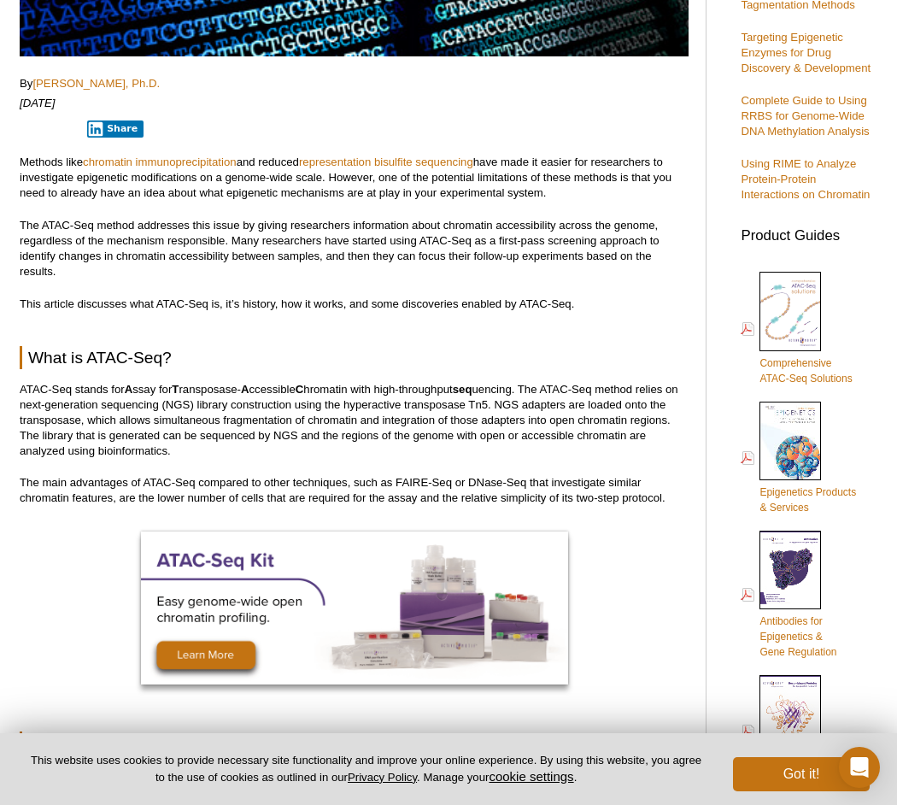
scroll to position [4620, 0]
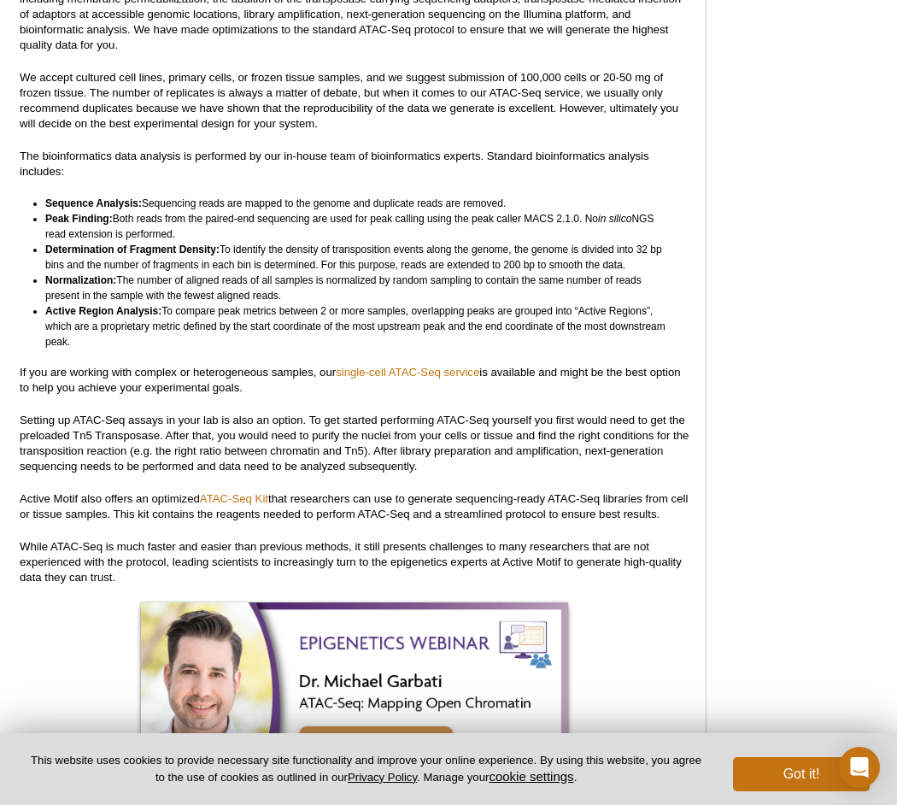
click at [123, 491] on p "Active Motif also offers an optimized ATAC-Seq Kit that researchers can use to …" at bounding box center [354, 506] width 669 height 31
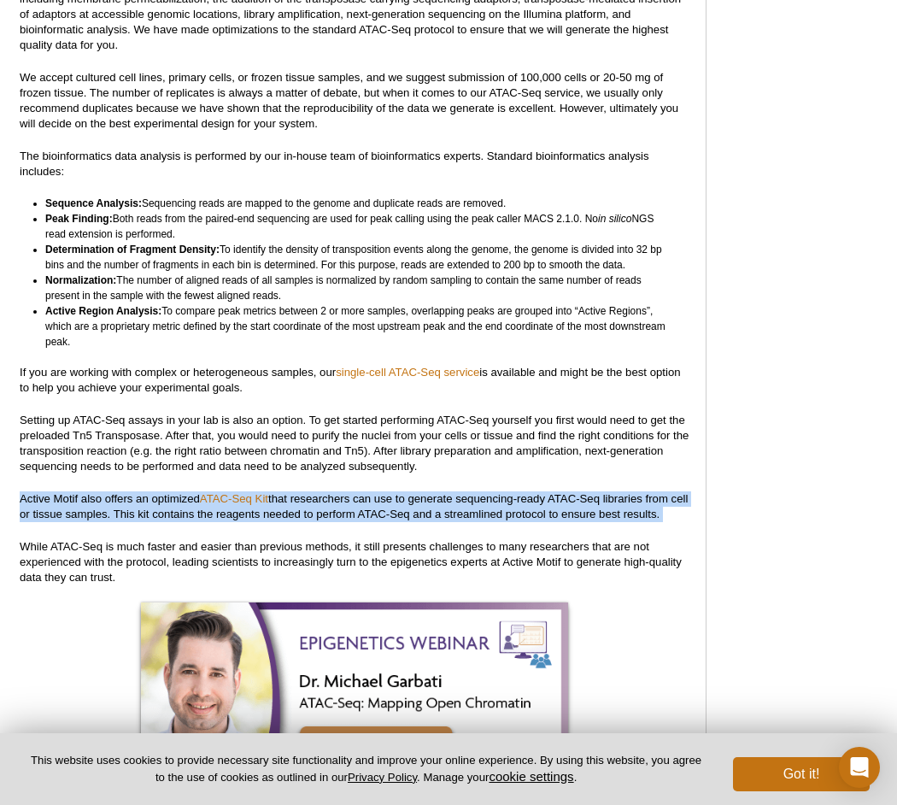
click at [123, 491] on p "Active Motif also offers an optimized ATAC-Seq Kit that researchers can use to …" at bounding box center [354, 506] width 669 height 31
click at [448, 491] on p "Active Motif also offers an optimized ATAC-Seq Kit that researchers can use to …" at bounding box center [354, 506] width 669 height 31
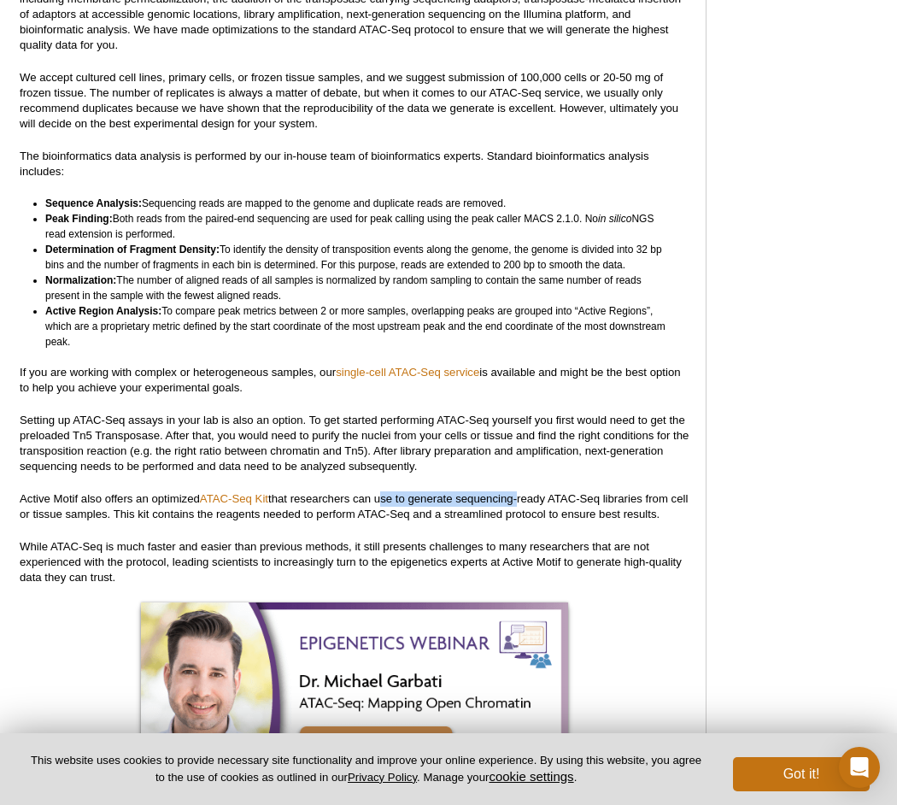
drag, startPoint x: 381, startPoint y: 459, endPoint x: 517, endPoint y: 455, distance: 135.9
drag, startPoint x: 607, startPoint y: 466, endPoint x: 652, endPoint y: 467, distance: 45.3
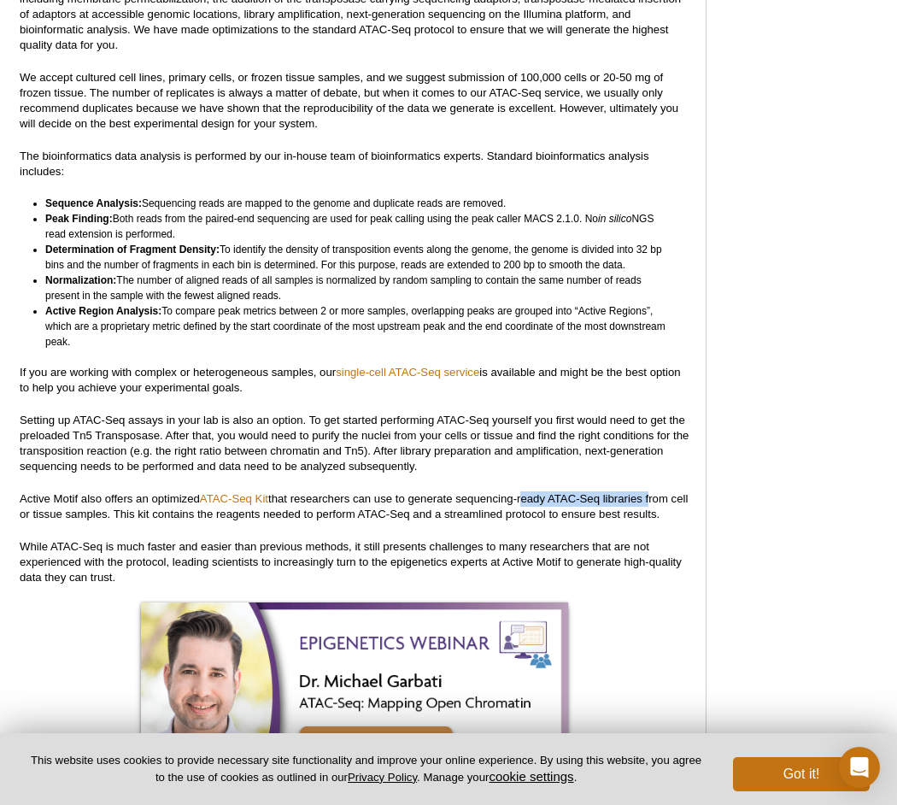
click at [652, 491] on p "Active Motif also offers an optimized ATAC-Seq Kit that researchers can use to …" at bounding box center [354, 506] width 669 height 31
drag, startPoint x: 26, startPoint y: 461, endPoint x: 160, endPoint y: 448, distance: 134.0
drag, startPoint x: 160, startPoint y: 448, endPoint x: 150, endPoint y: 463, distance: 18.0
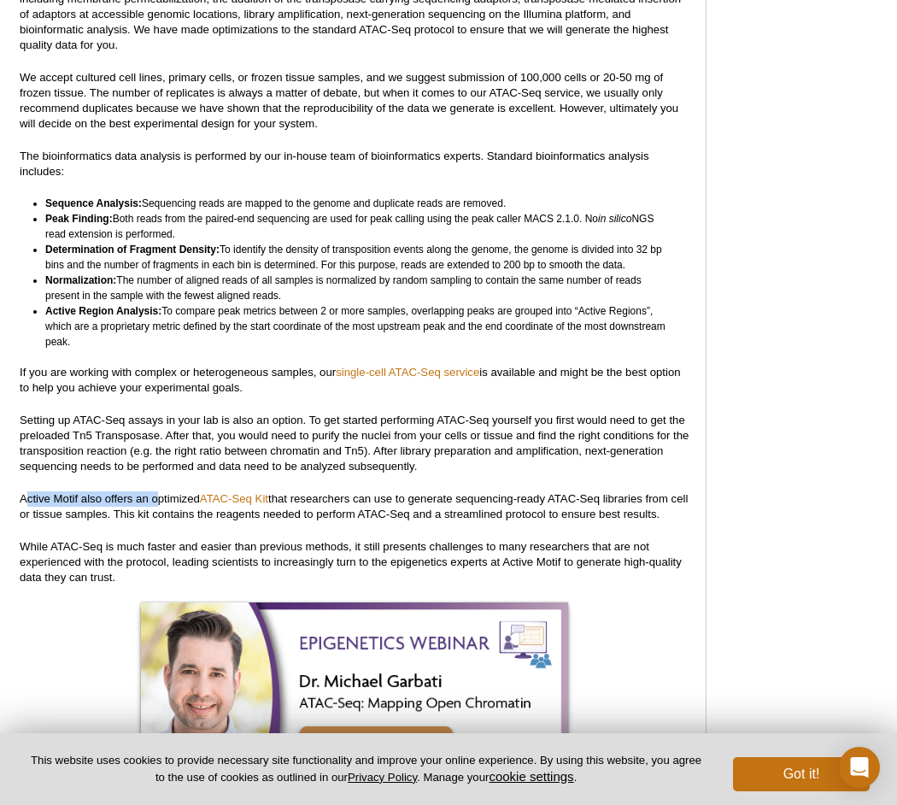
click at [150, 491] on p "Active Motif also offers an optimized ATAC-Seq Kit that researchers can use to …" at bounding box center [354, 506] width 669 height 31
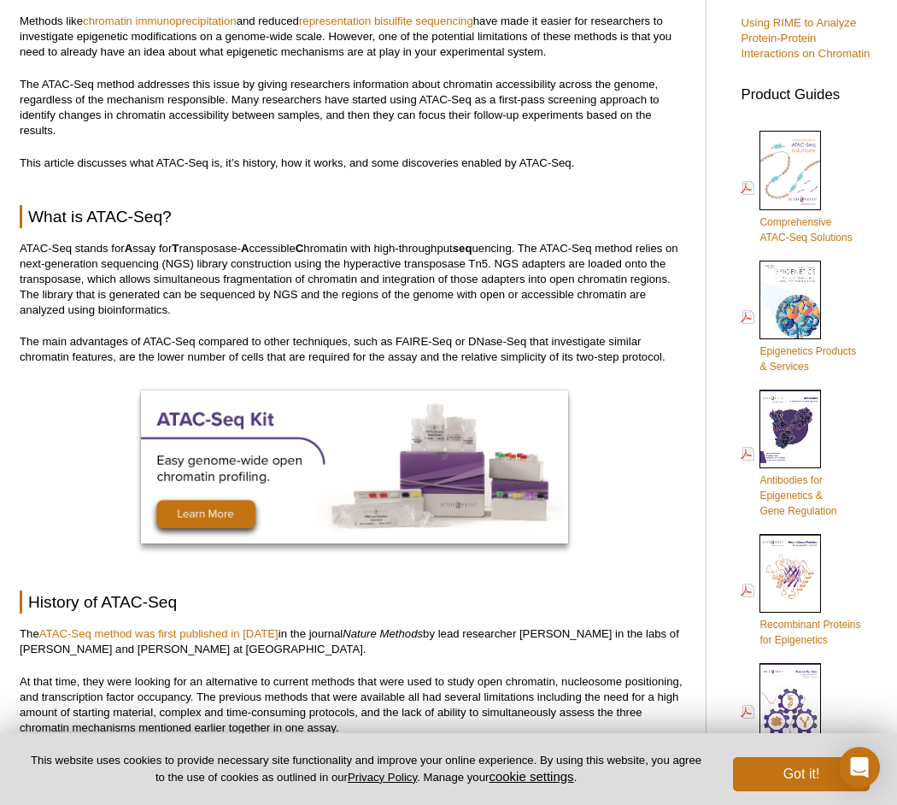
scroll to position [769, 0]
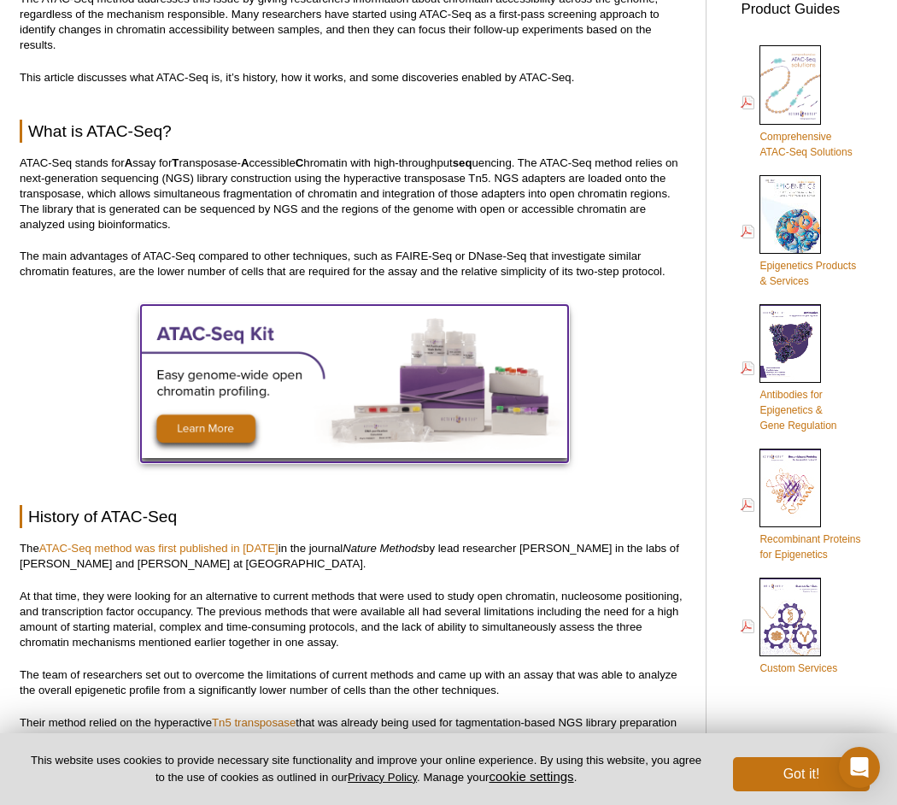
click at [175, 415] on img at bounding box center [354, 381] width 427 height 153
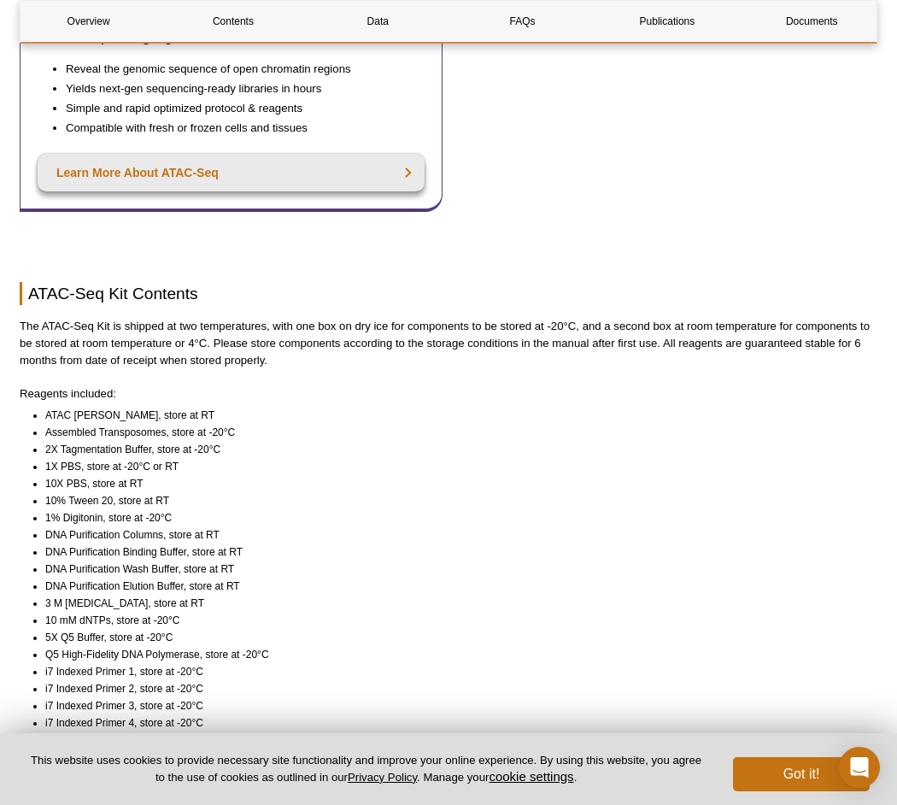
scroll to position [1239, 0]
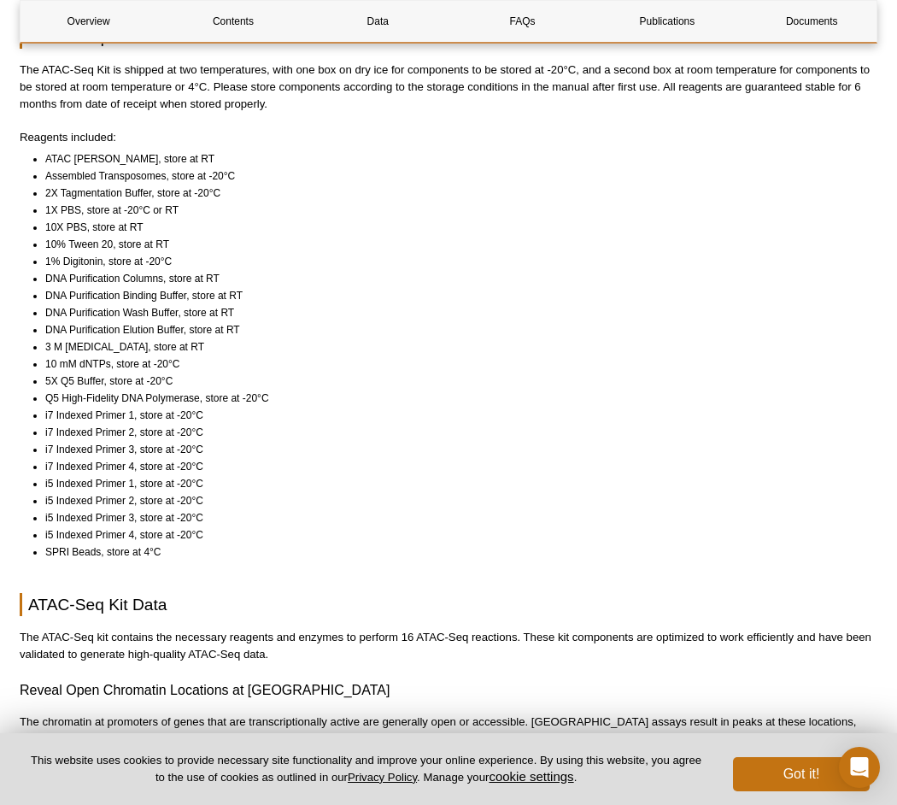
click at [137, 167] on li "Assembled Transposomes, store at -20°C" at bounding box center [453, 175] width 817 height 17
click at [111, 150] on li "ATAC [PERSON_NAME], store at RT" at bounding box center [453, 158] width 817 height 17
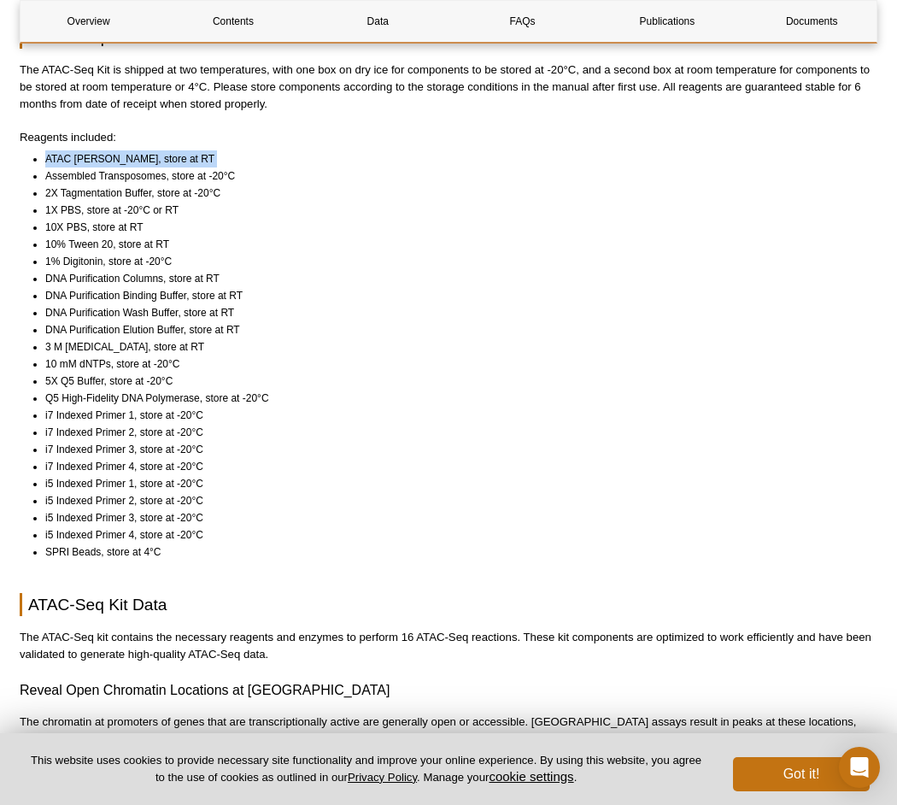
click at [111, 150] on li "ATAC [PERSON_NAME], store at RT" at bounding box center [453, 158] width 817 height 17
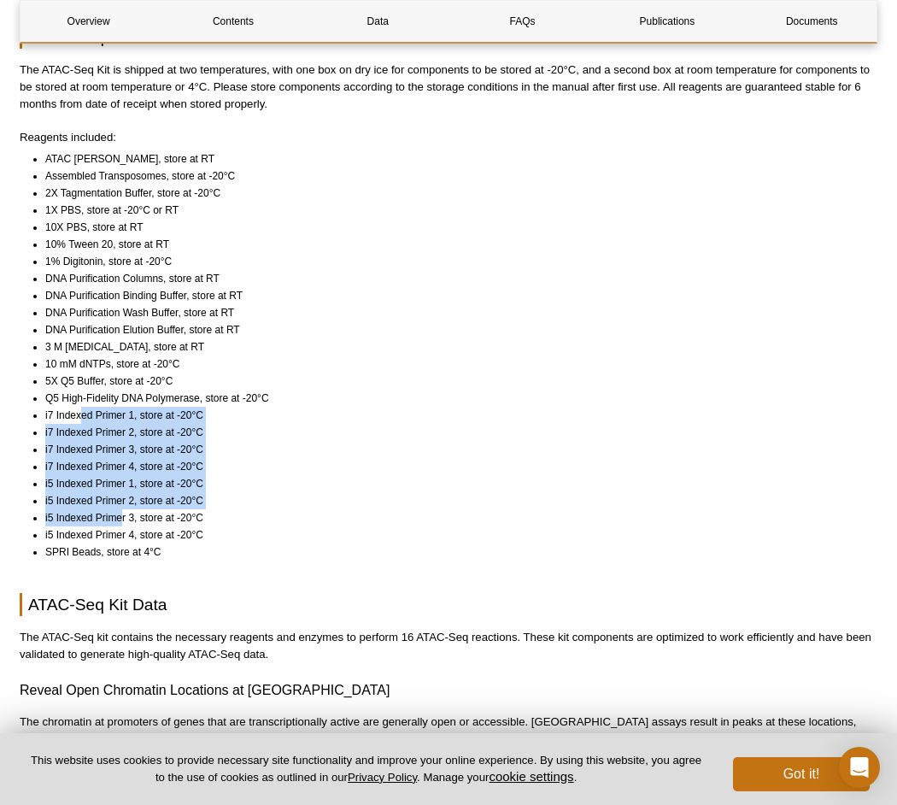
drag, startPoint x: 79, startPoint y: 396, endPoint x: 120, endPoint y: 501, distance: 112.8
click at [120, 501] on ul "ATAC Lysis Buffer, store at RT Assembled Transposomes, store at -20°C 2X Tagmen…" at bounding box center [441, 355] width 842 height 410
click at [121, 509] on li "i5 Indexed Primer 3, store at -20°C" at bounding box center [453, 517] width 817 height 17
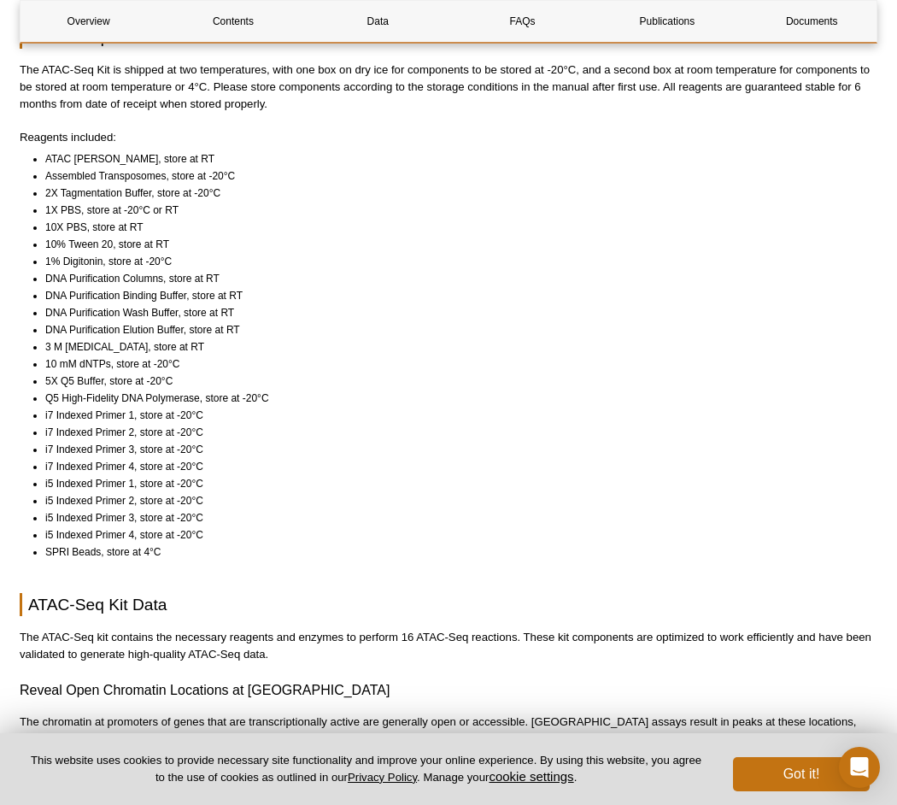
click at [93, 390] on li "Q5 High-Fidelity DNA Polymerase, store at -20°C" at bounding box center [453, 398] width 817 height 17
click at [79, 372] on li "5X Q5 Buffer, store at -20°C" at bounding box center [453, 380] width 817 height 17
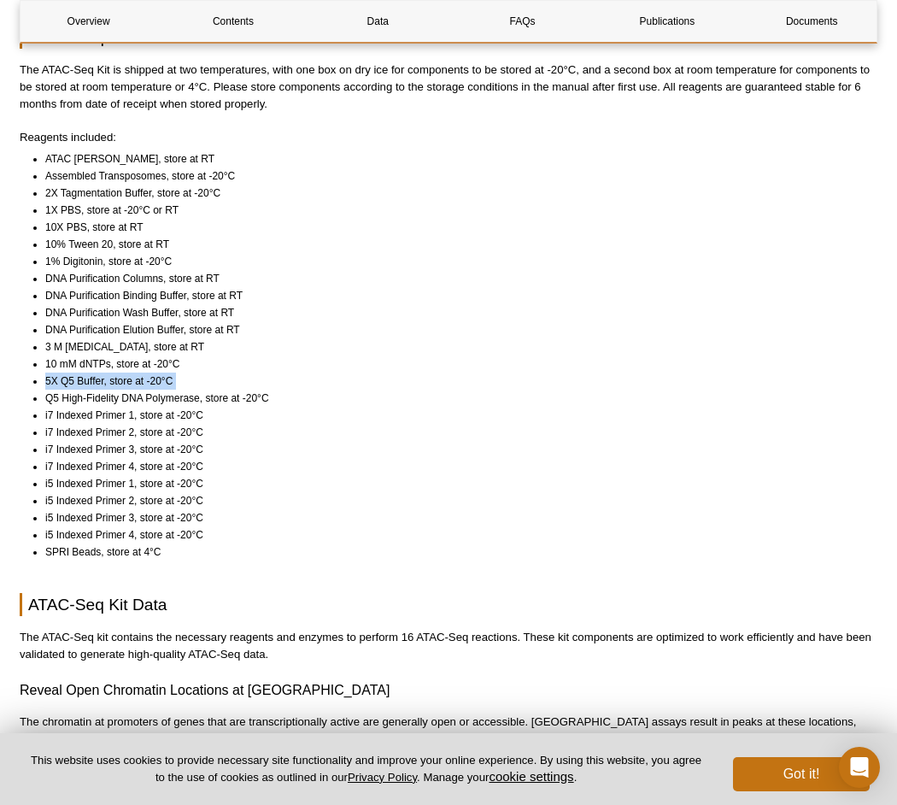
click at [79, 372] on li "5X Q5 Buffer, store at -20°C" at bounding box center [453, 380] width 817 height 17
click at [71, 355] on li "10 mM dNTPs, store at -20°C" at bounding box center [453, 363] width 817 height 17
click at [89, 543] on li "SPRI Beads, store at 4°C" at bounding box center [453, 551] width 817 height 17
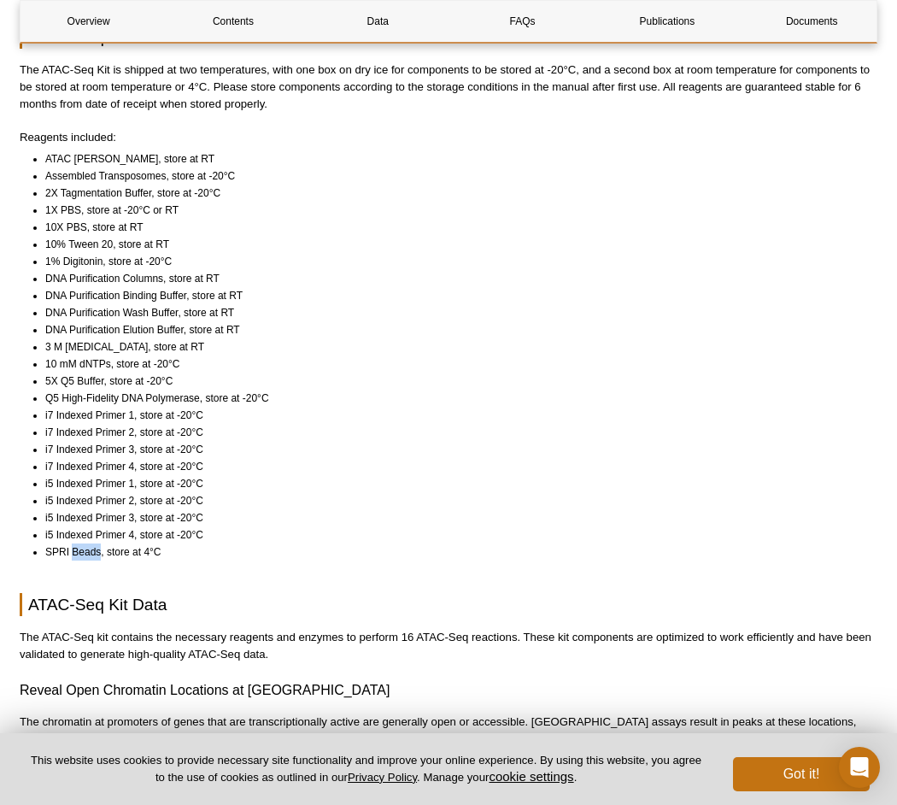
click at [89, 543] on li "SPRI Beads, store at 4°C" at bounding box center [453, 551] width 817 height 17
click at [80, 185] on li "2X Tagmentation Buffer, store at -20°C" at bounding box center [453, 193] width 817 height 17
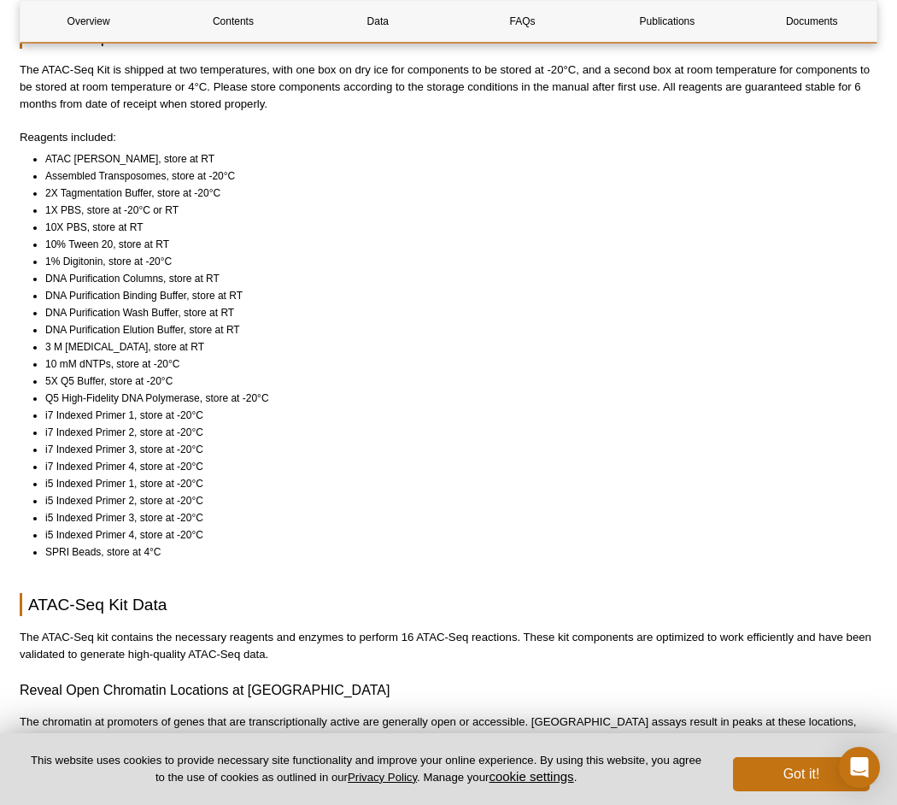
click at [79, 167] on li "Assembled Transposomes, store at -20°C" at bounding box center [453, 175] width 817 height 17
click at [104, 253] on li "1% Digitonin, store at -20°C" at bounding box center [453, 261] width 817 height 17
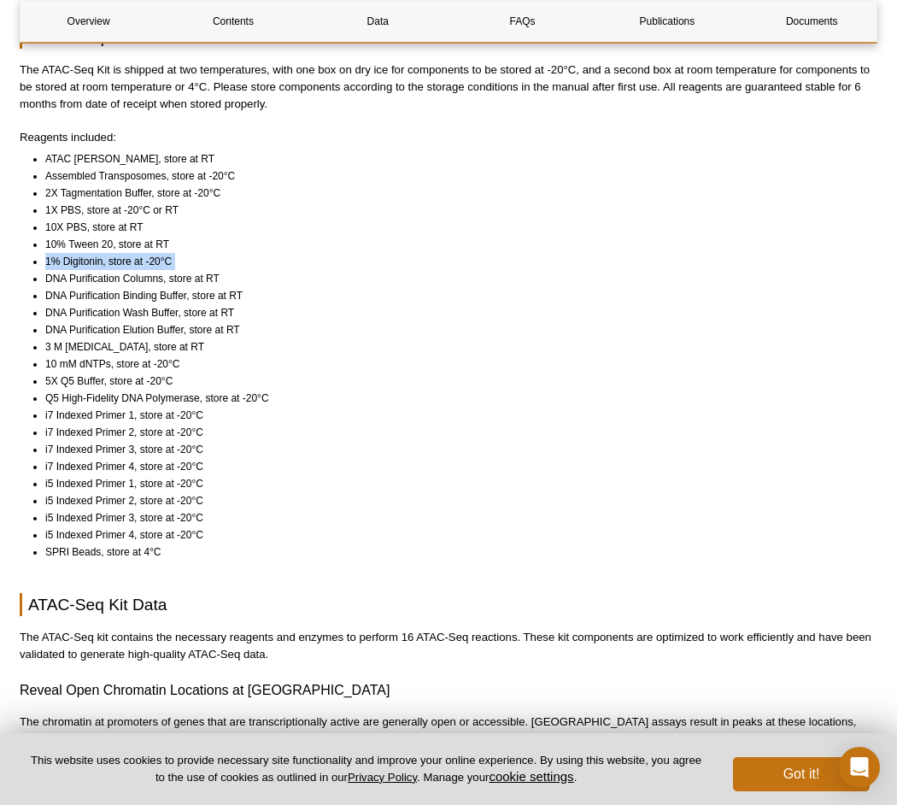
click at [104, 253] on li "1% Digitonin, store at -20°C" at bounding box center [453, 261] width 817 height 17
click at [82, 372] on li "5X Q5 Buffer, store at -20°C" at bounding box center [453, 380] width 817 height 17
click at [91, 390] on li "Q5 High-Fidelity DNA Polymerase, store at -20°C" at bounding box center [453, 398] width 817 height 17
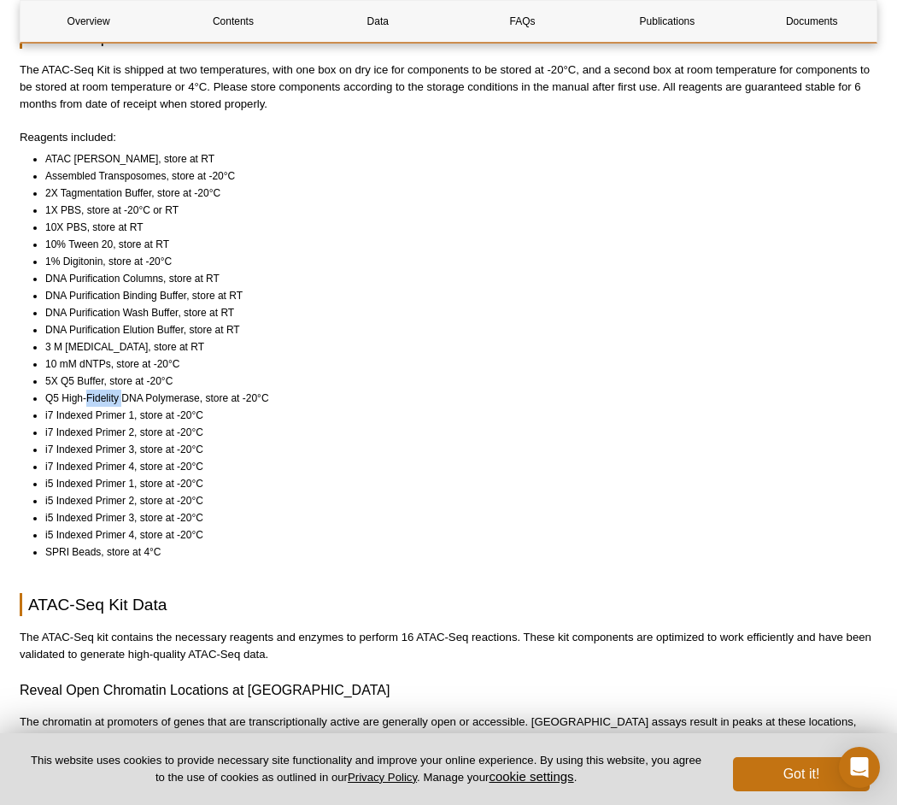
click at [91, 390] on li "Q5 High-Fidelity DNA Polymerase, store at -20°C" at bounding box center [453, 398] width 817 height 17
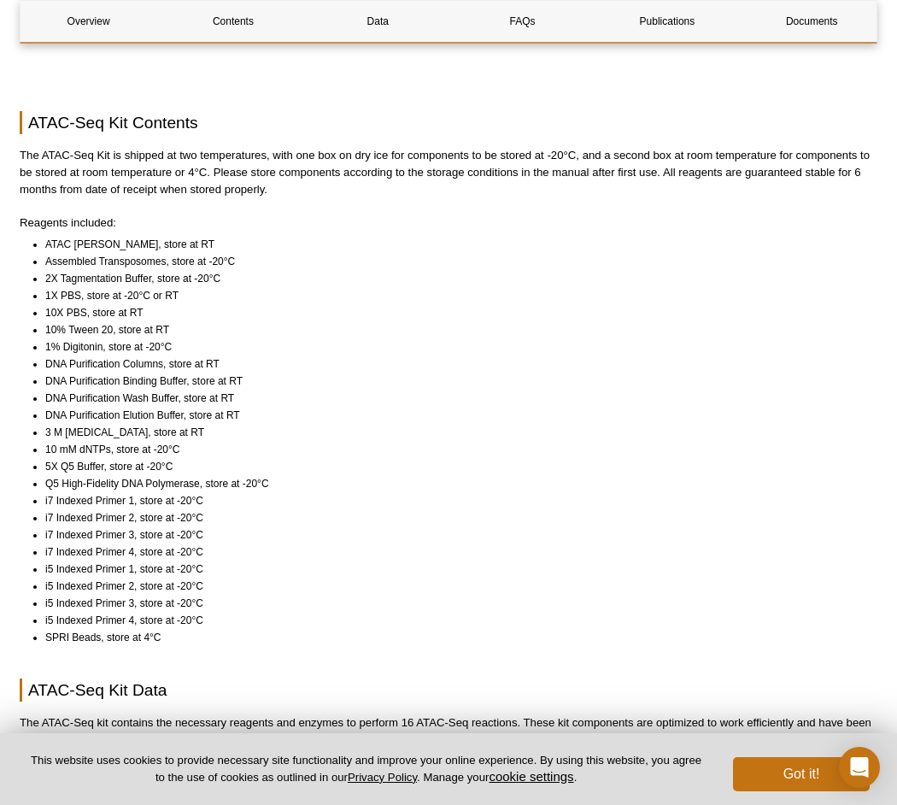
click at [127, 236] on li "ATAC [PERSON_NAME], store at RT" at bounding box center [453, 244] width 817 height 17
click at [128, 253] on li "Assembled Transposomes, store at -20°C" at bounding box center [453, 261] width 817 height 17
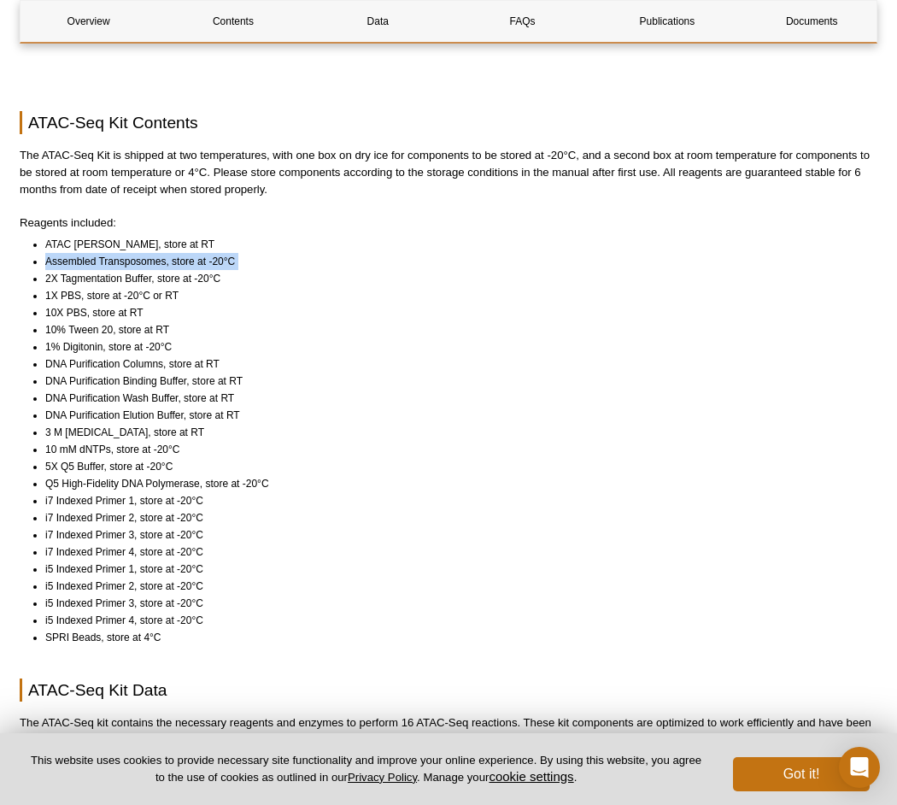
click at [128, 253] on li "Assembled Transposomes, store at -20°C" at bounding box center [453, 261] width 817 height 17
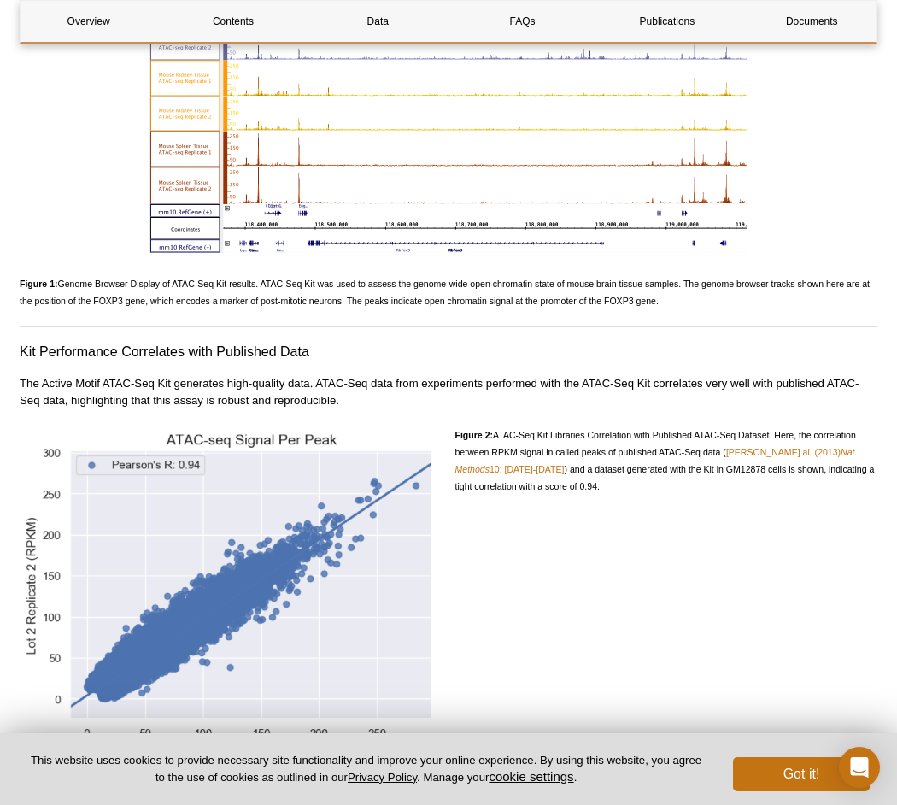
scroll to position [2093, 0]
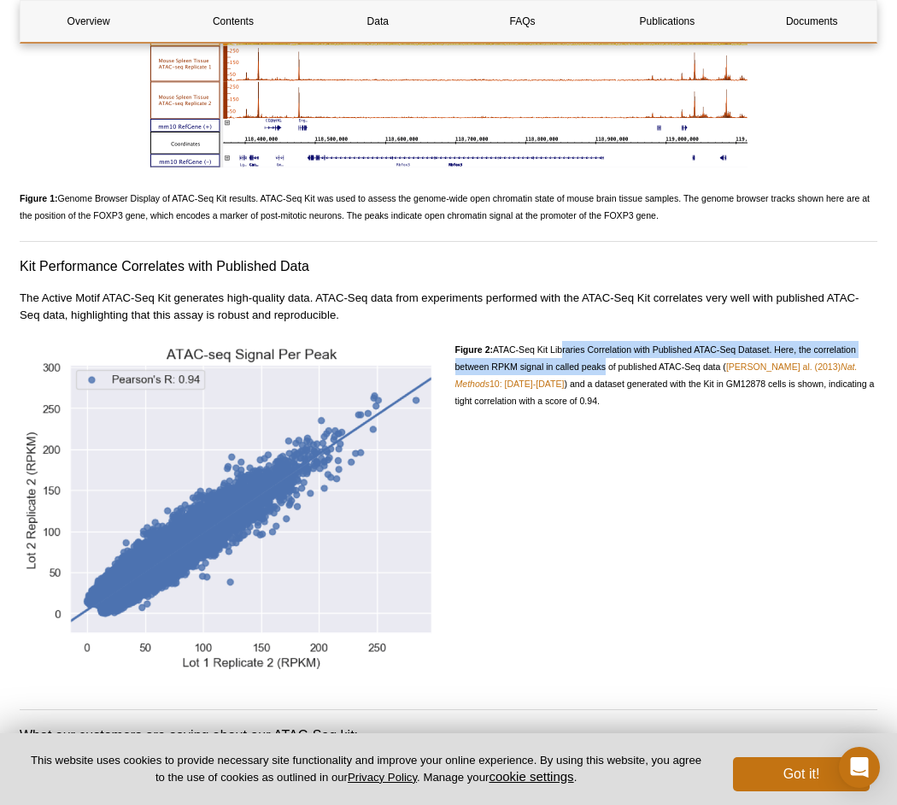
drag, startPoint x: 578, startPoint y: 339, endPoint x: 601, endPoint y: 351, distance: 26.0
click at [601, 351] on span "Figure 2: ATAC-Seq Kit Libraries Correlation with Published ATAC-Seq Dataset. H…" at bounding box center [664, 375] width 419 height 62
click at [611, 341] on p "Figure 2: ATAC-Seq Kit Libraries Correlation with Published ATAC-Seq Dataset. H…" at bounding box center [666, 375] width 423 height 68
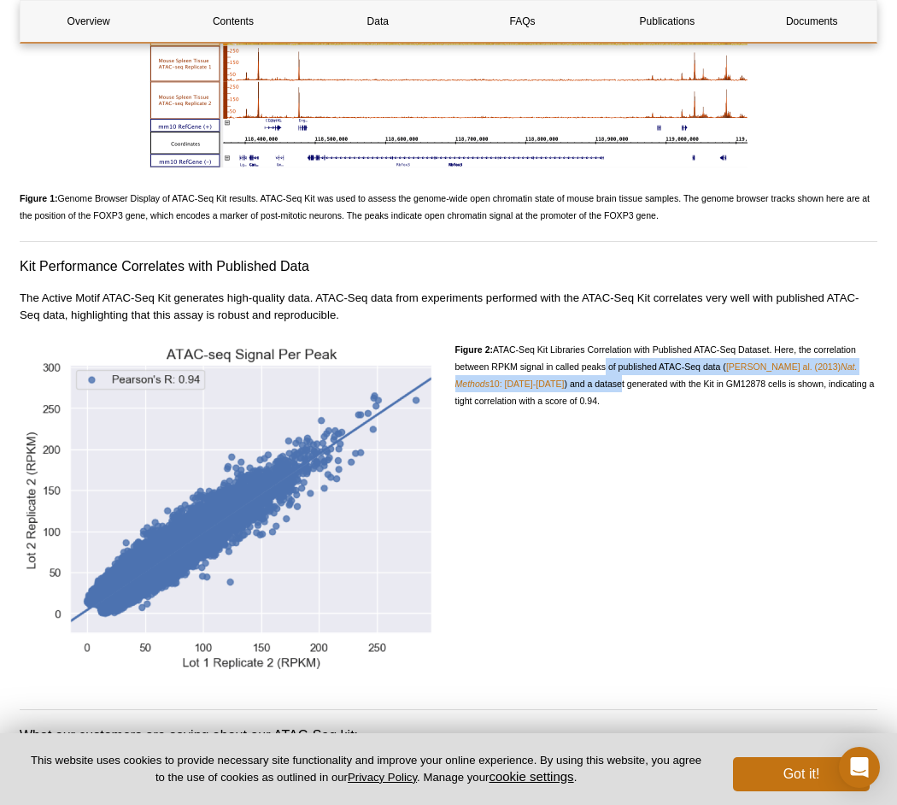
drag, startPoint x: 603, startPoint y: 343, endPoint x: 607, endPoint y: 361, distance: 17.6
click at [607, 361] on p "Figure 2: ATAC-Seq Kit Libraries Correlation with Published ATAC-Seq Dataset. H…" at bounding box center [666, 375] width 423 height 68
click at [607, 361] on span "Figure 2: ATAC-Seq Kit Libraries Correlation with Published ATAC-Seq Dataset. H…" at bounding box center [664, 375] width 419 height 62
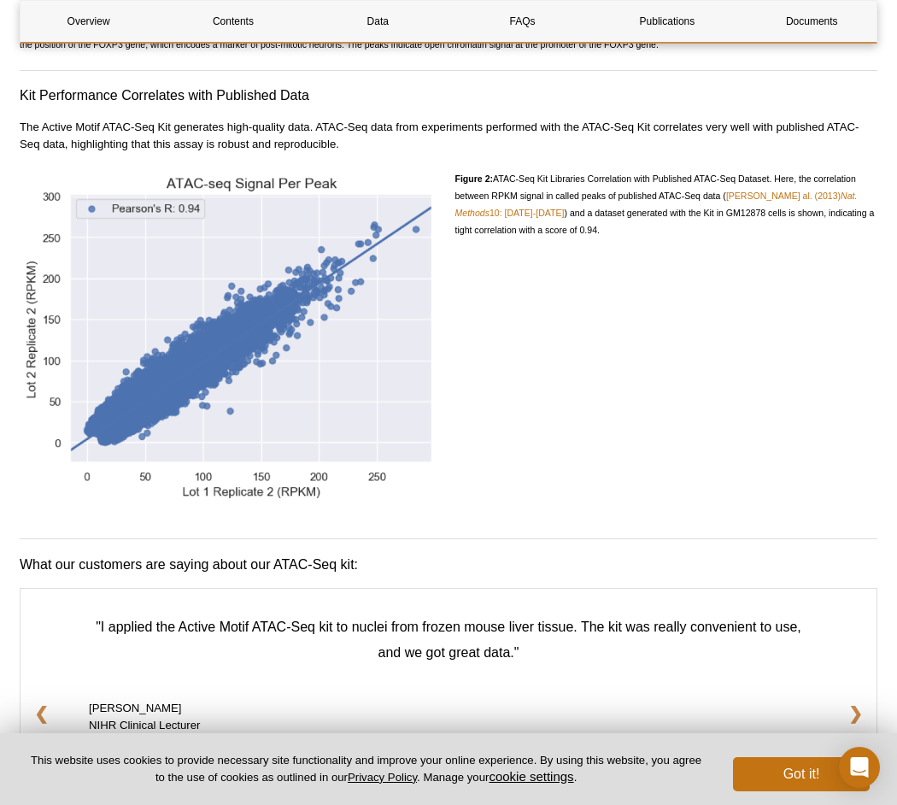
scroll to position [2435, 0]
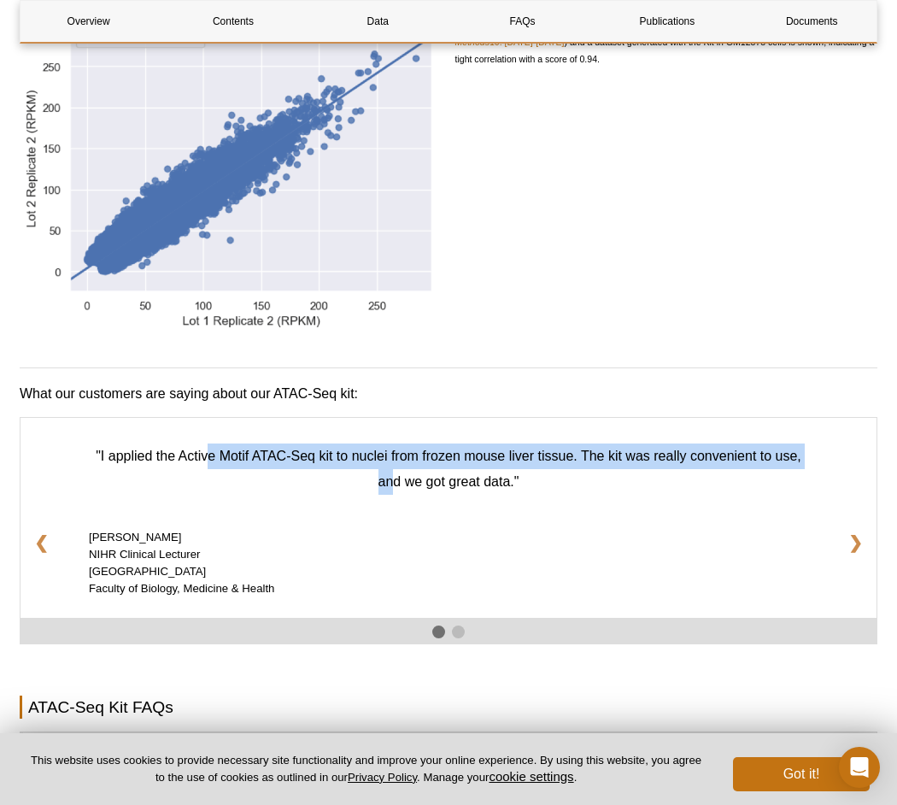
drag, startPoint x: 208, startPoint y: 448, endPoint x: 394, endPoint y: 463, distance: 186.0
click at [394, 463] on div ""I applied the Active Motif ATAC-Seq kit to nuclei from frozen mouse liver tiss…" at bounding box center [449, 518] width 856 height 201
click at [395, 463] on q ""I applied the Active Motif ATAC-Seq kit to nuclei from frozen mouse liver tiss…" at bounding box center [449, 469] width 706 height 40
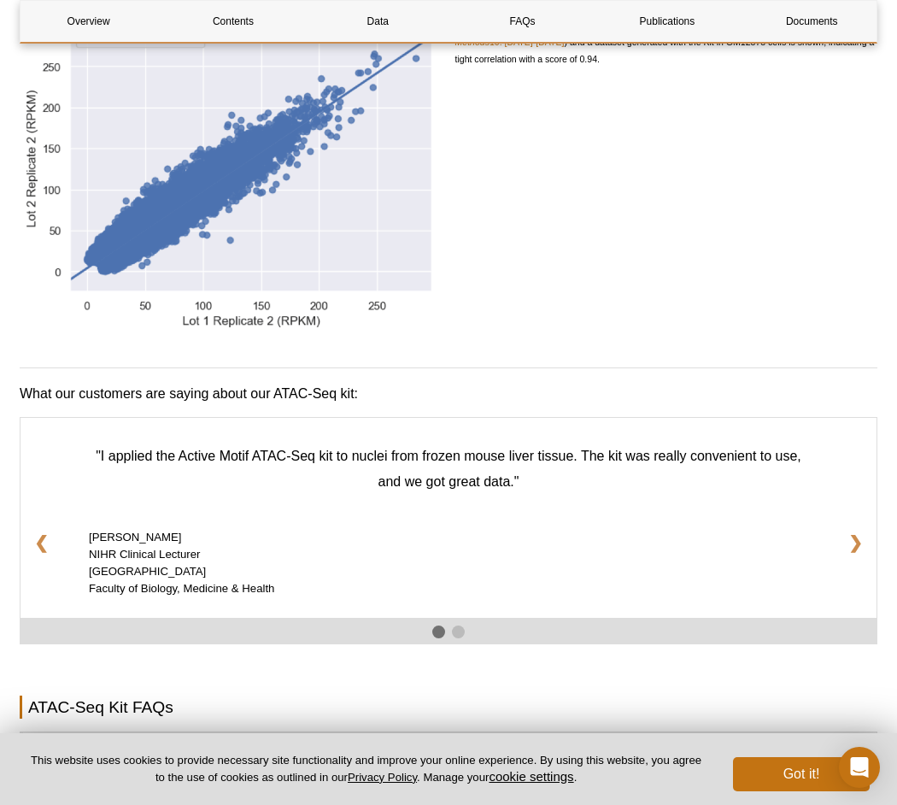
click at [419, 449] on q ""I applied the Active Motif ATAC-Seq kit to nuclei from frozen mouse liver tiss…" at bounding box center [449, 469] width 706 height 40
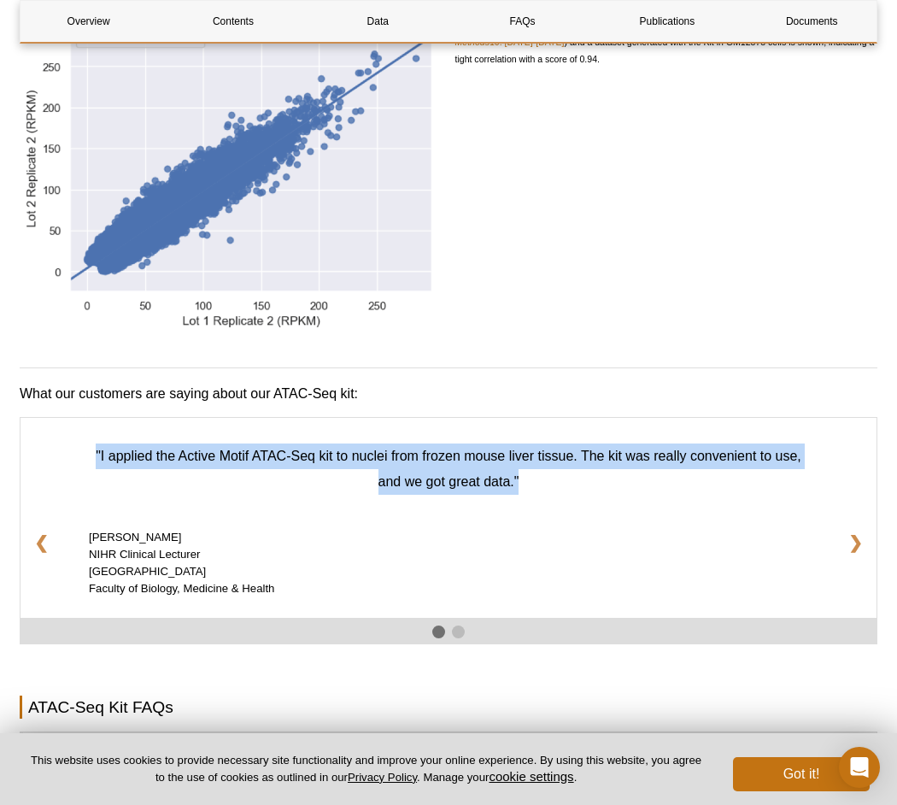
click at [419, 449] on q ""I applied the Active Motif ATAC-Seq kit to nuclei from frozen mouse liver tiss…" at bounding box center [449, 469] width 706 height 40
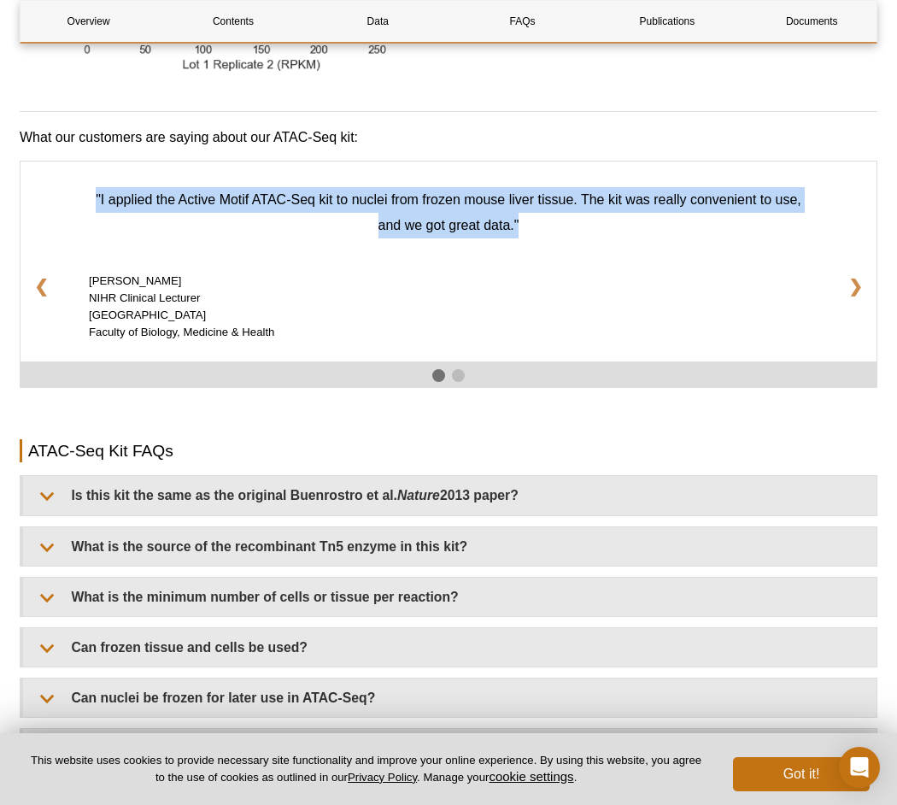
scroll to position [2862, 0]
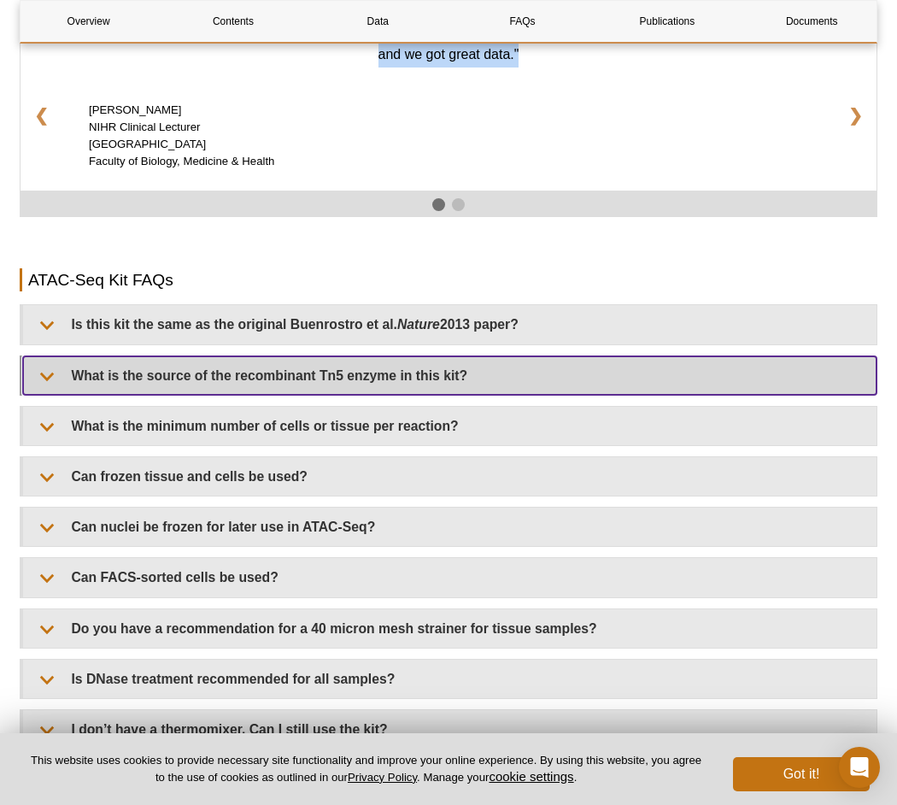
click at [361, 357] on summary "What is the source of the recombinant Tn5 enzyme in this kit?" at bounding box center [449, 375] width 853 height 38
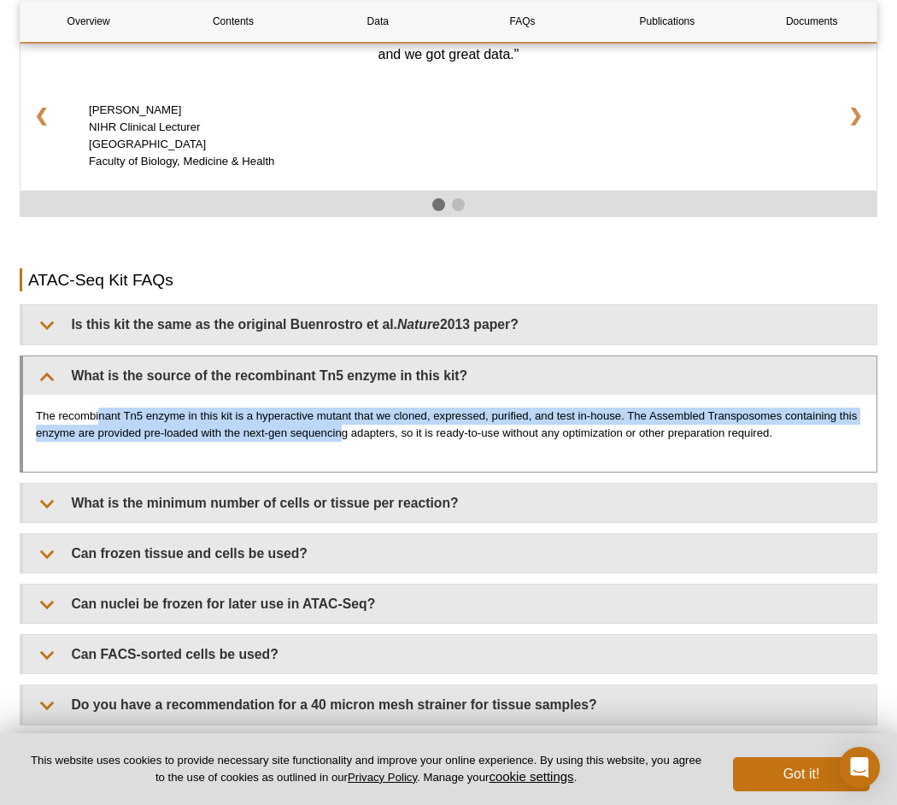
drag, startPoint x: 99, startPoint y: 402, endPoint x: 344, endPoint y: 413, distance: 245.4
click at [344, 413] on p "The recombinant Tn5 enzyme in this kit is a hyperactive mutant that we cloned, …" at bounding box center [450, 425] width 828 height 34
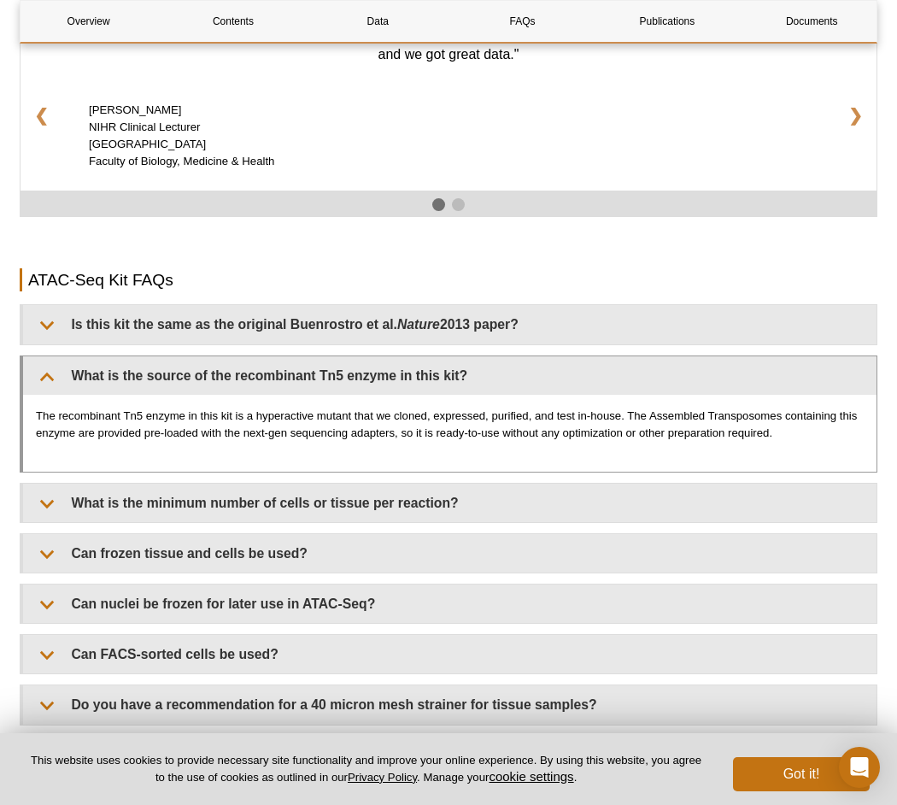
click at [372, 408] on p "The recombinant Tn5 enzyme in this kit is a hyperactive mutant that we cloned, …" at bounding box center [450, 425] width 828 height 34
click at [469, 417] on p "The recombinant Tn5 enzyme in this kit is a hyperactive mutant that we cloned, …" at bounding box center [450, 425] width 828 height 34
drag, startPoint x: 647, startPoint y: 395, endPoint x: 782, endPoint y: 403, distance: 135.3
click at [782, 408] on p "The recombinant Tn5 enzyme in this kit is a hyperactive mutant that we cloned, …" at bounding box center [450, 425] width 828 height 34
copy p "Assembled Transposomes"
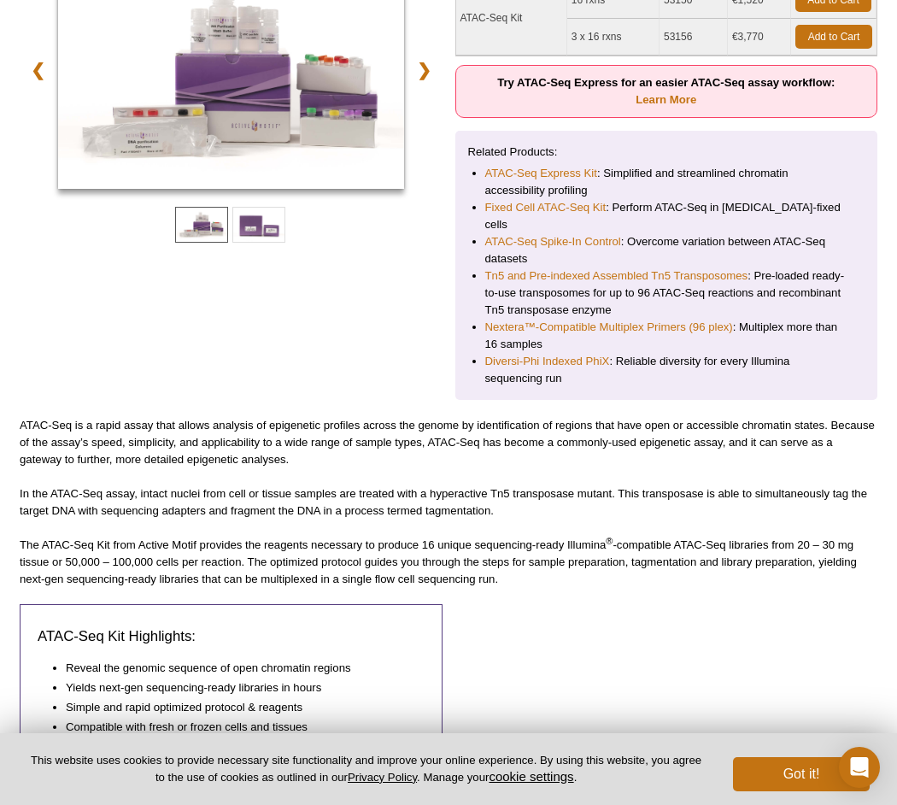
scroll to position [0, 0]
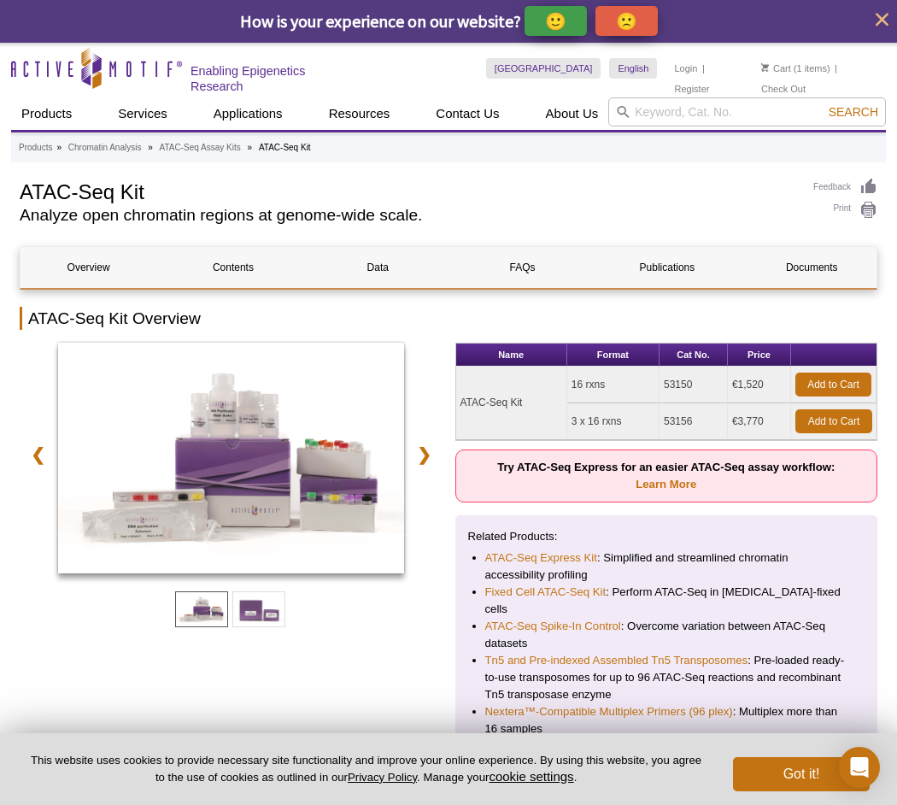
click at [471, 377] on td "ATAC-Seq Kit" at bounding box center [511, 402] width 111 height 73
click at [819, 377] on link "Add to Cart" at bounding box center [833, 384] width 76 height 24
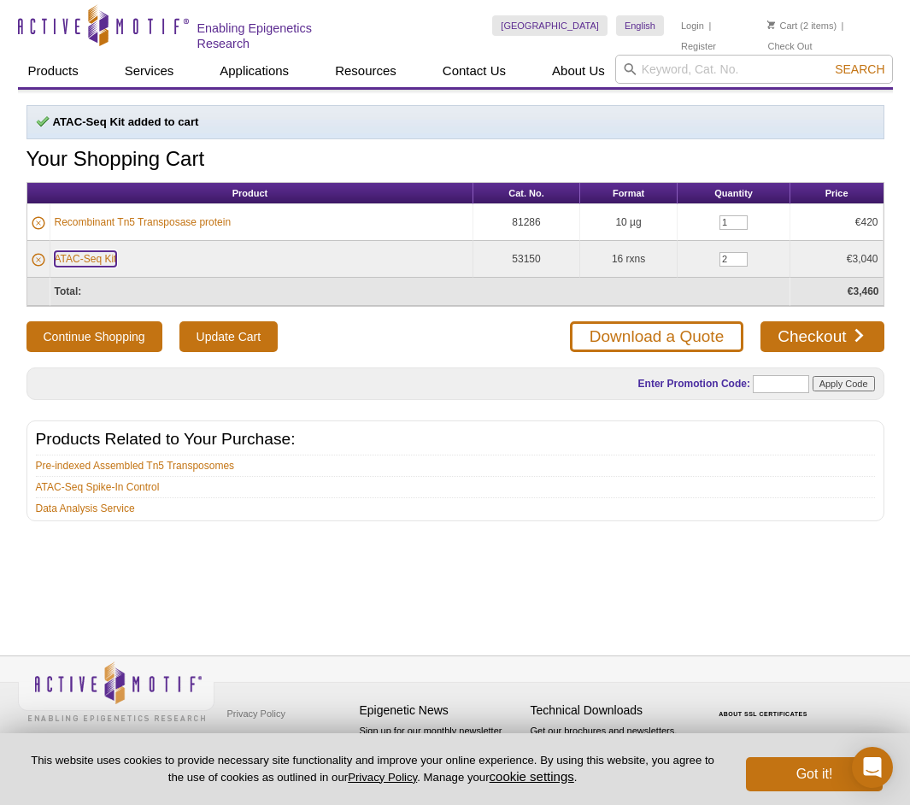
click at [66, 254] on link "ATAC-Seq Kit" at bounding box center [86, 258] width 62 height 15
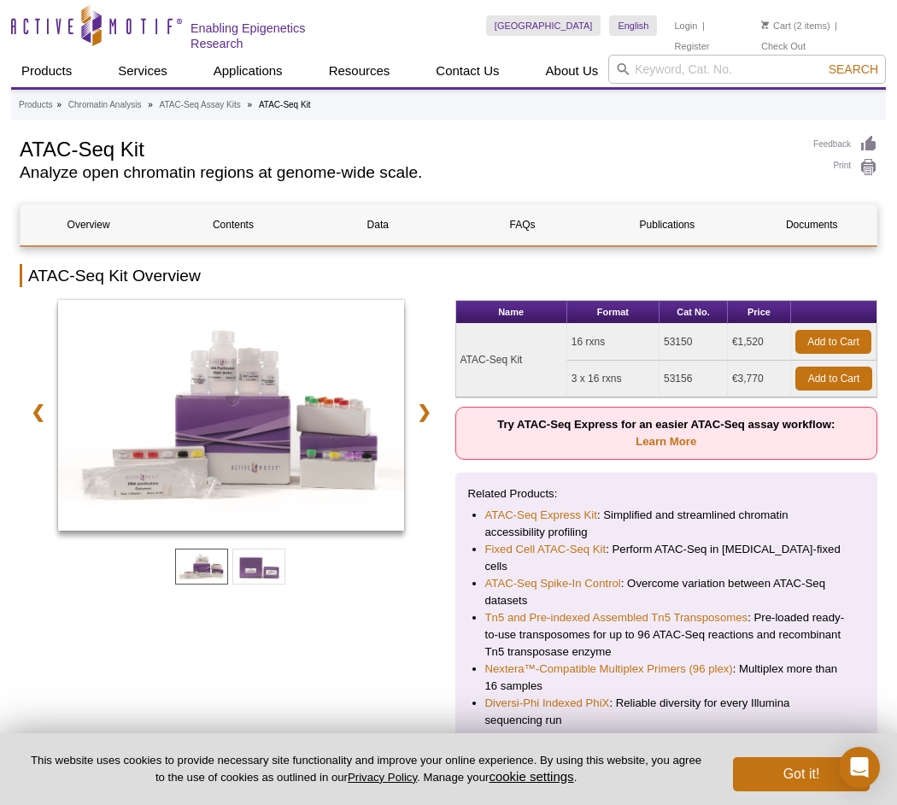
scroll to position [214, 0]
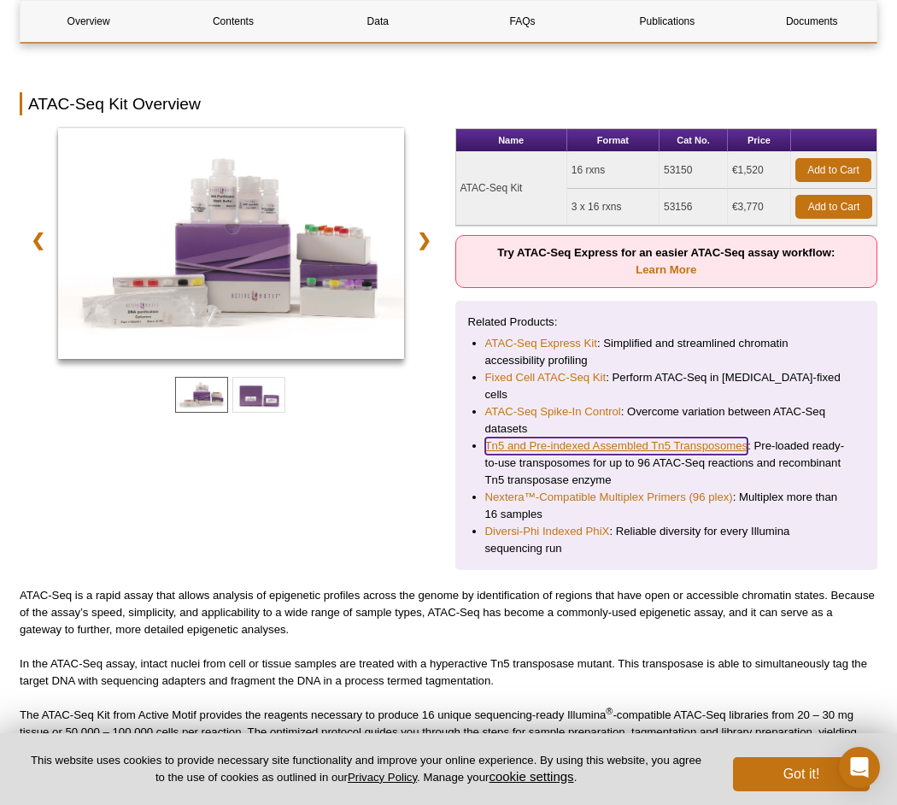
click at [606, 437] on link "Tn5 and Pre-indexed Assembled Tn5 Transposomes" at bounding box center [616, 445] width 263 height 17
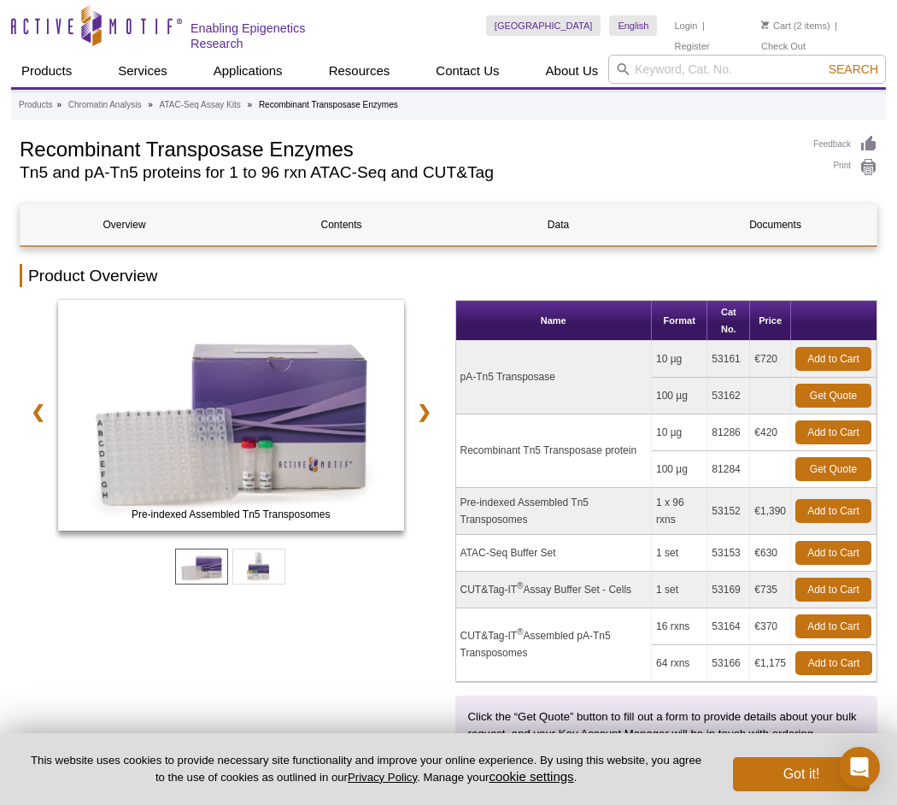
click at [597, 446] on td "Recombinant Tn5 Transposase protein" at bounding box center [554, 450] width 196 height 73
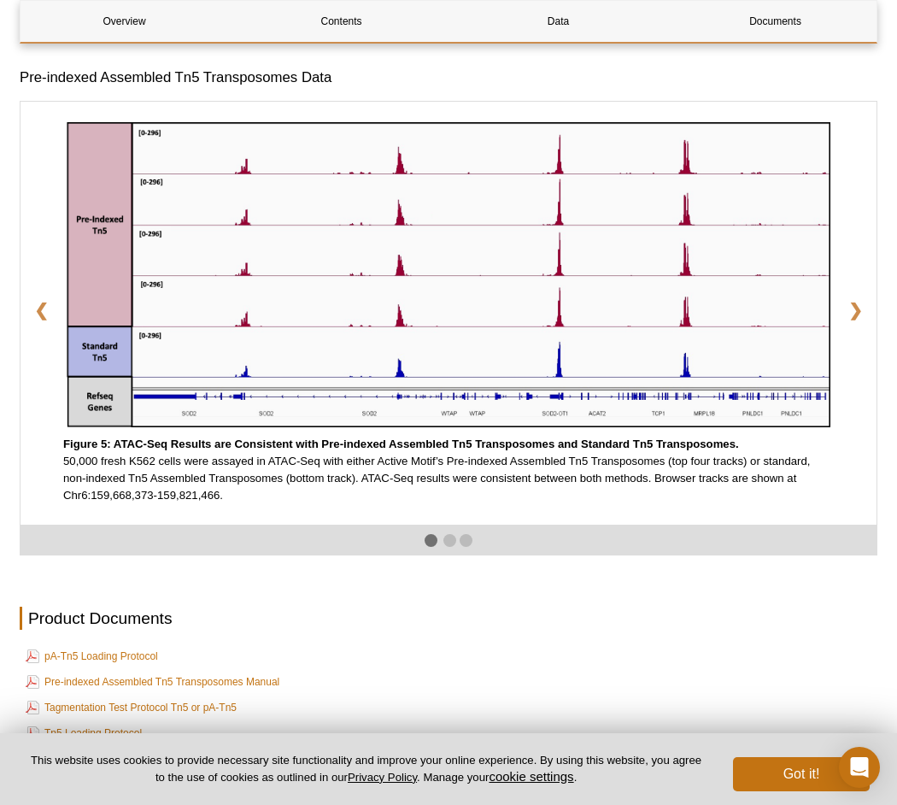
scroll to position [2734, 0]
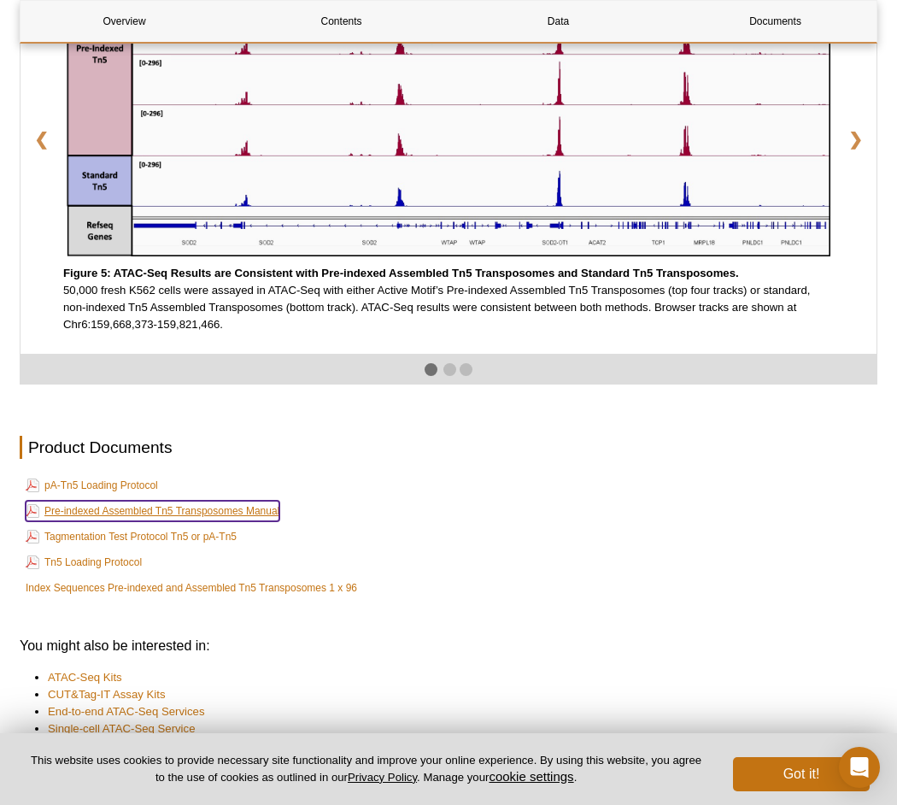
drag, startPoint x: 140, startPoint y: 526, endPoint x: 156, endPoint y: 536, distance: 18.8
click at [156, 521] on link "Pre-indexed Assembled Tn5 Transposomes Manual" at bounding box center [153, 511] width 254 height 21
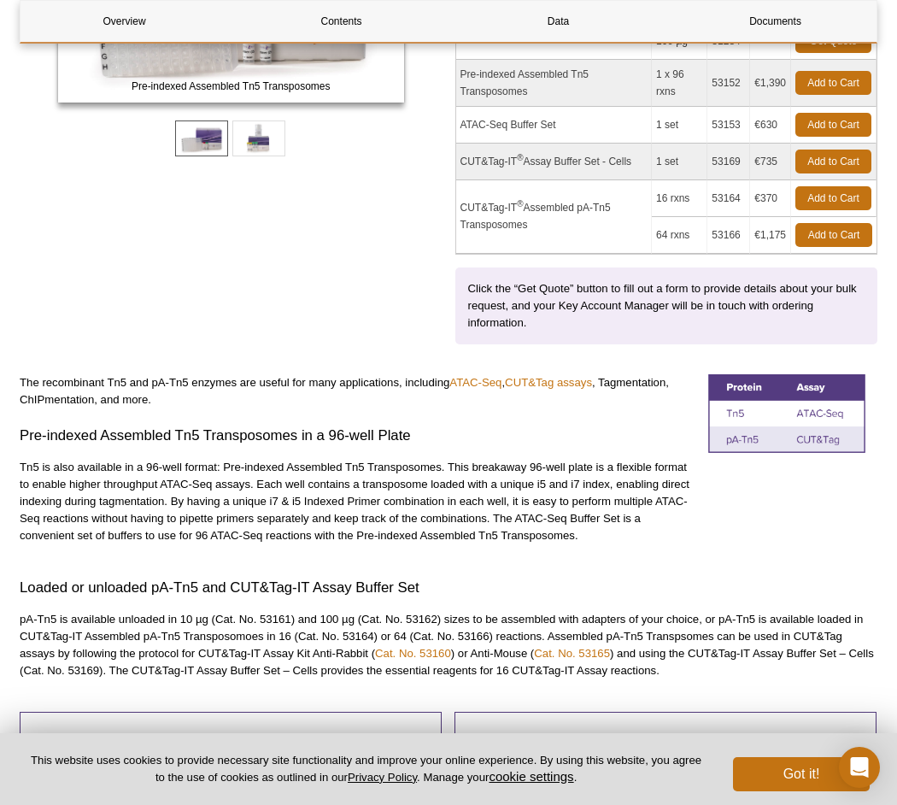
scroll to position [0, 0]
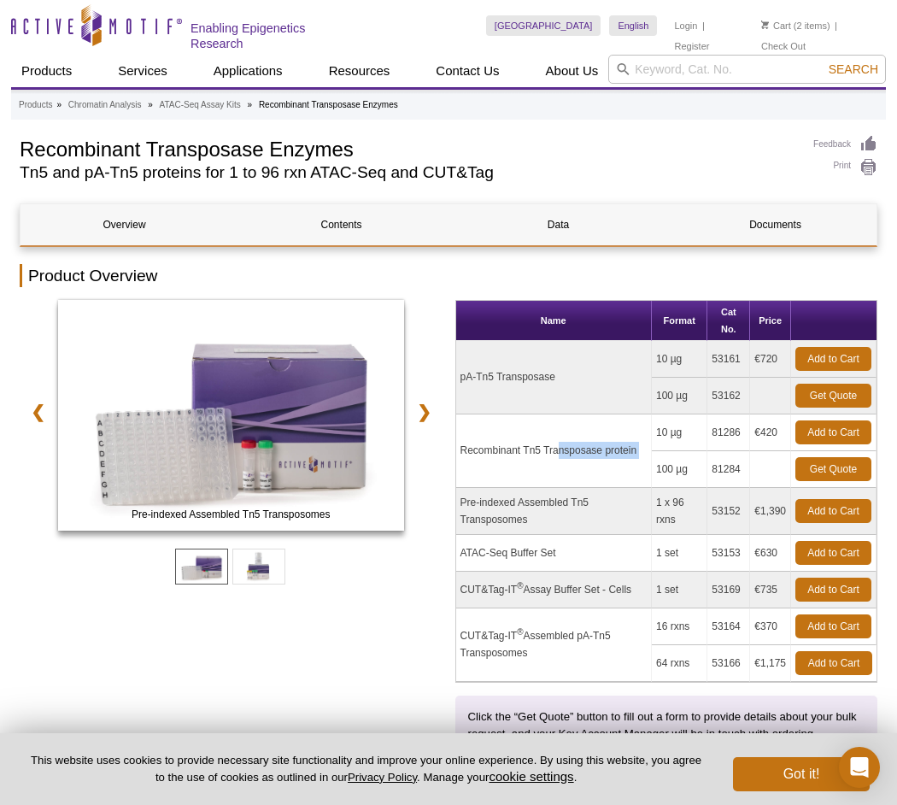
click at [533, 441] on td "Recombinant Tn5 Transposase protein" at bounding box center [554, 450] width 196 height 73
click at [526, 446] on td "Recombinant Tn5 Transposase protein" at bounding box center [554, 450] width 196 height 73
click at [526, 444] on td "Recombinant Tn5 Transposase protein" at bounding box center [554, 450] width 196 height 73
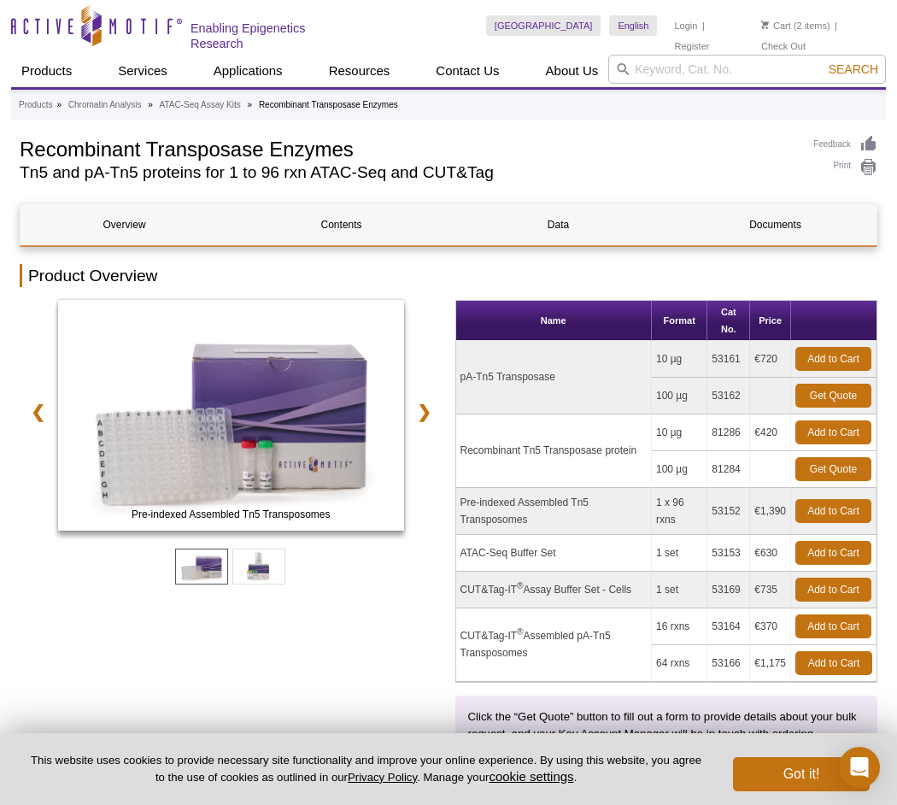
click at [526, 444] on td "Recombinant Tn5 Transposase protein" at bounding box center [554, 450] width 196 height 73
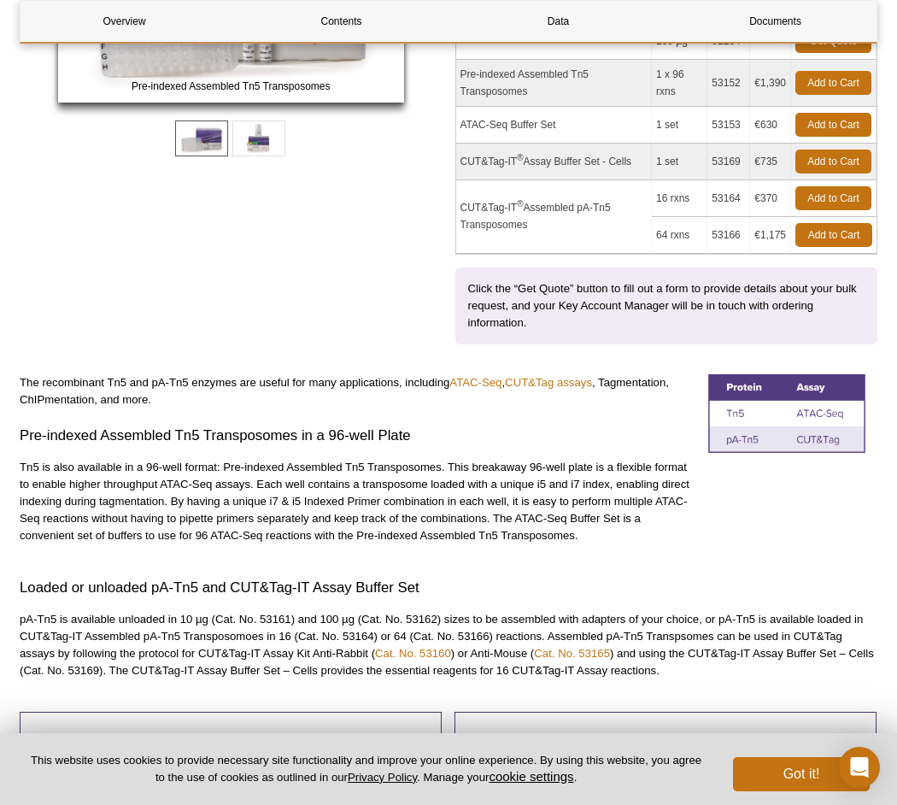
scroll to position [85, 0]
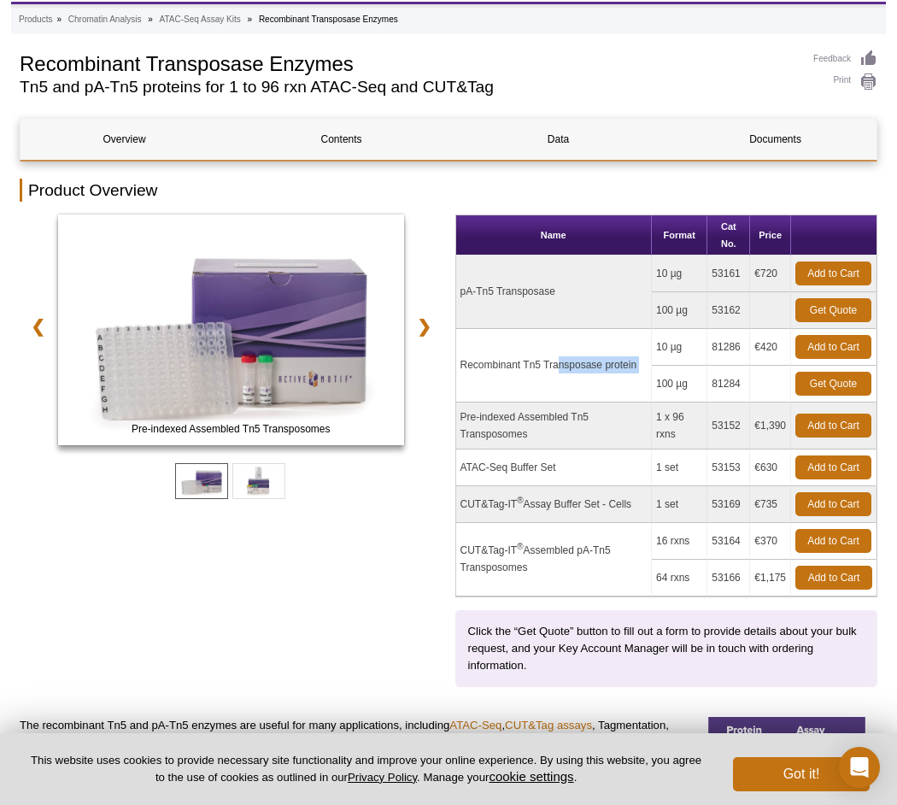
click at [595, 349] on td "Recombinant Tn5 Transposase protein" at bounding box center [554, 365] width 196 height 73
click at [589, 355] on td "Recombinant Tn5 Transposase protein" at bounding box center [554, 365] width 196 height 73
copy tr "Recombinant Tn5 Transposase protein"
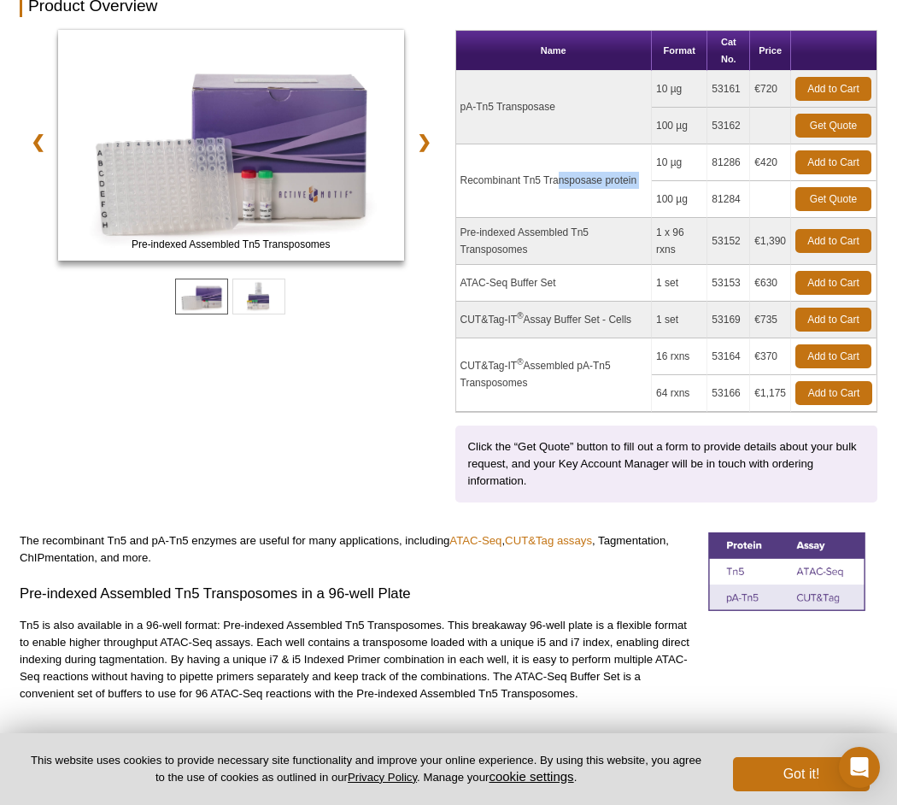
scroll to position [0, 0]
